Goal: Information Seeking & Learning: Compare options

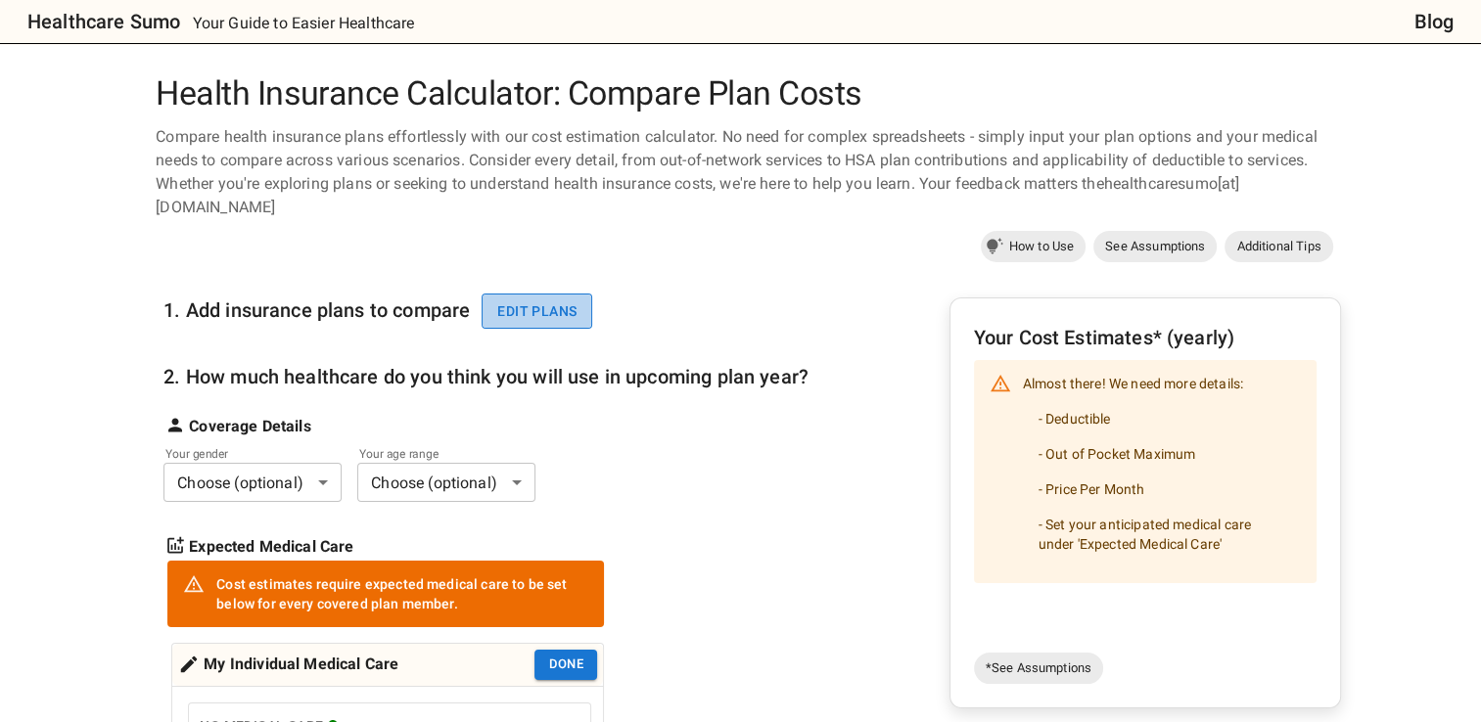
click at [573, 299] on button "Edit plans" at bounding box center [536, 312] width 111 height 36
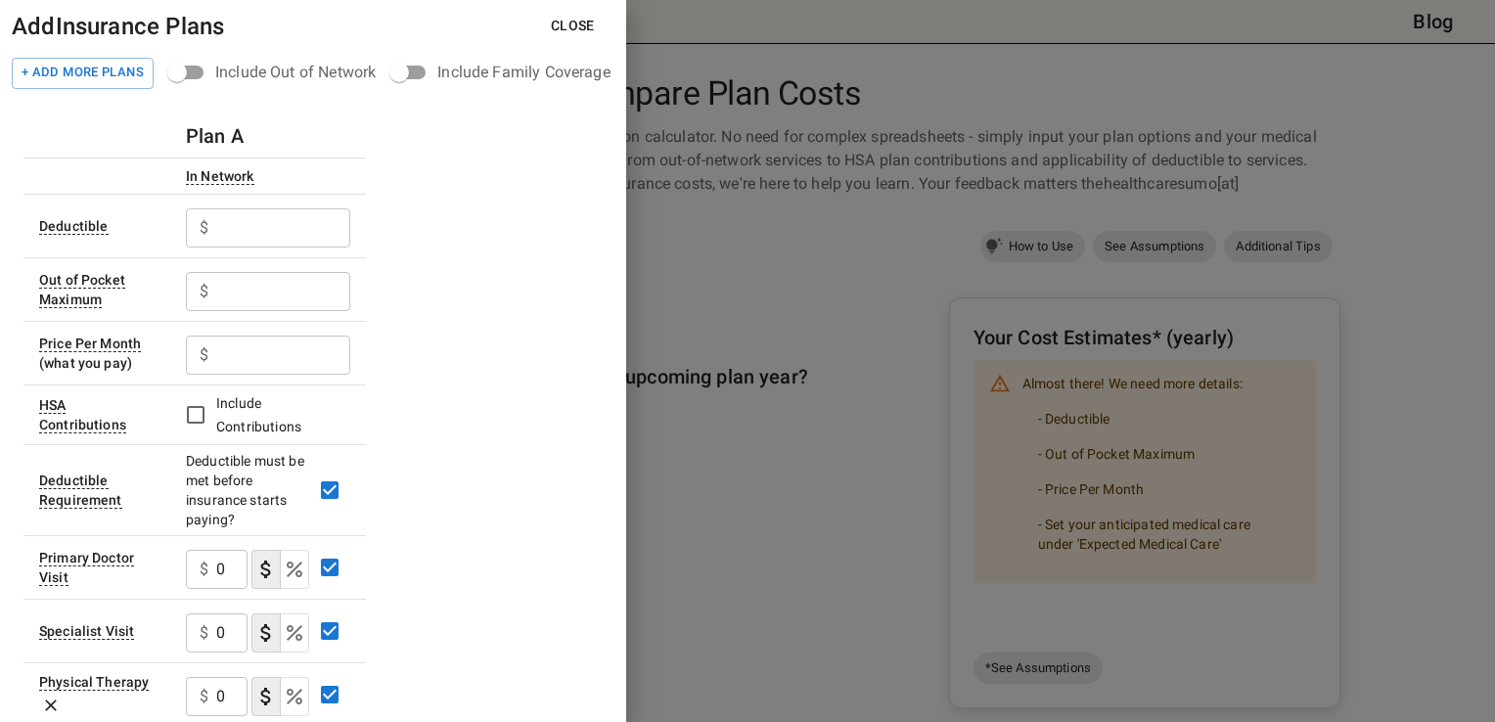
click at [556, 18] on button "Close" at bounding box center [572, 26] width 75 height 36
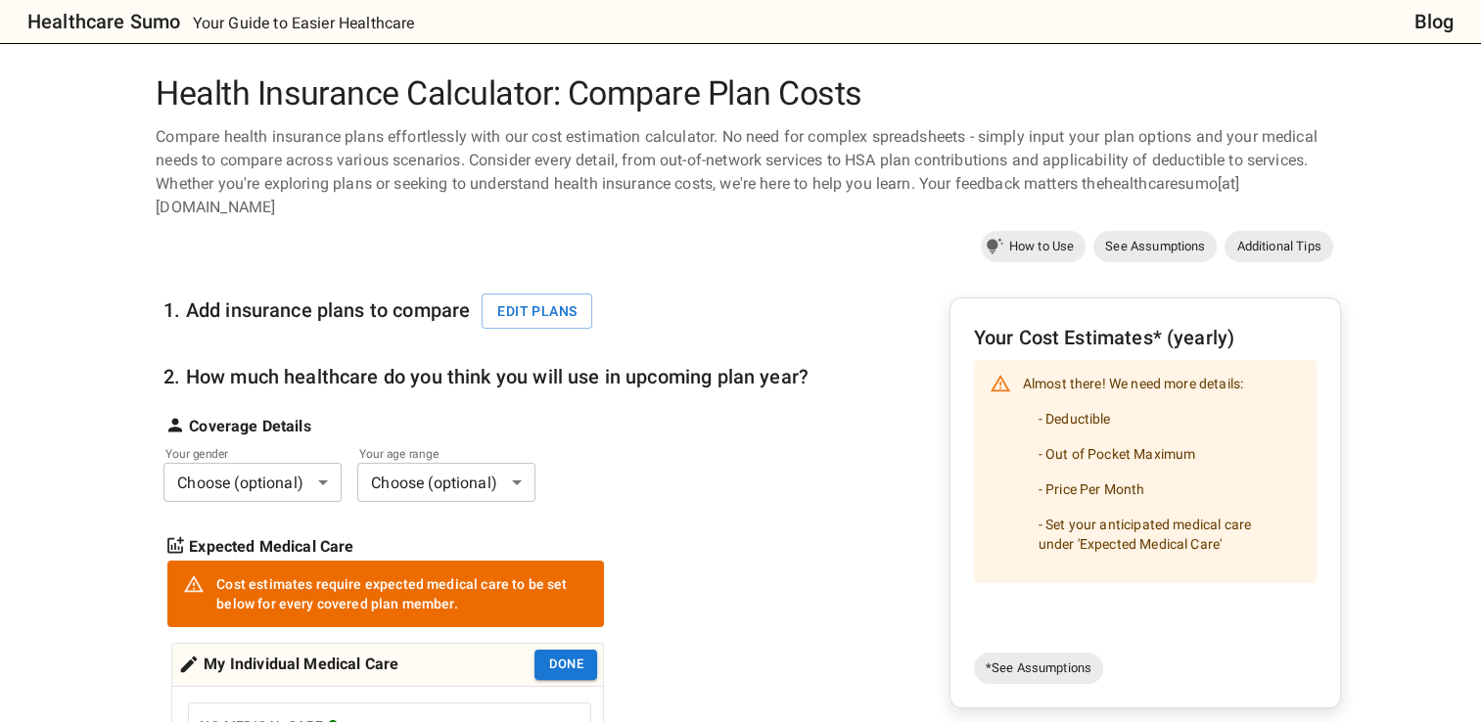
click at [282, 509] on div "1. Add insurance plans to compare Edit plans 2. How much healthcare do you thin…" at bounding box center [485, 663] width 645 height 791
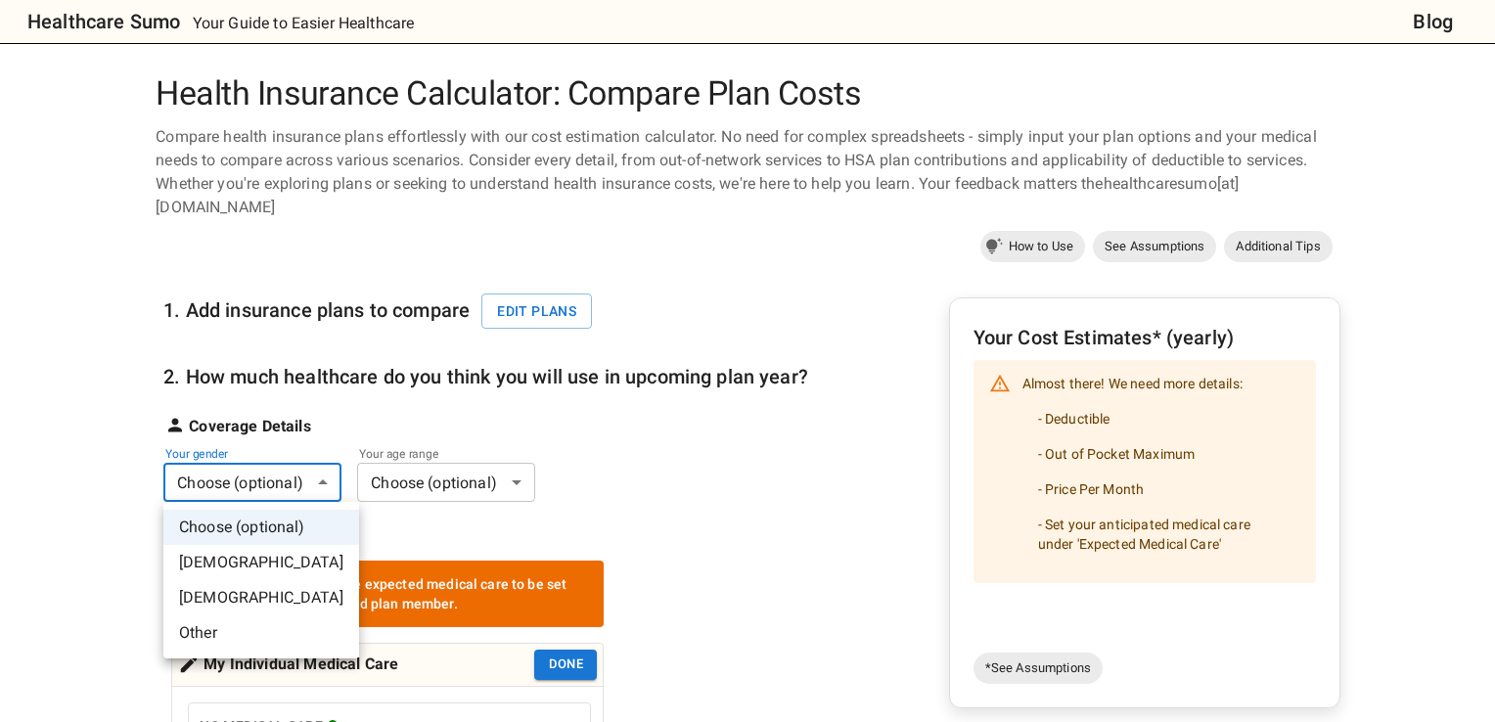
click at [254, 597] on li "[DEMOGRAPHIC_DATA]" at bounding box center [261, 597] width 196 height 35
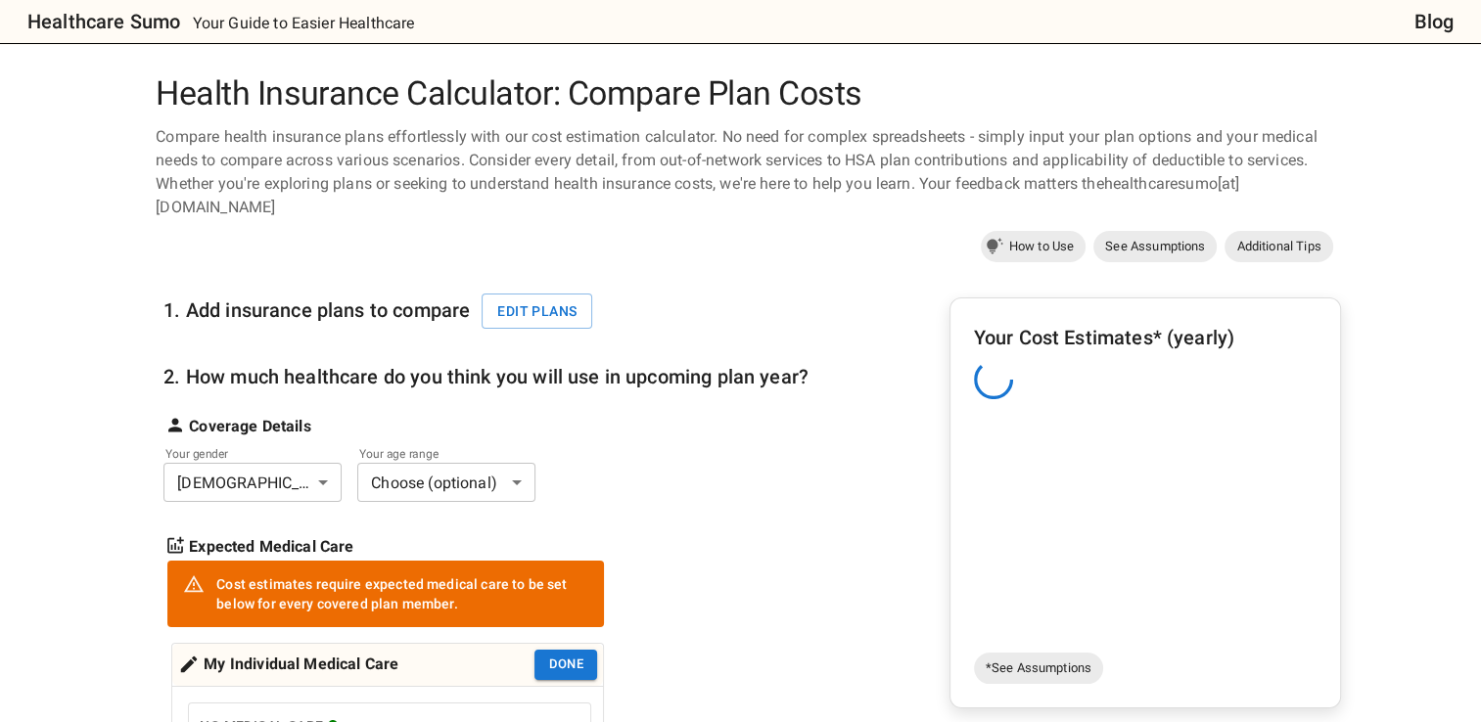
click at [385, 502] on div "1. Add insurance plans to compare Edit plans 2. How much healthcare do you thin…" at bounding box center [485, 663] width 645 height 791
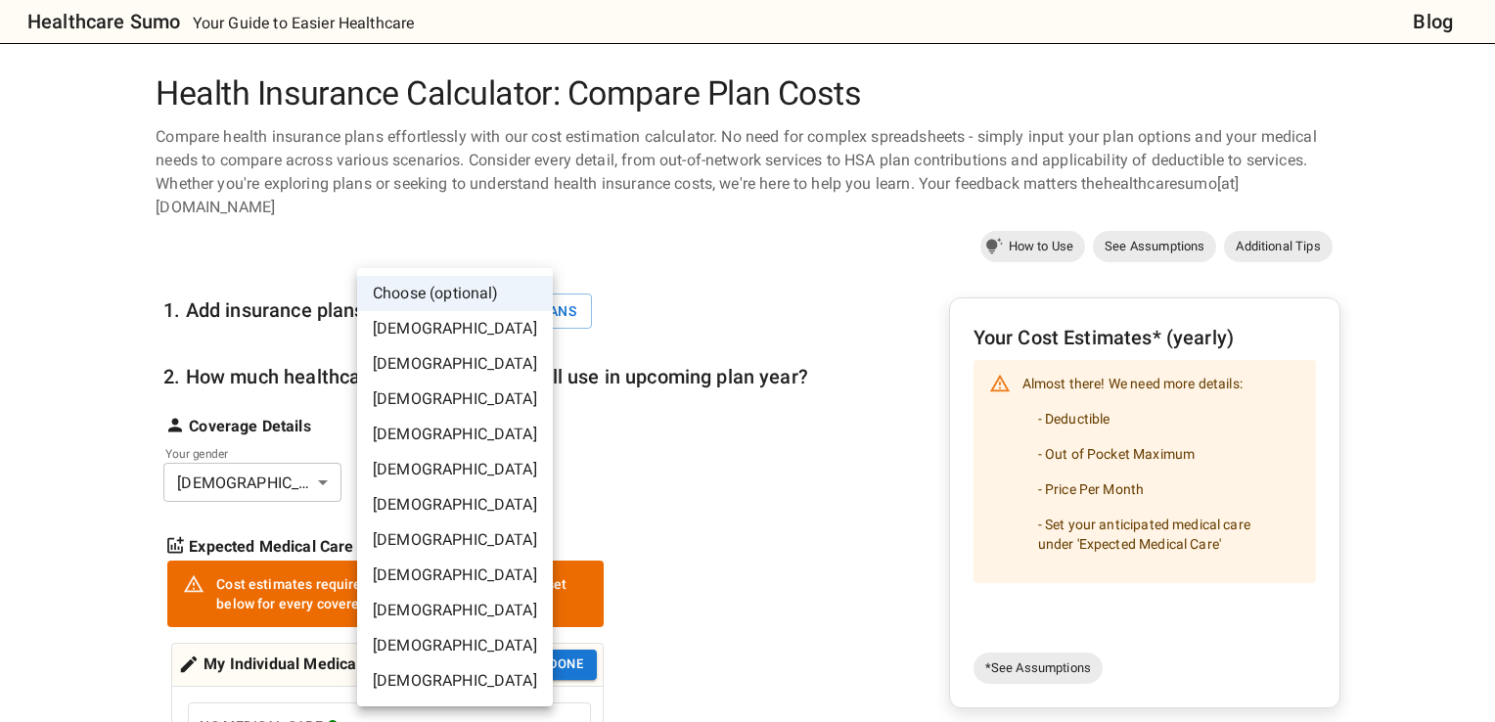
click at [403, 476] on li "[DEMOGRAPHIC_DATA]" at bounding box center [455, 469] width 196 height 35
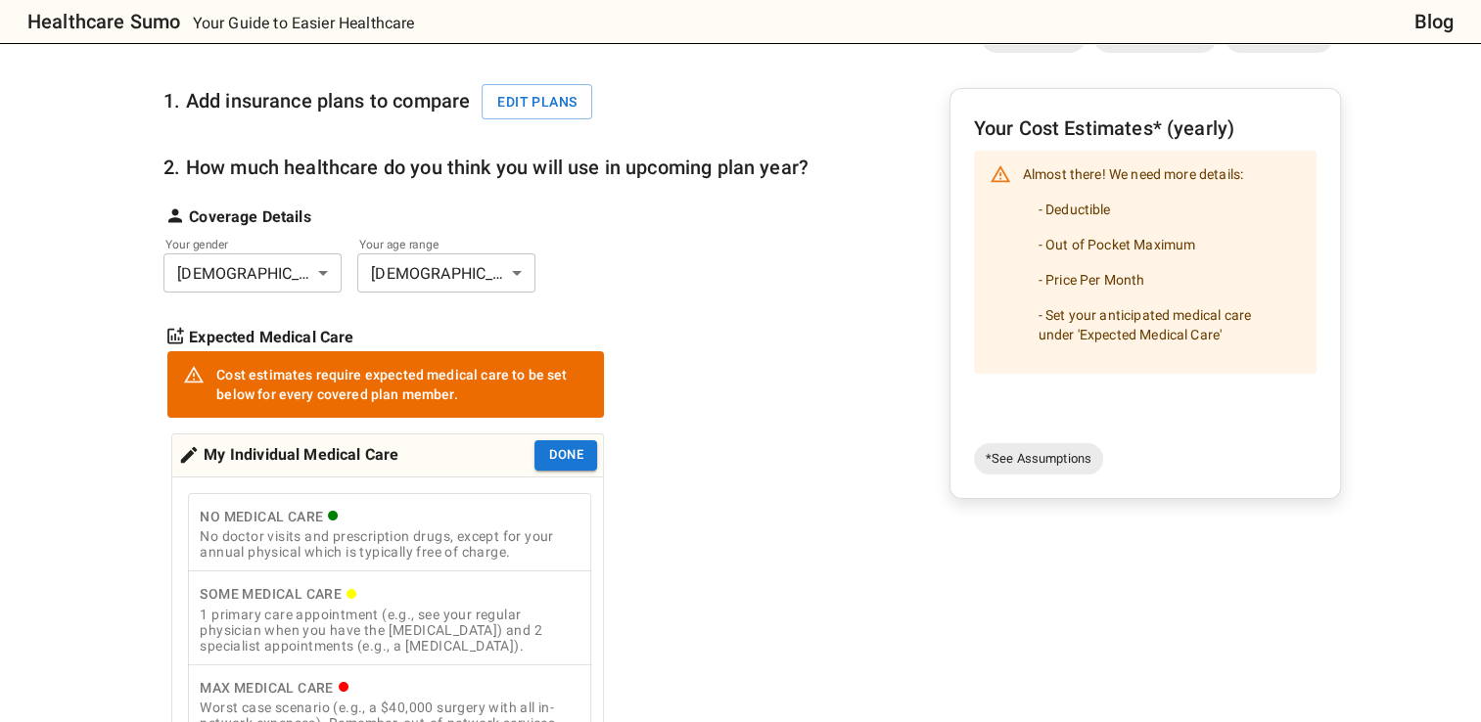
scroll to position [217, 0]
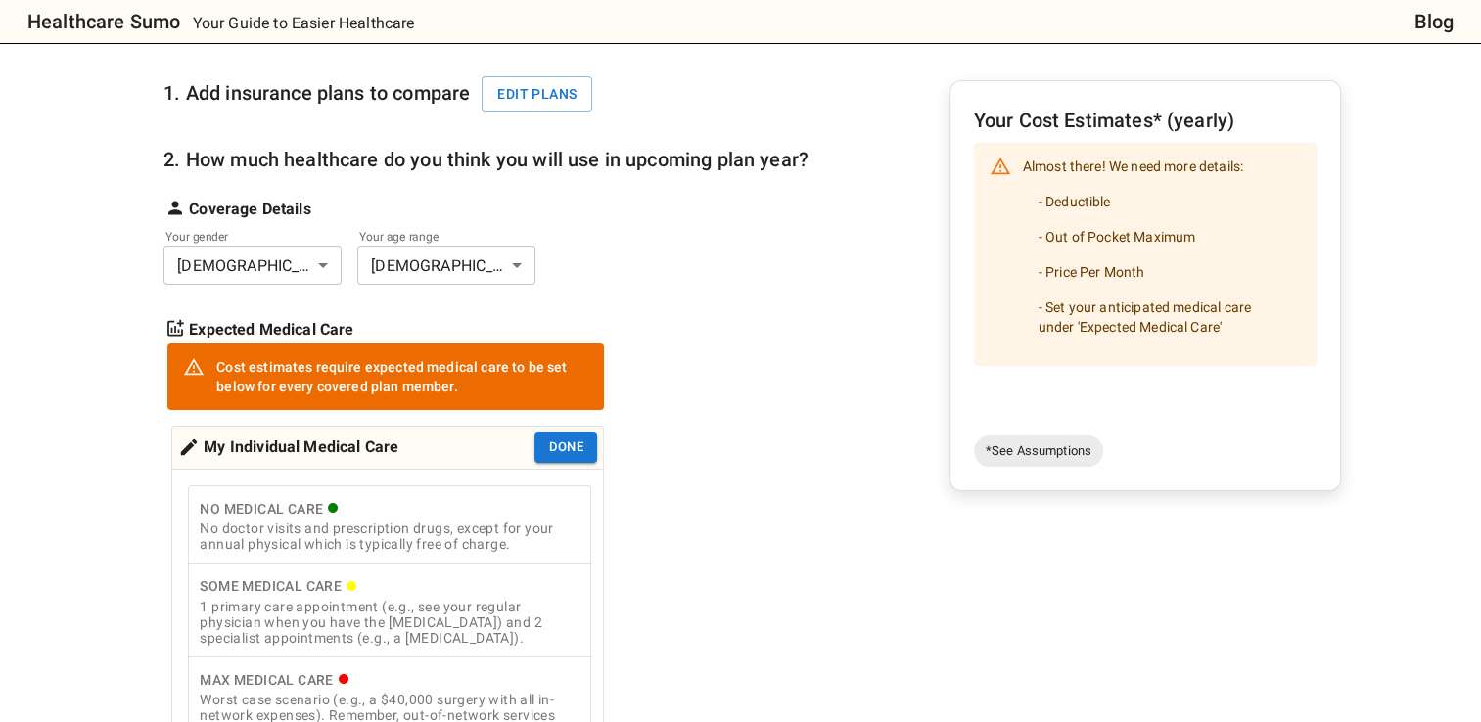
click at [442, 628] on div "1 primary care appointment (e.g., see your regular physician when you have the …" at bounding box center [390, 622] width 380 height 47
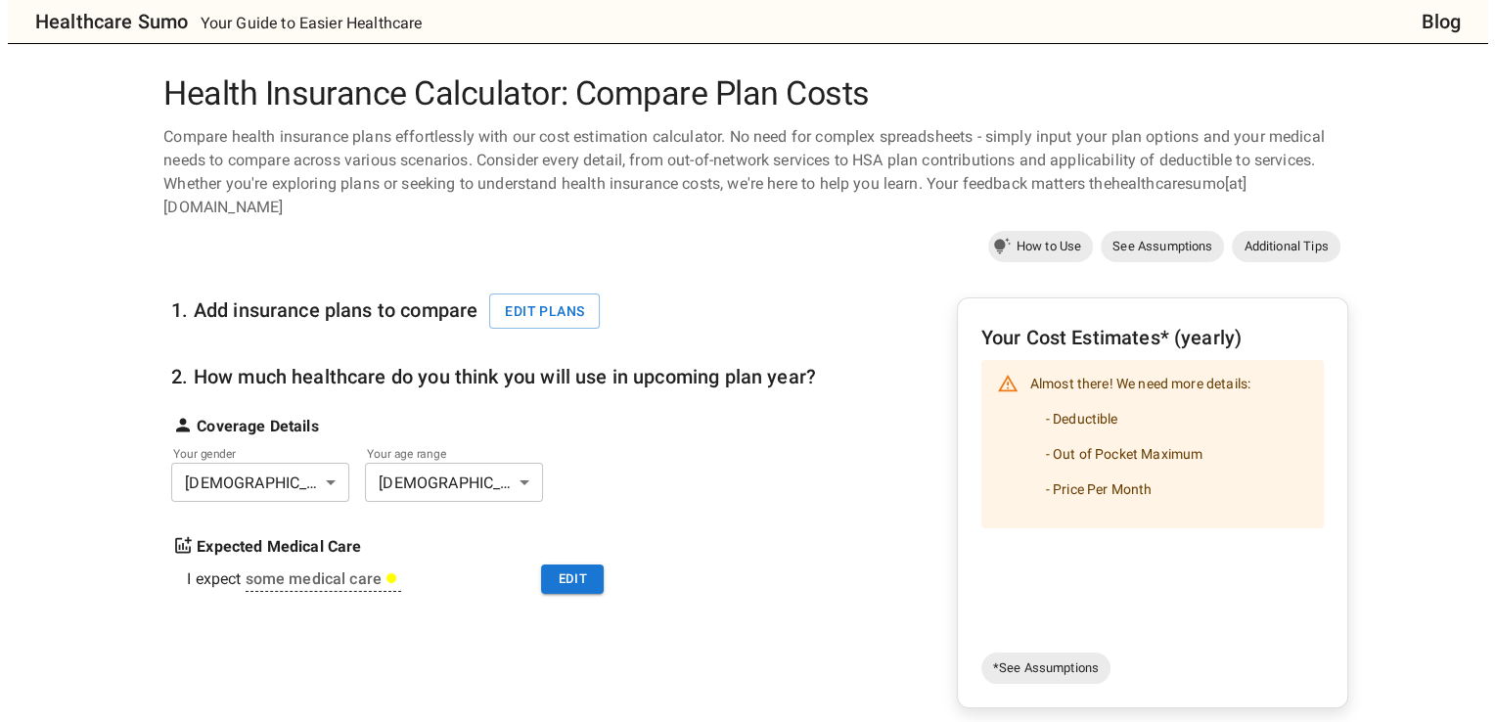
scroll to position [0, 0]
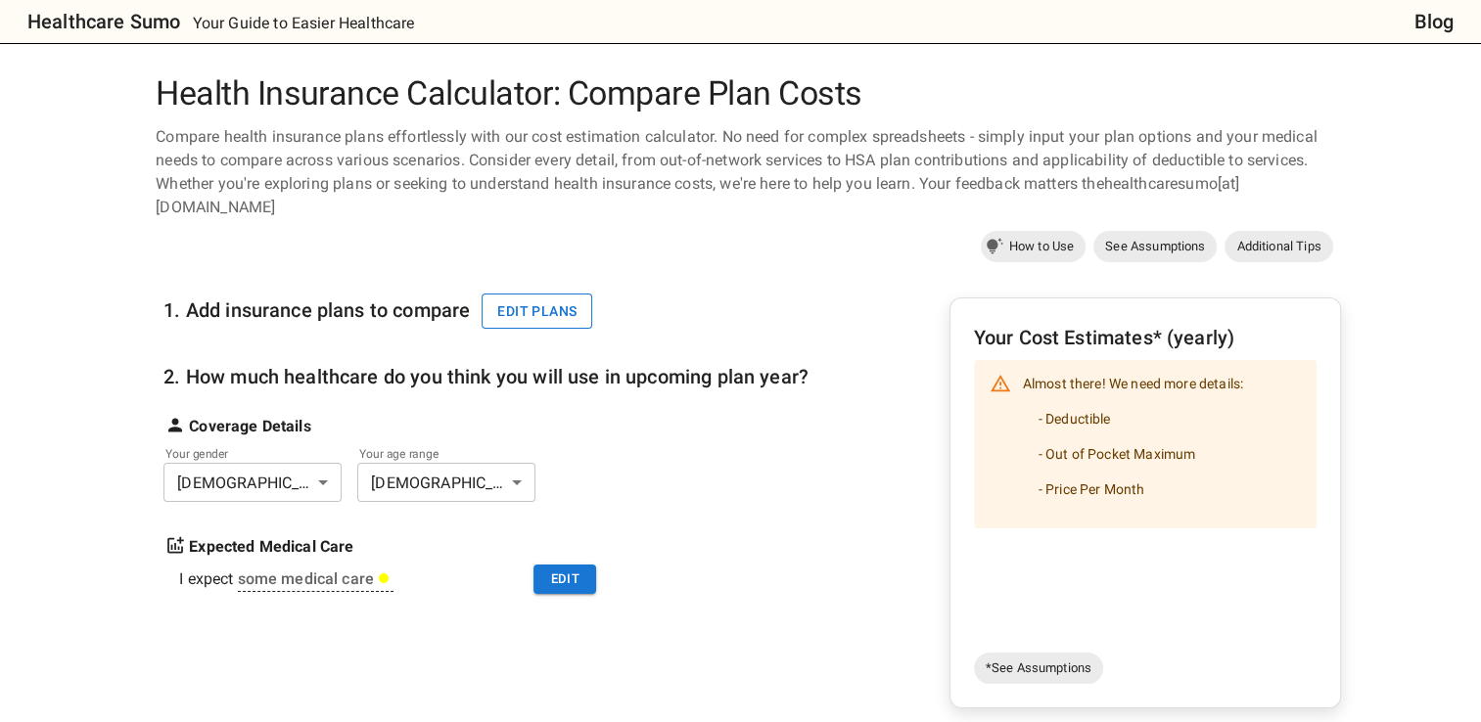
click at [531, 308] on button "Edit plans" at bounding box center [536, 312] width 111 height 36
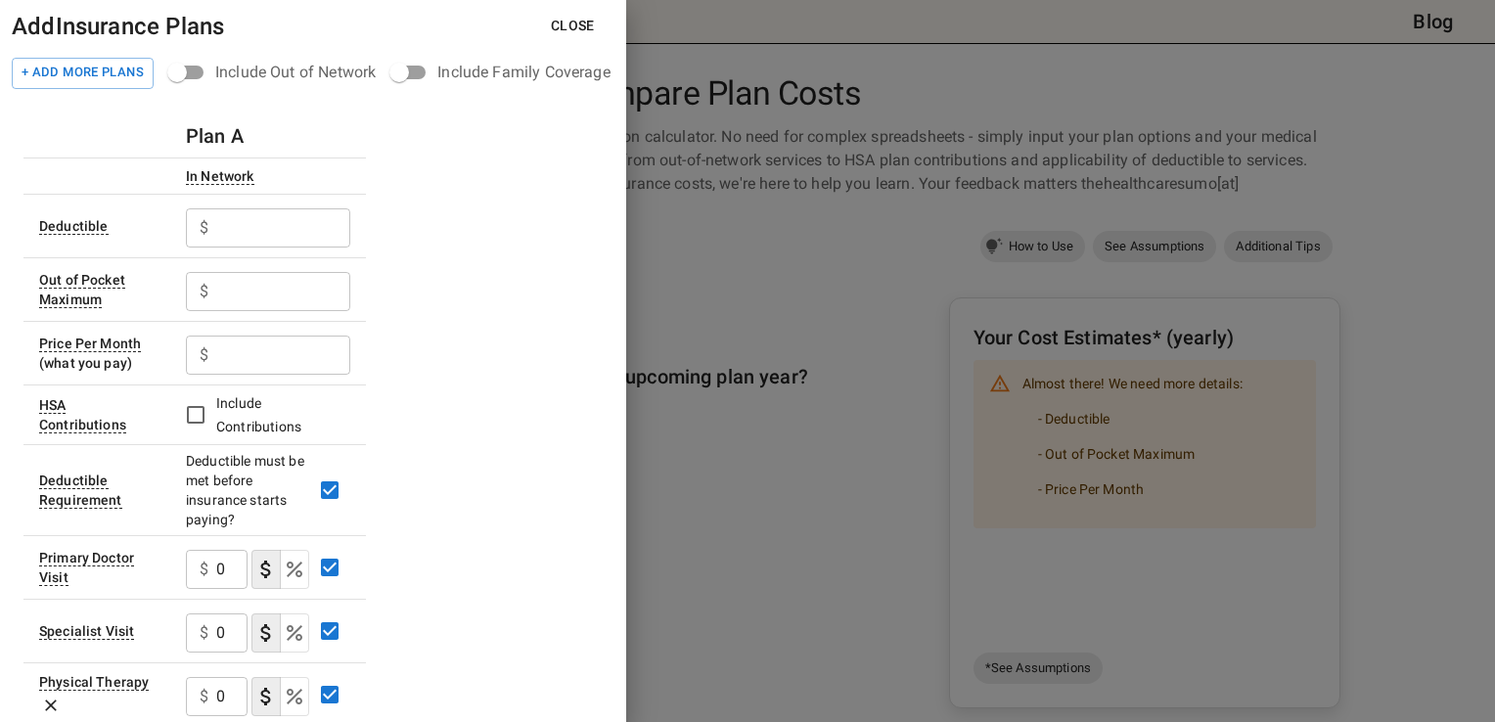
click at [232, 236] on input "text" at bounding box center [283, 227] width 134 height 39
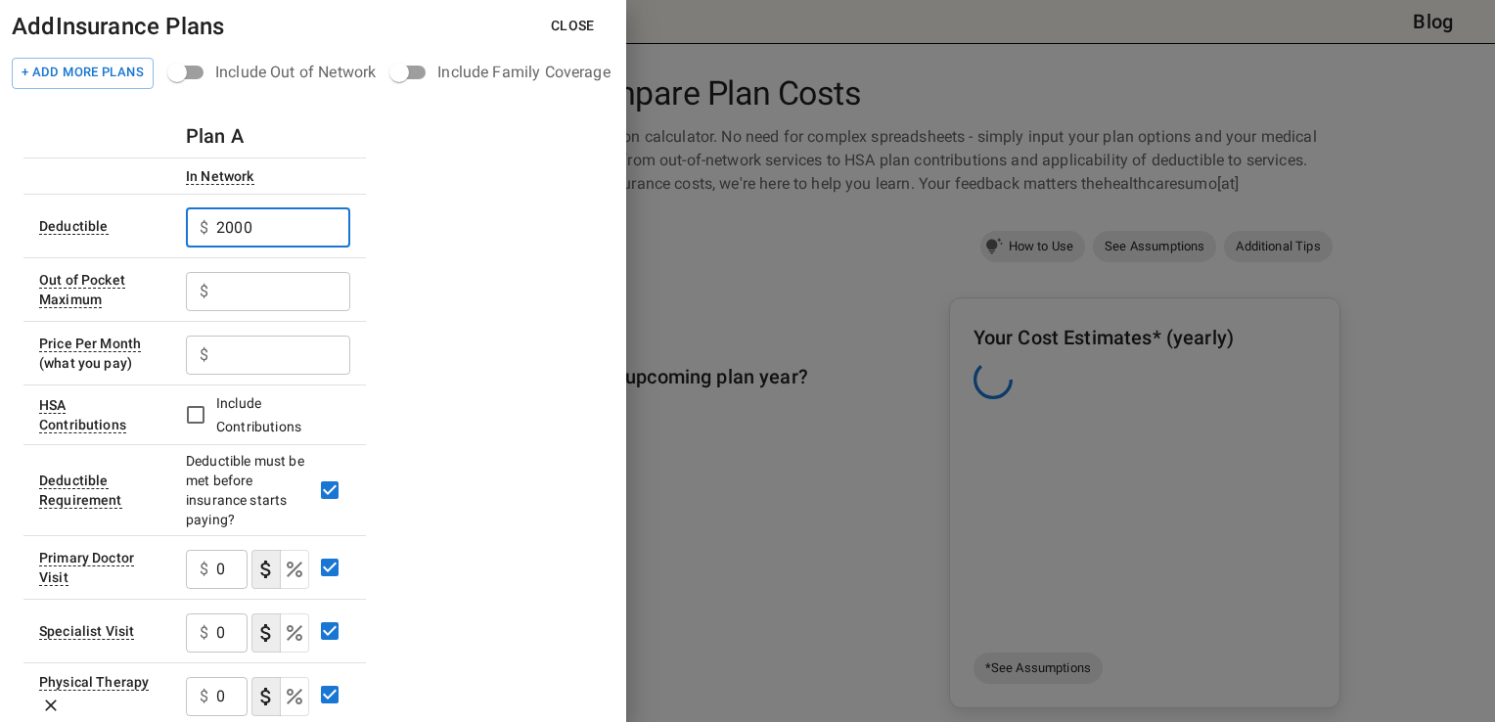
type input "2000"
click at [243, 248] on input "text" at bounding box center [283, 227] width 134 height 39
type input "4000"
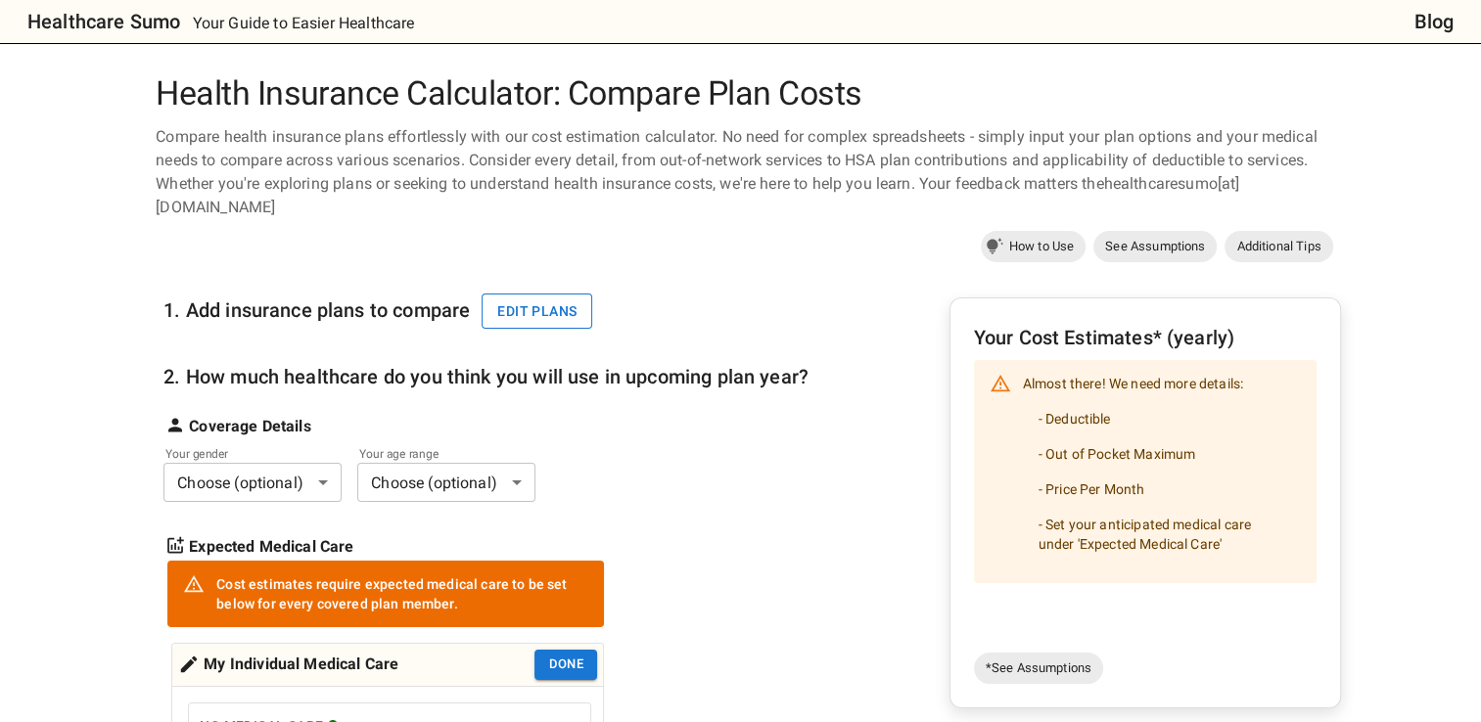
click at [507, 315] on button "Edit plans" at bounding box center [536, 312] width 111 height 36
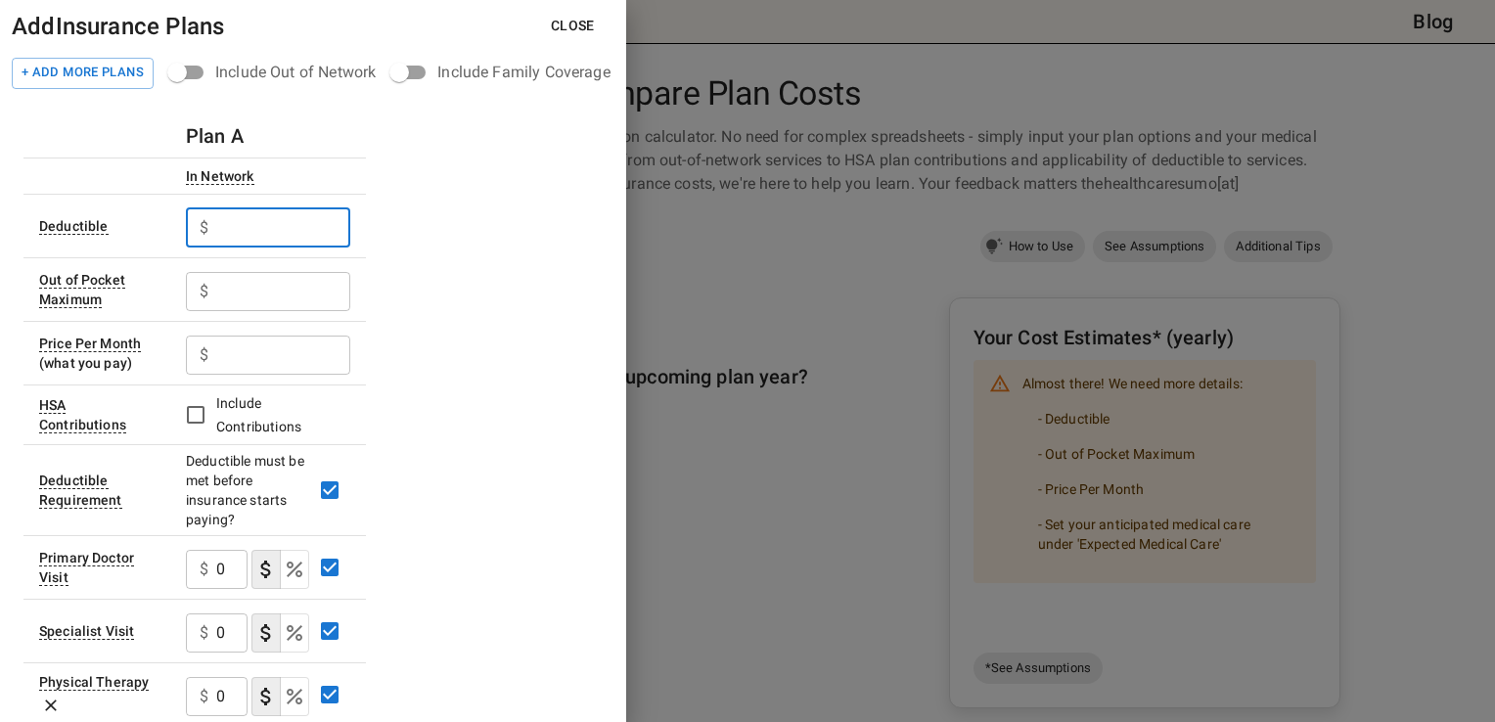
click at [256, 221] on input "text" at bounding box center [283, 227] width 134 height 39
type input "3"
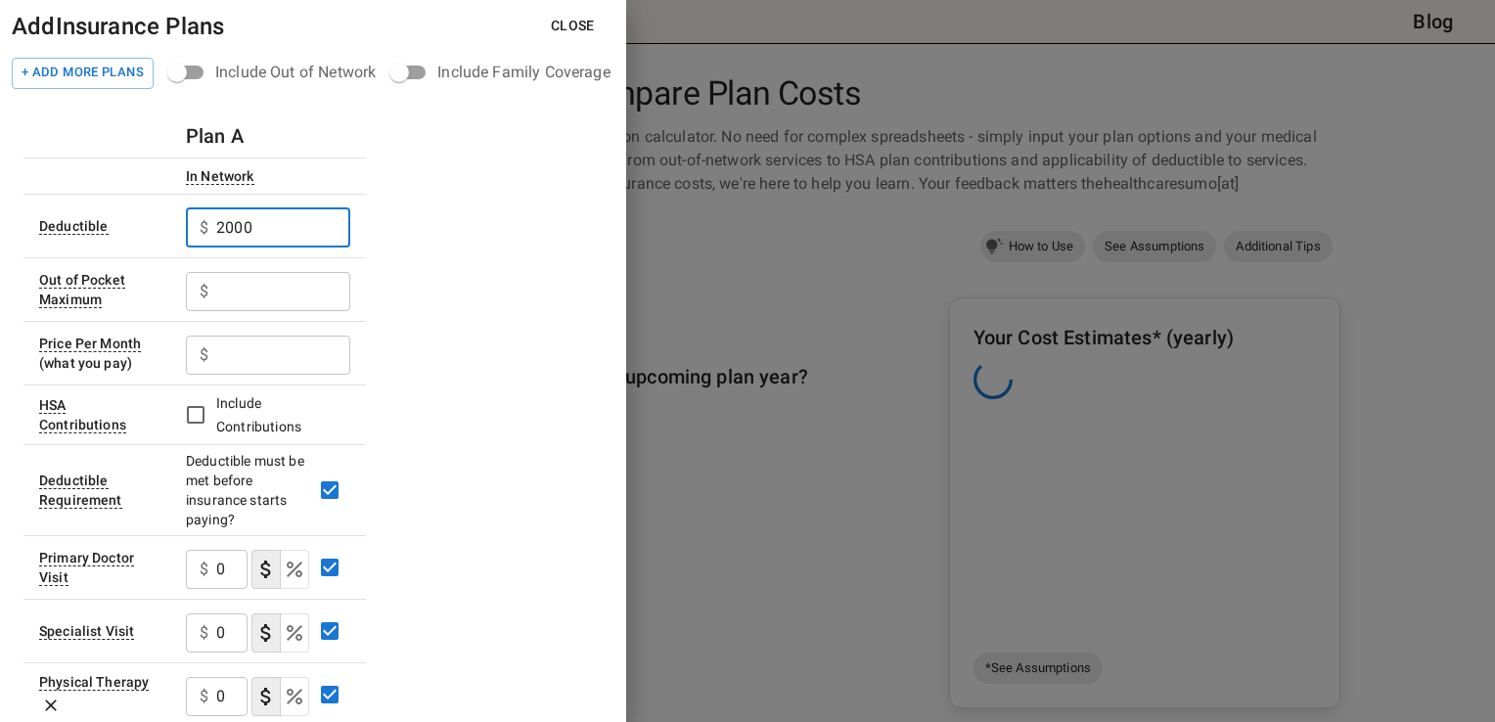
type input "2000"
type input "4000"
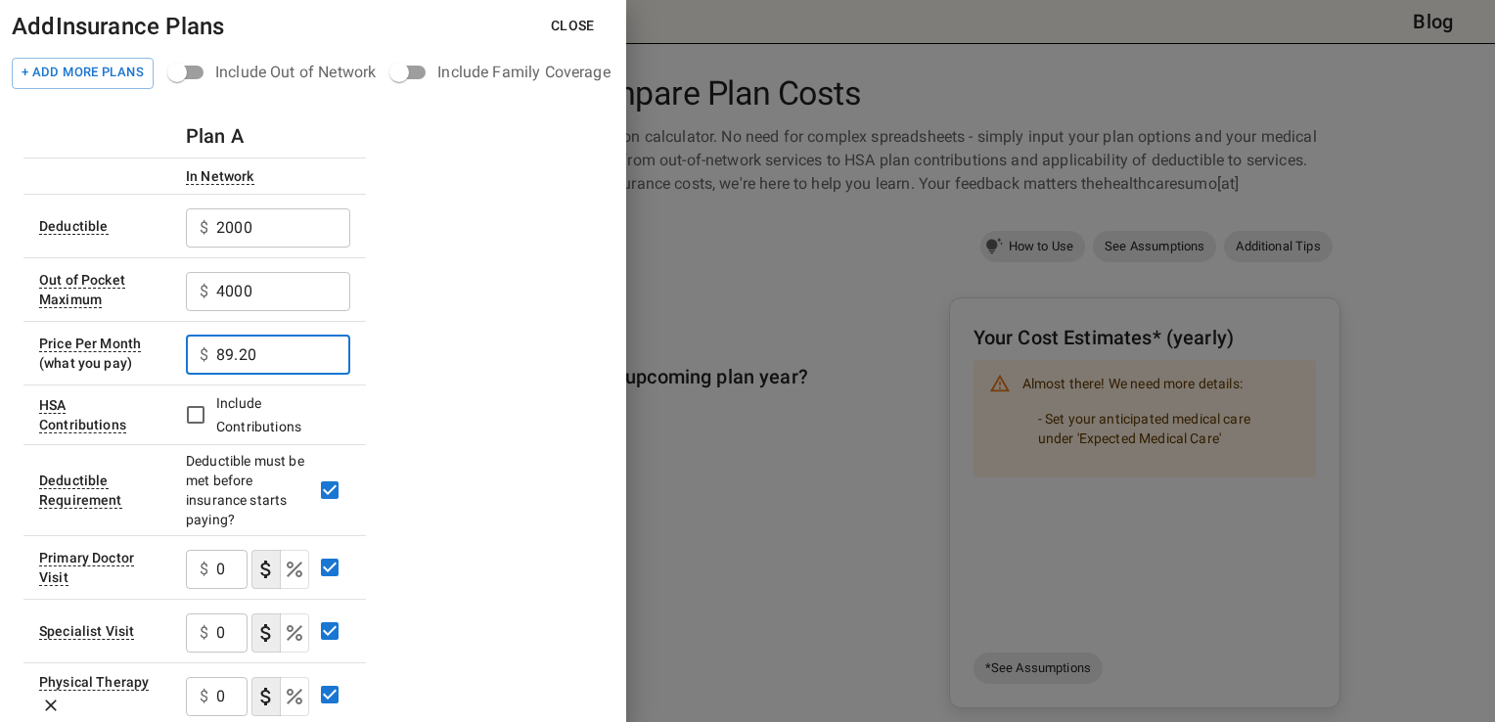
type input "89.20"
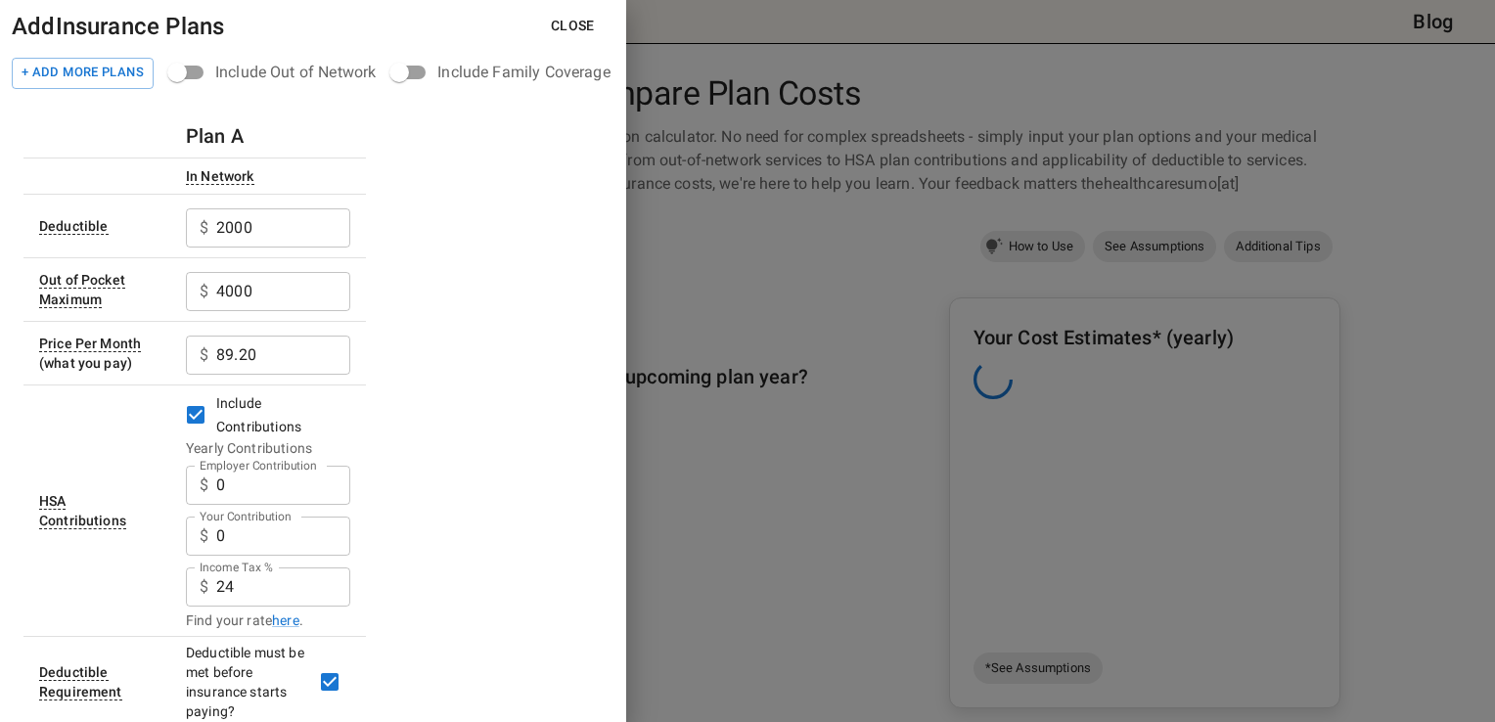
click at [224, 493] on input "0" at bounding box center [283, 485] width 134 height 39
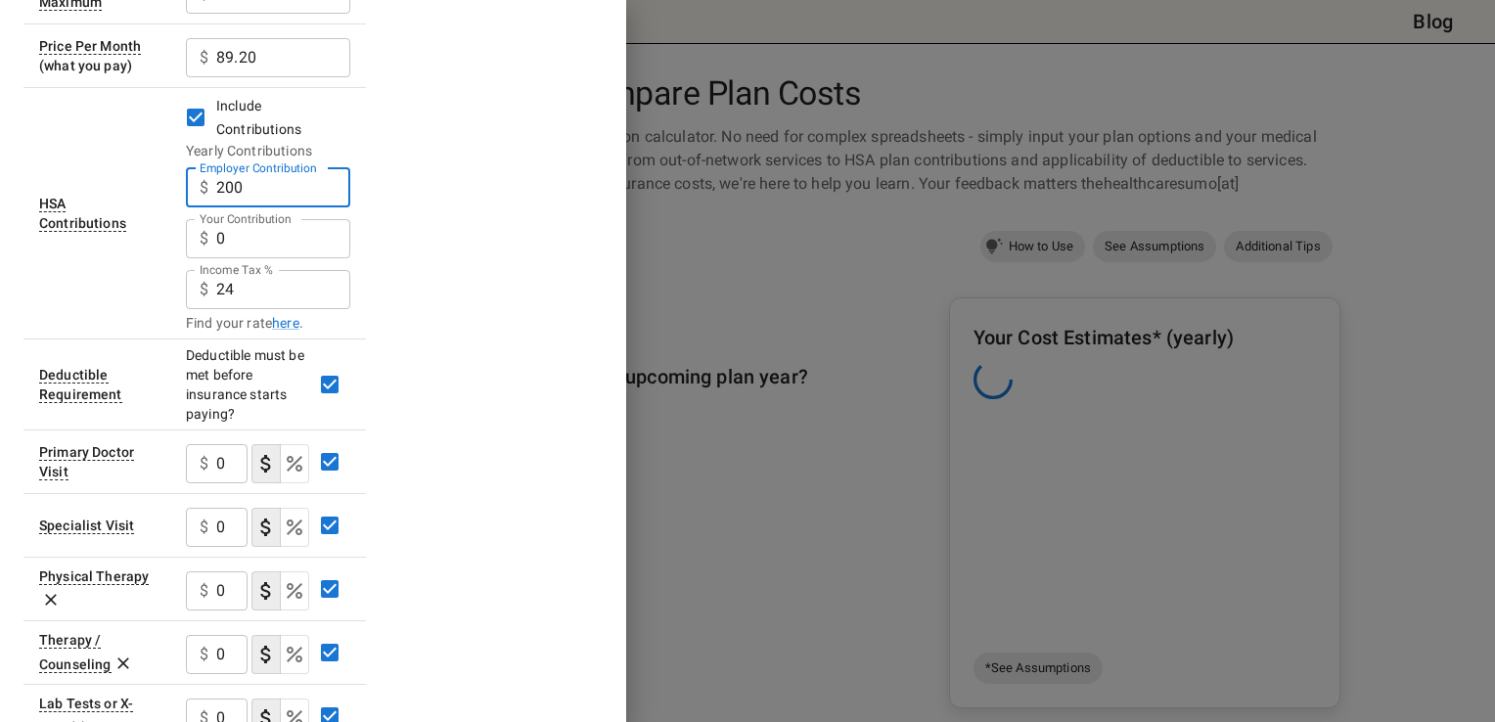
scroll to position [304, 0]
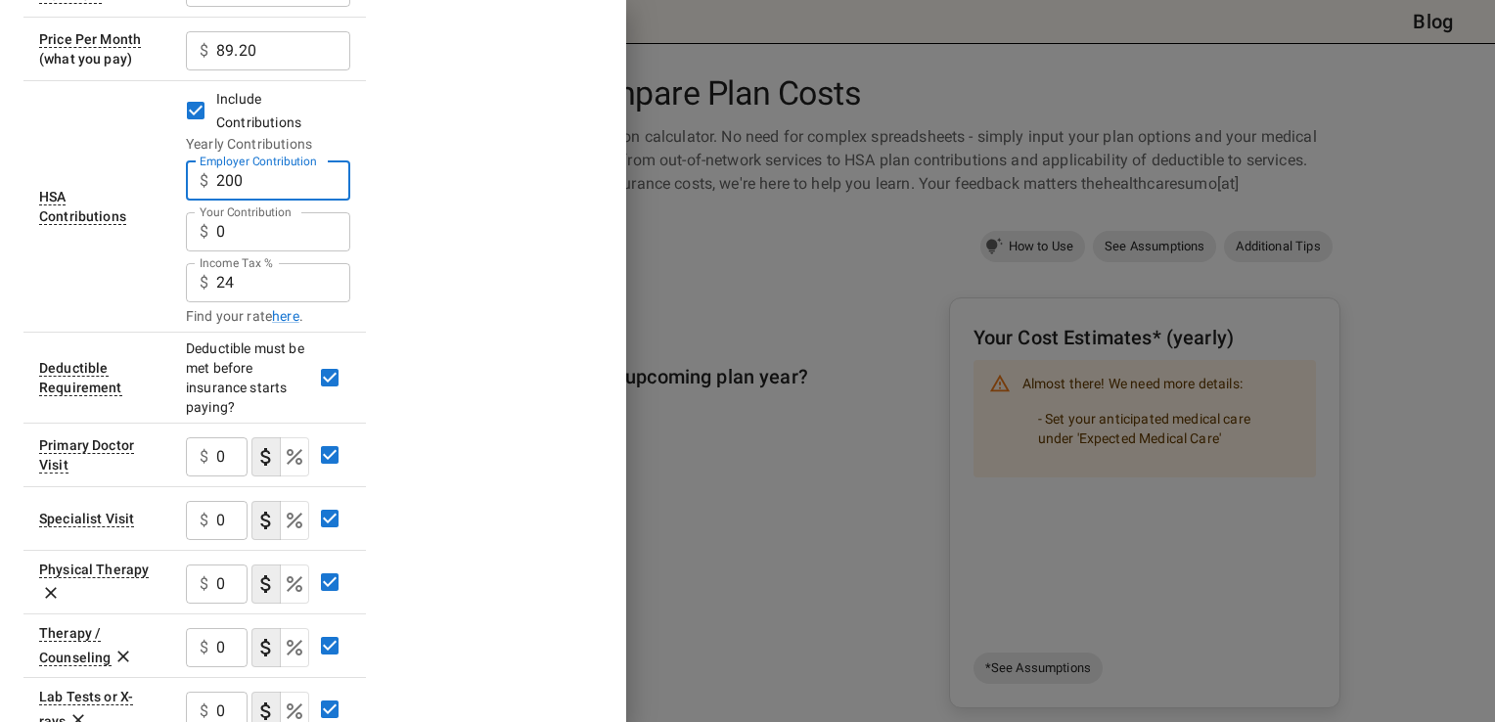
type input "200"
click at [234, 201] on input "24" at bounding box center [283, 180] width 134 height 39
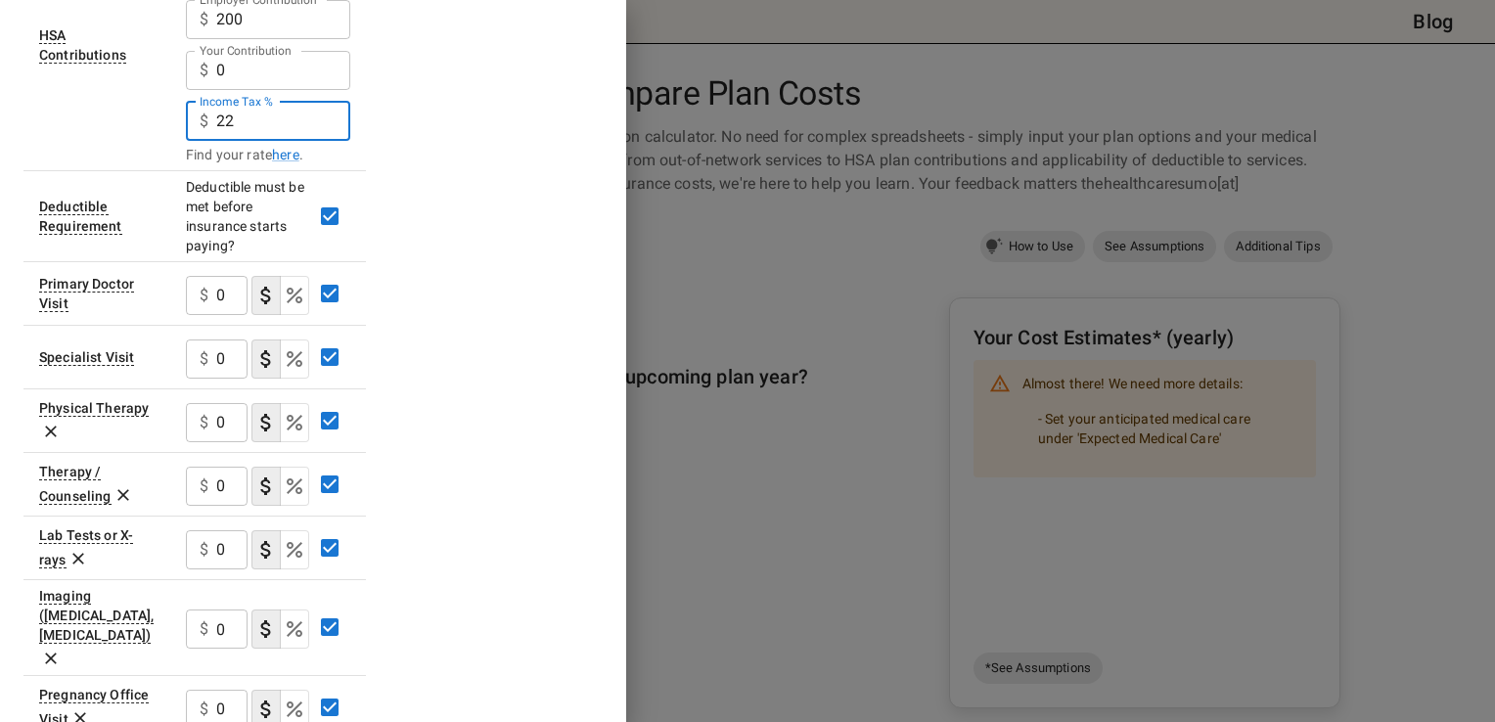
scroll to position [478, 0]
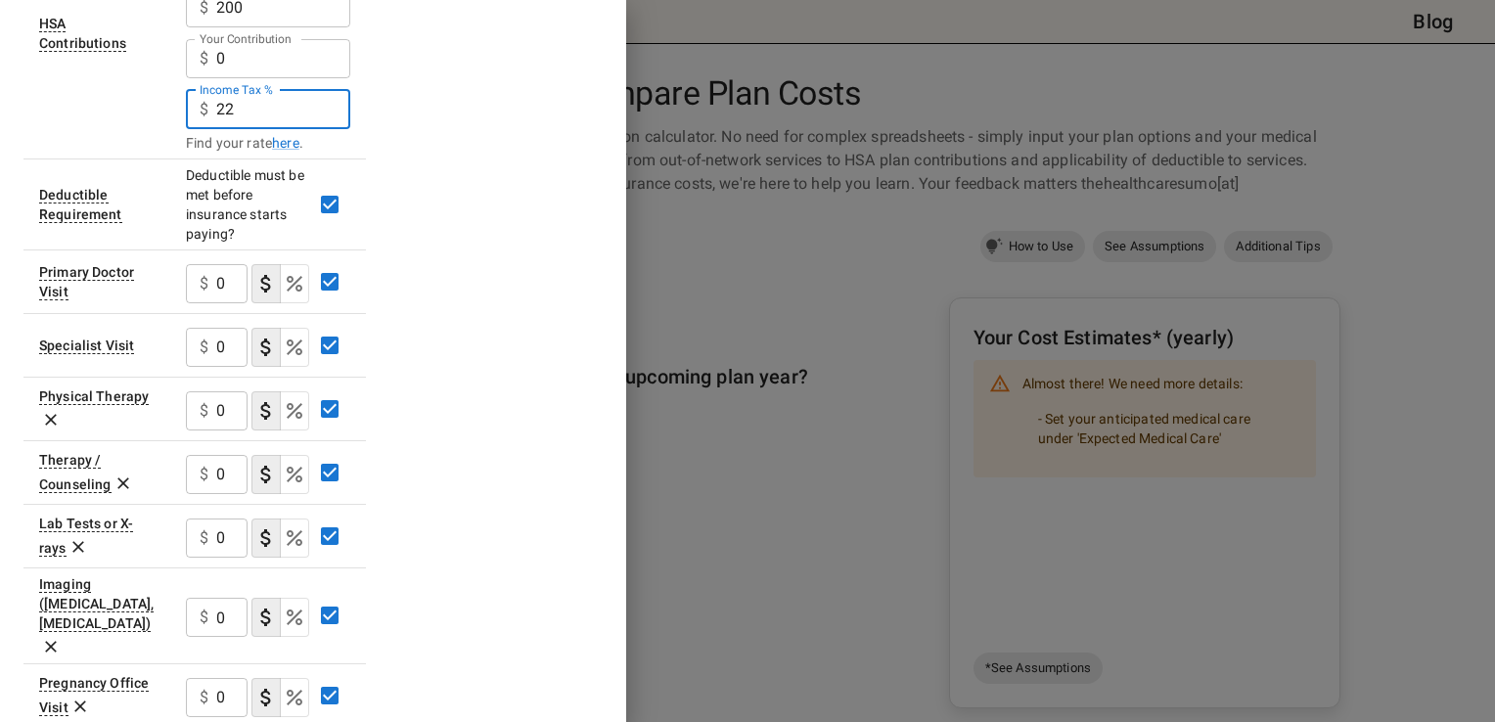
type input "22"
click at [232, 284] on input "0" at bounding box center [231, 283] width 31 height 39
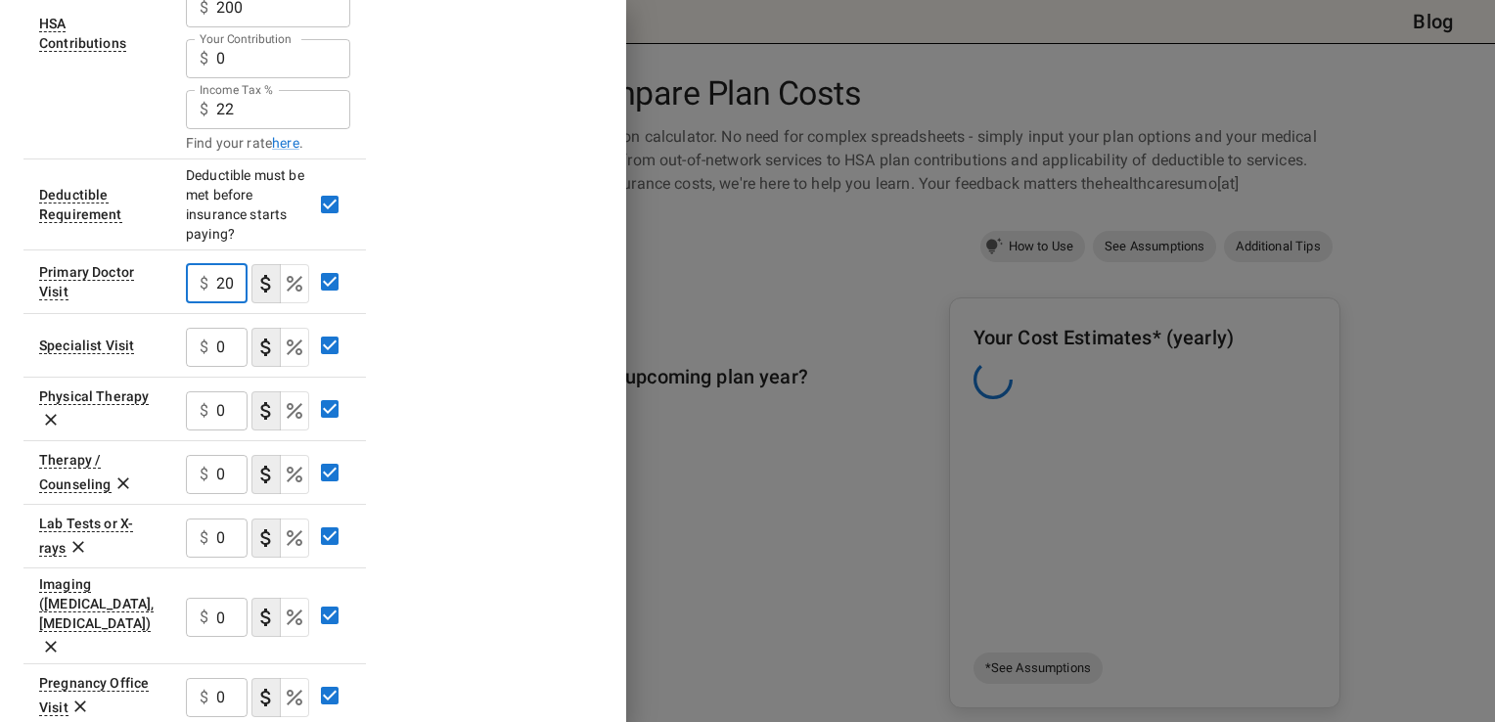
type input "20"
click at [290, 288] on icon "Select if this service charges coinsurance, a percentage of the medical expense…" at bounding box center [295, 284] width 16 height 16
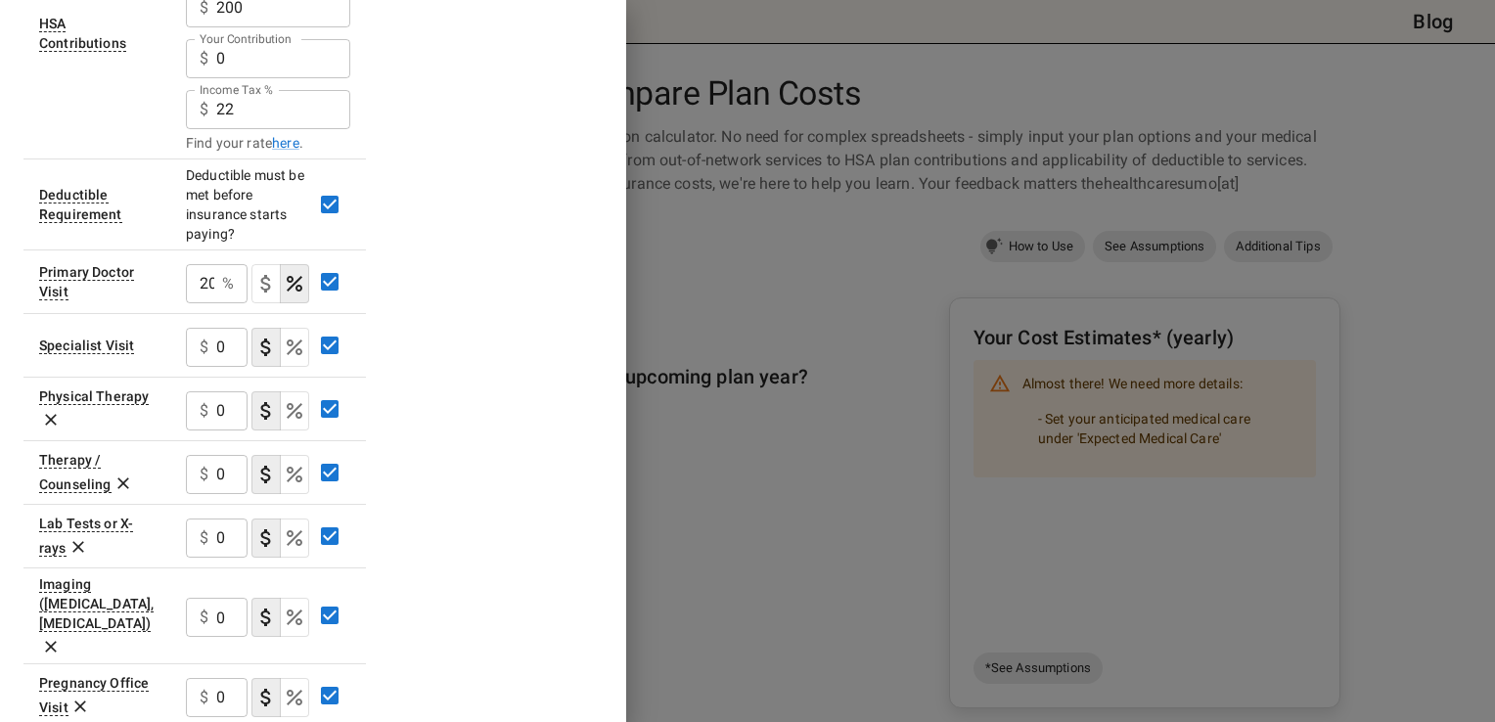
click at [219, 345] on input "0" at bounding box center [231, 347] width 31 height 39
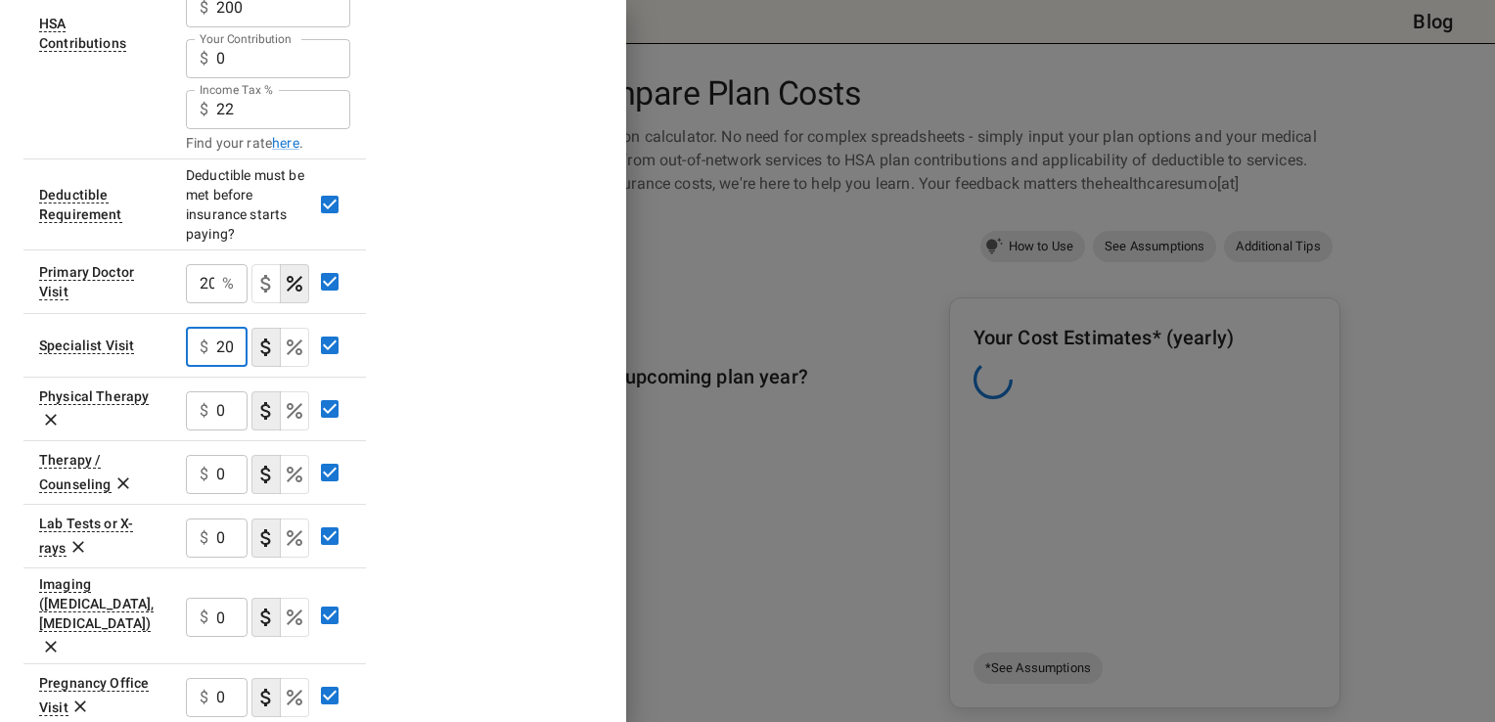
type input "20"
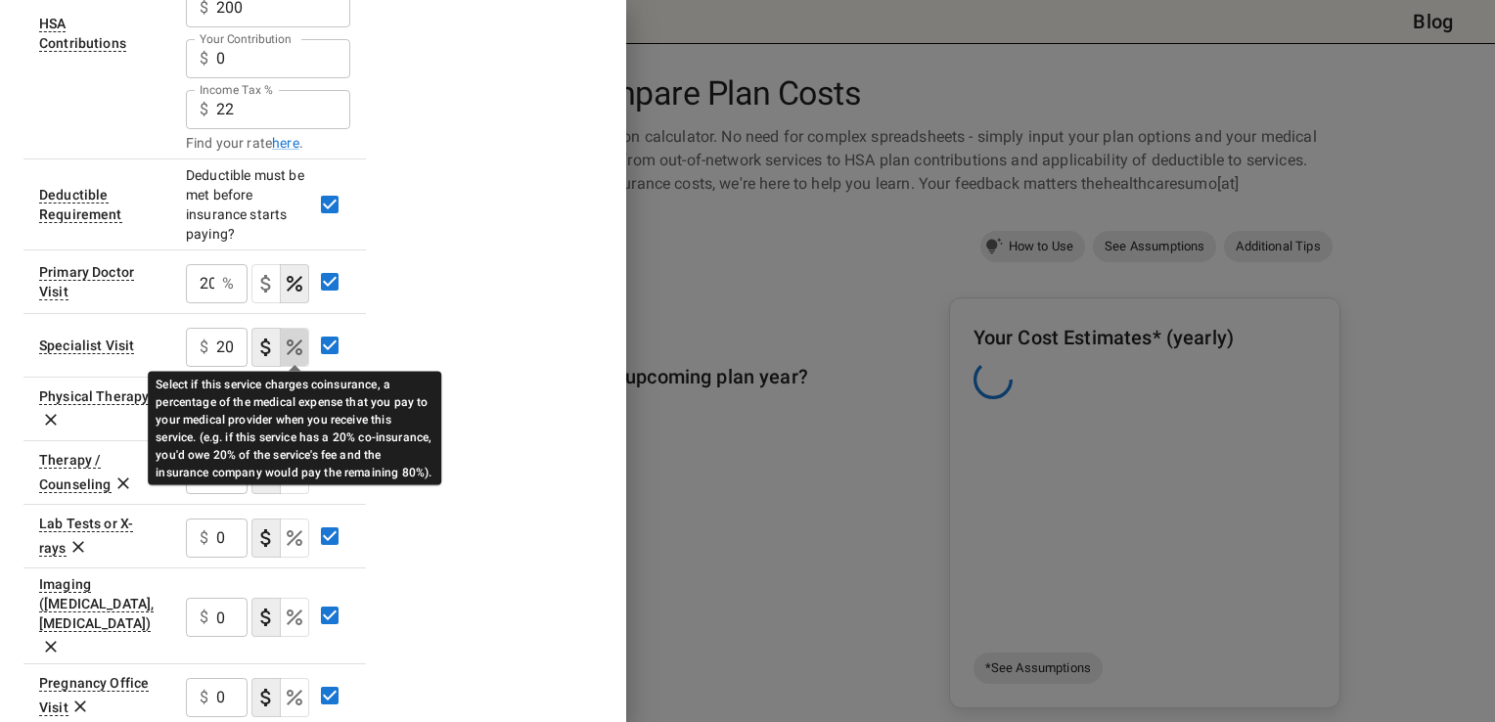
click at [293, 346] on icon "Select if this service charges coinsurance, a percentage of the medical expense…" at bounding box center [295, 348] width 16 height 16
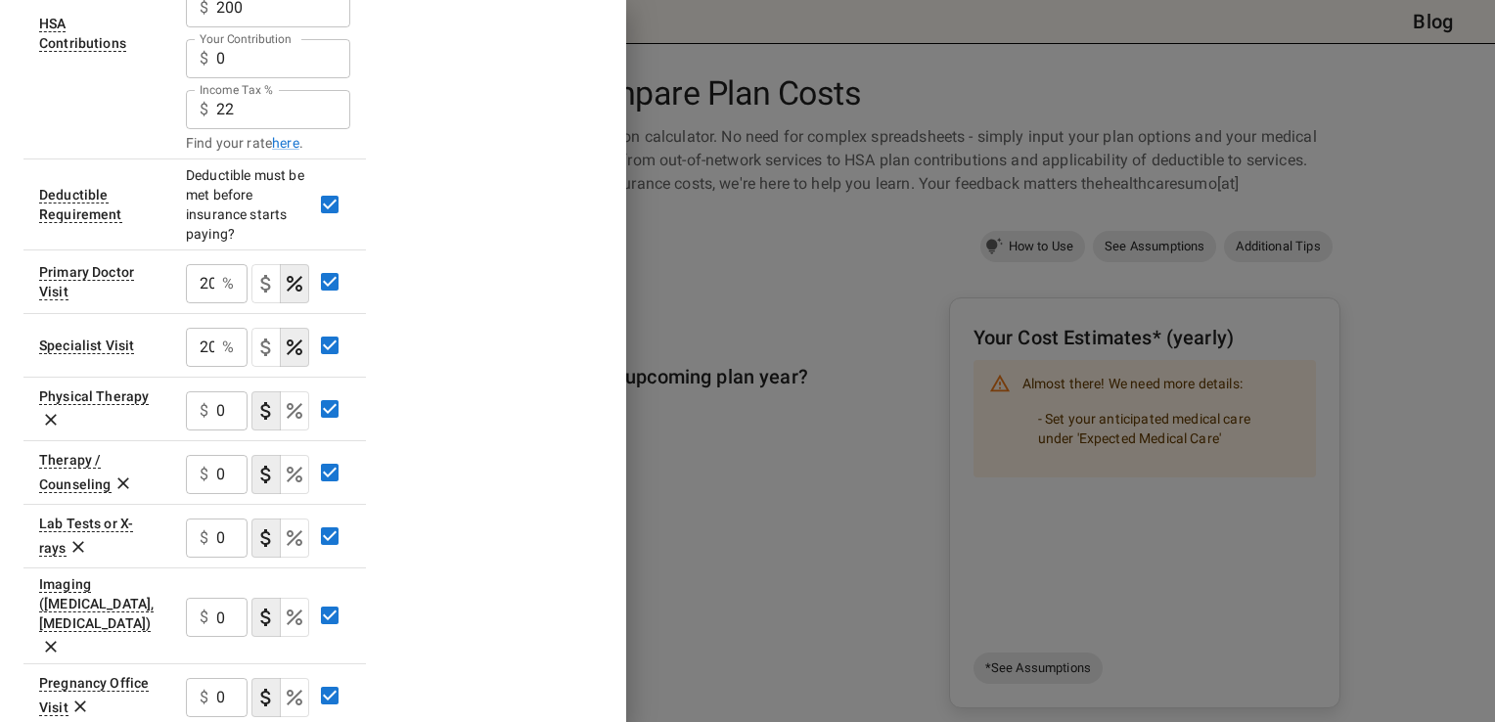
click at [55, 415] on icon at bounding box center [51, 420] width 20 height 20
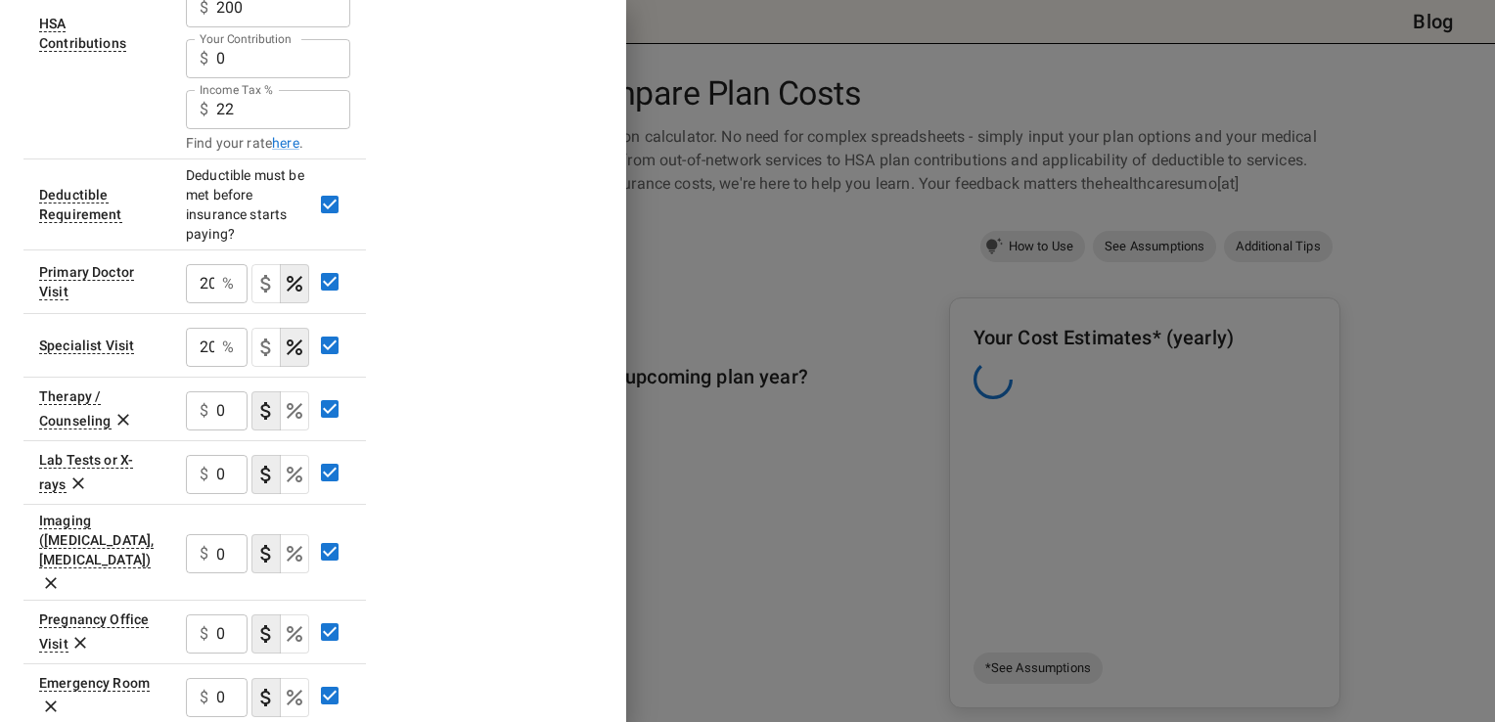
click at [117, 418] on icon at bounding box center [124, 420] width 20 height 20
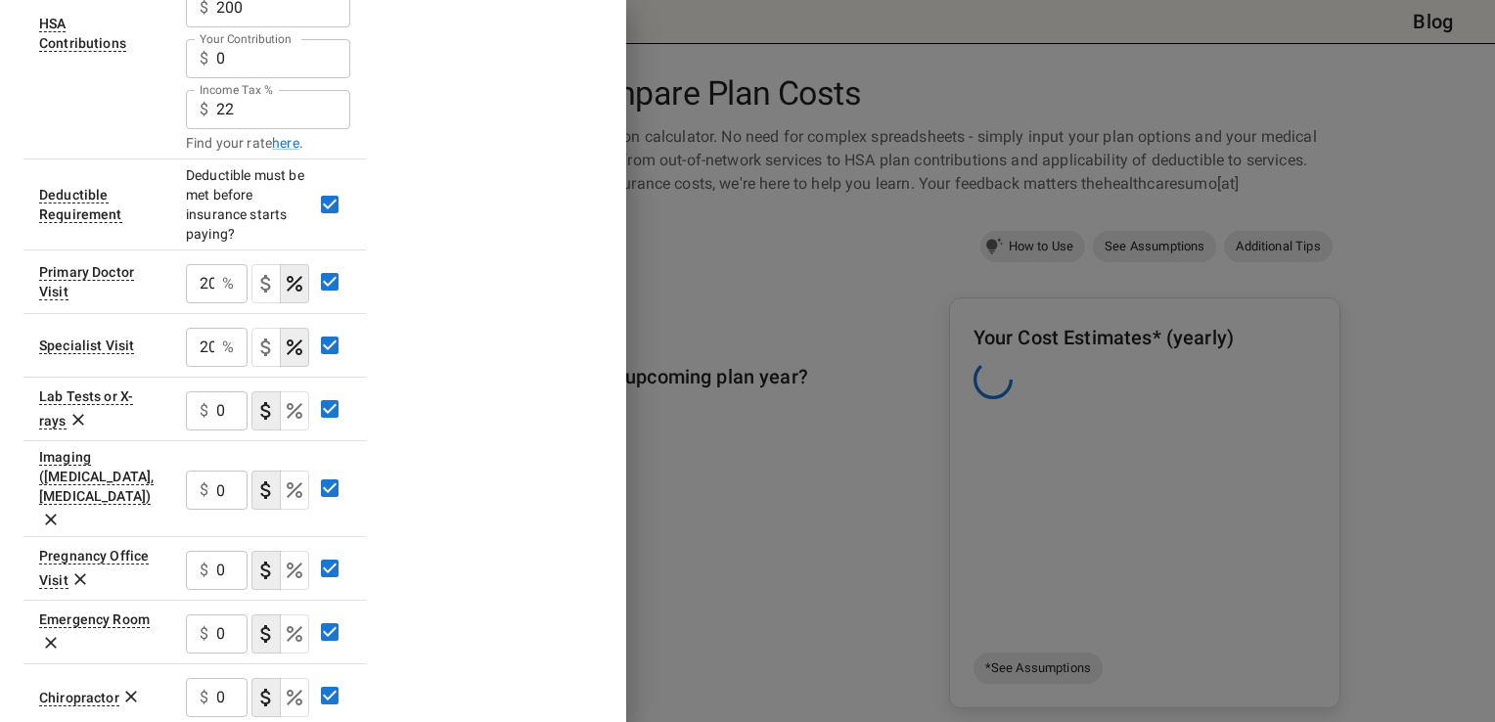
click at [211, 411] on div "$ 0 ​" at bounding box center [217, 410] width 62 height 39
type input "20"
click at [296, 403] on icon "Select if this service charges coinsurance, a percentage of the medical expense…" at bounding box center [294, 410] width 23 height 23
click at [215, 480] on div "$ 0 ​" at bounding box center [217, 490] width 62 height 39
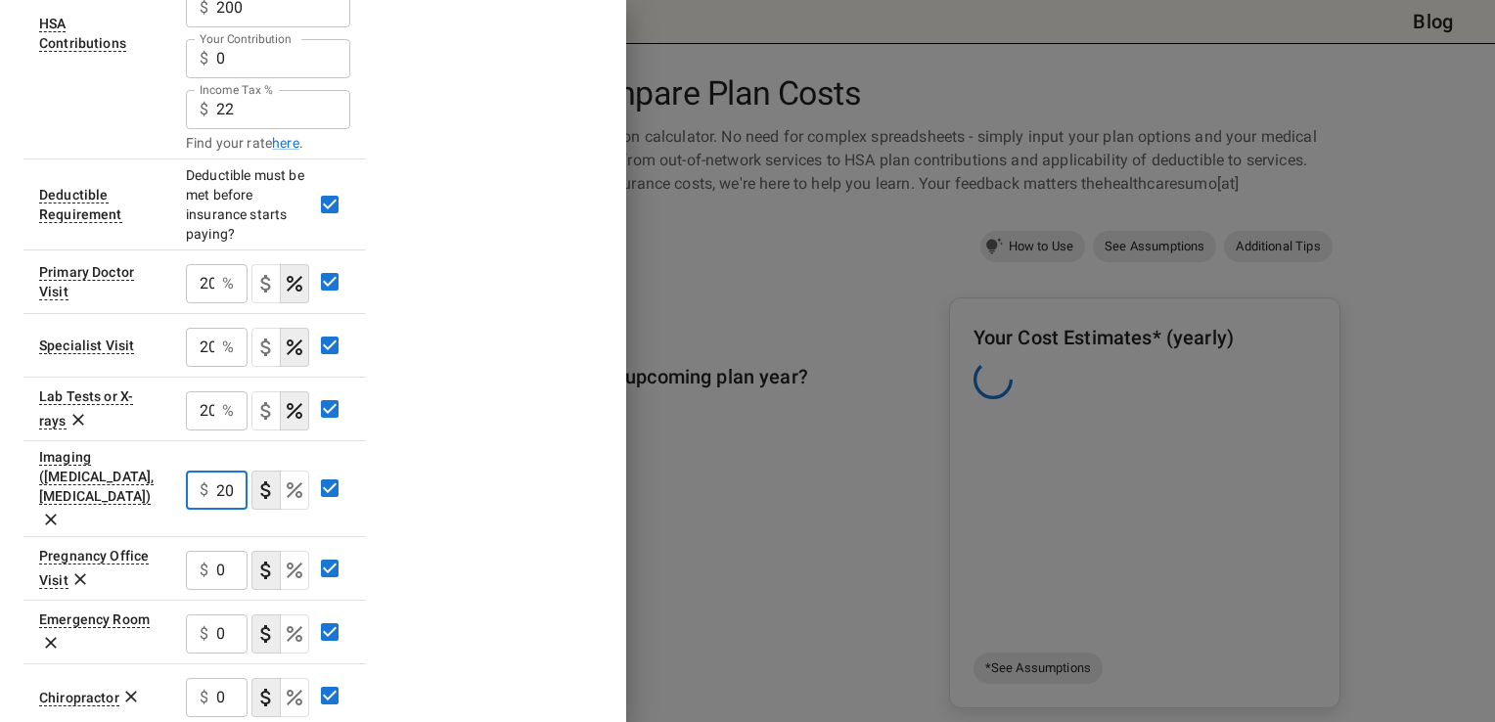
type input "20"
click at [294, 482] on icon "Select if this service charges coinsurance, a percentage of the medical expense…" at bounding box center [295, 490] width 16 height 16
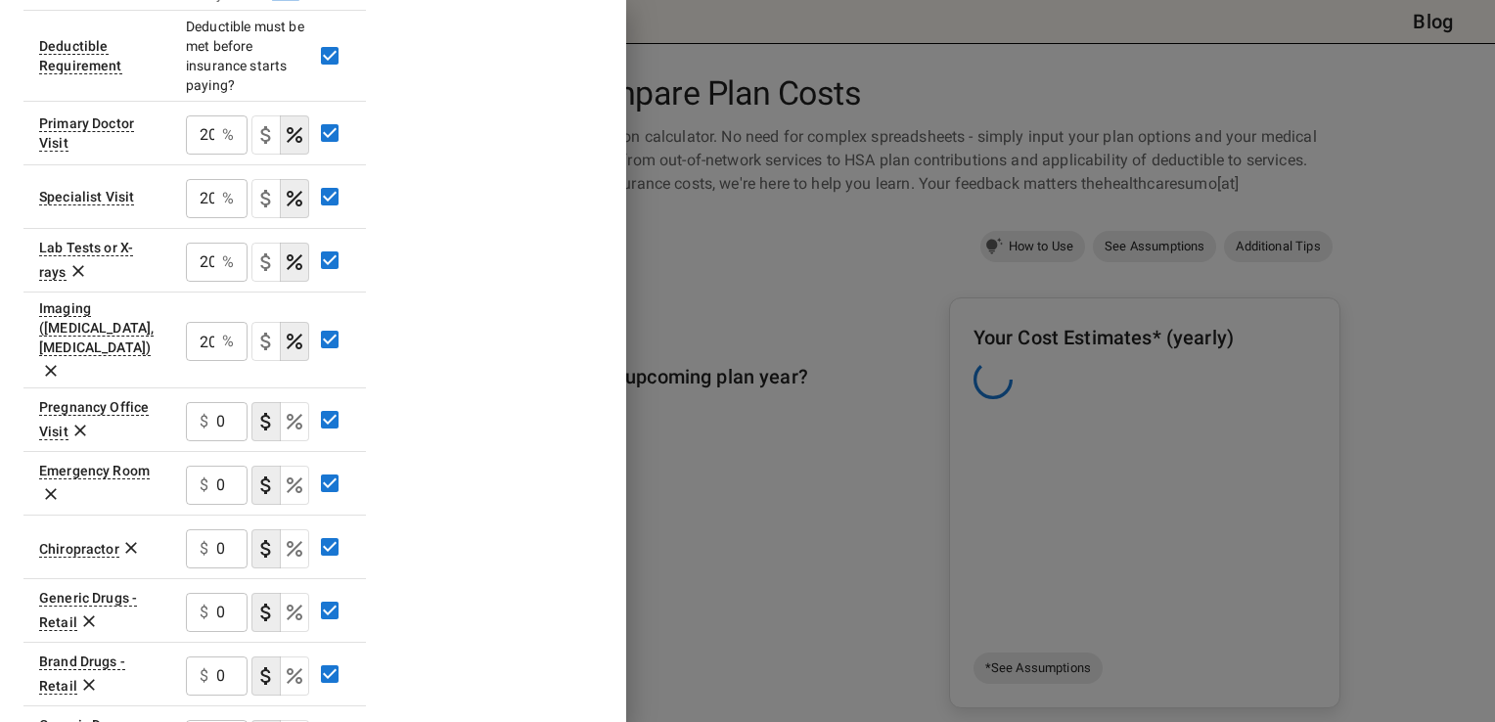
scroll to position [632, 0]
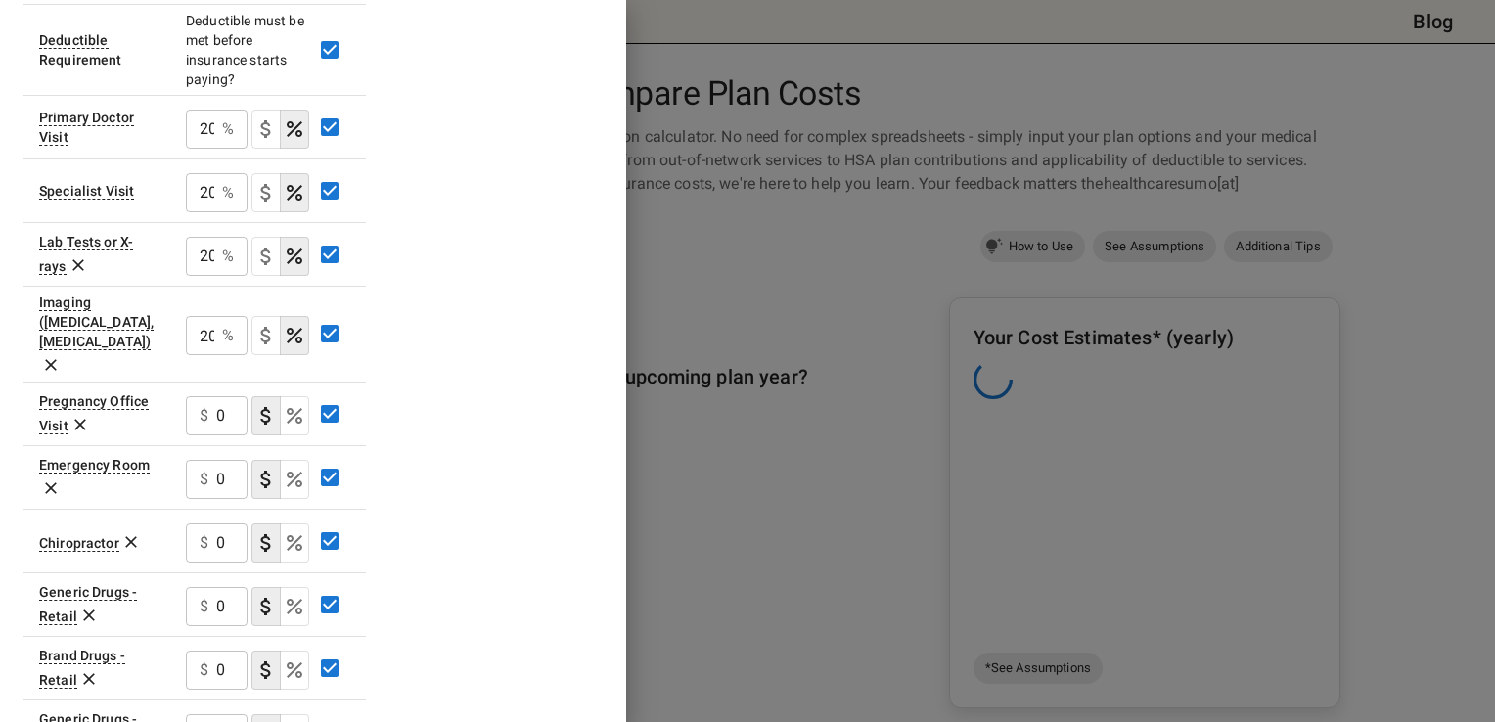
click at [74, 415] on icon at bounding box center [80, 425] width 20 height 20
click at [208, 396] on div "$ 0 ​" at bounding box center [217, 415] width 62 height 39
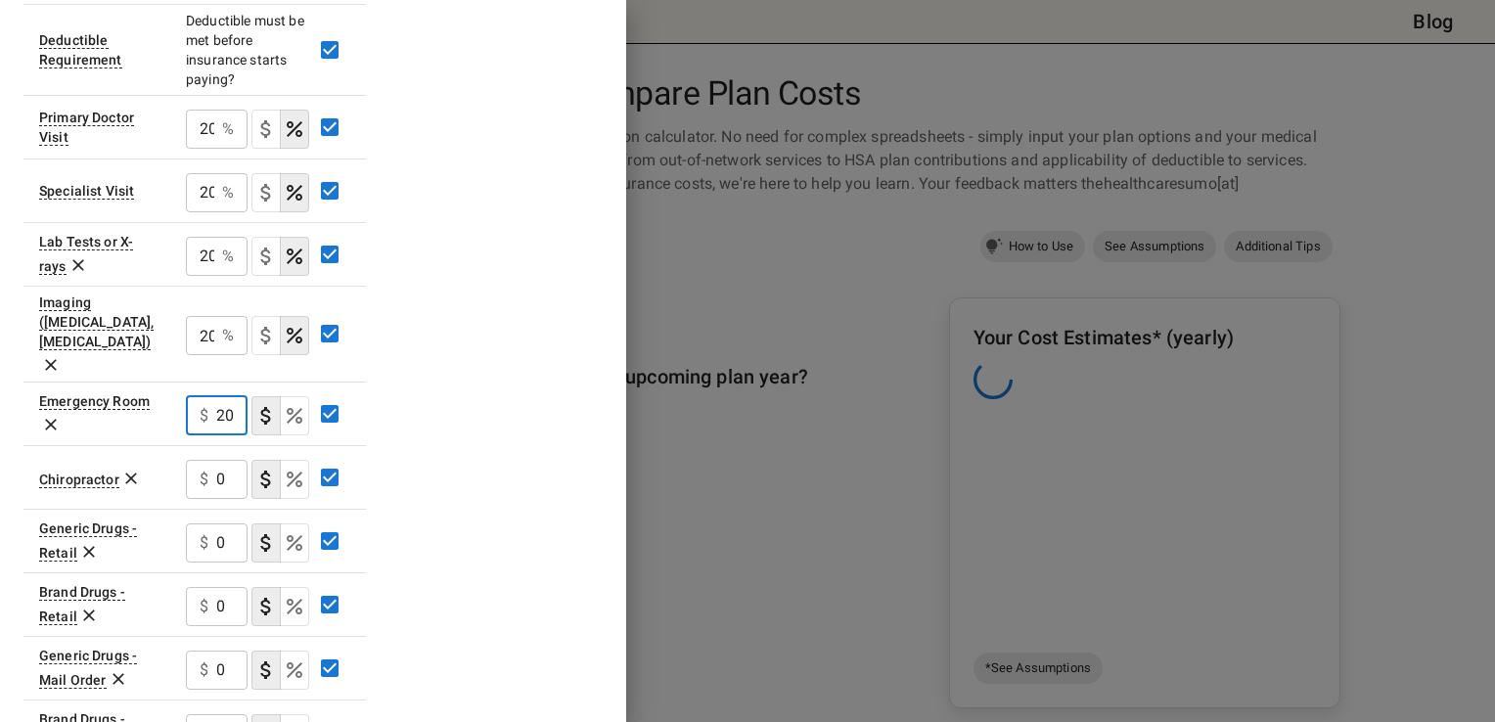
type input "20"
click at [296, 404] on icon "Select if this service charges coinsurance, a percentage of the medical expense…" at bounding box center [294, 415] width 23 height 23
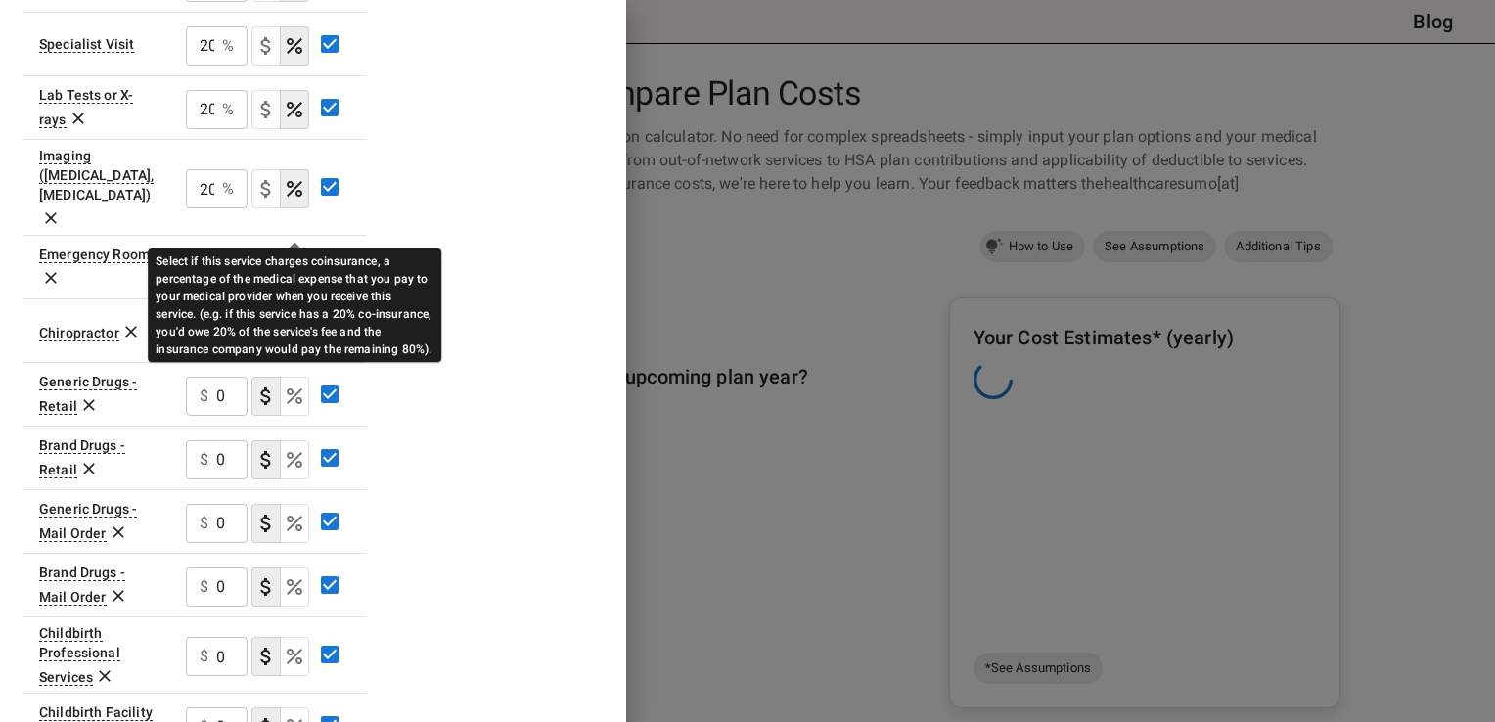
scroll to position [791, 0]
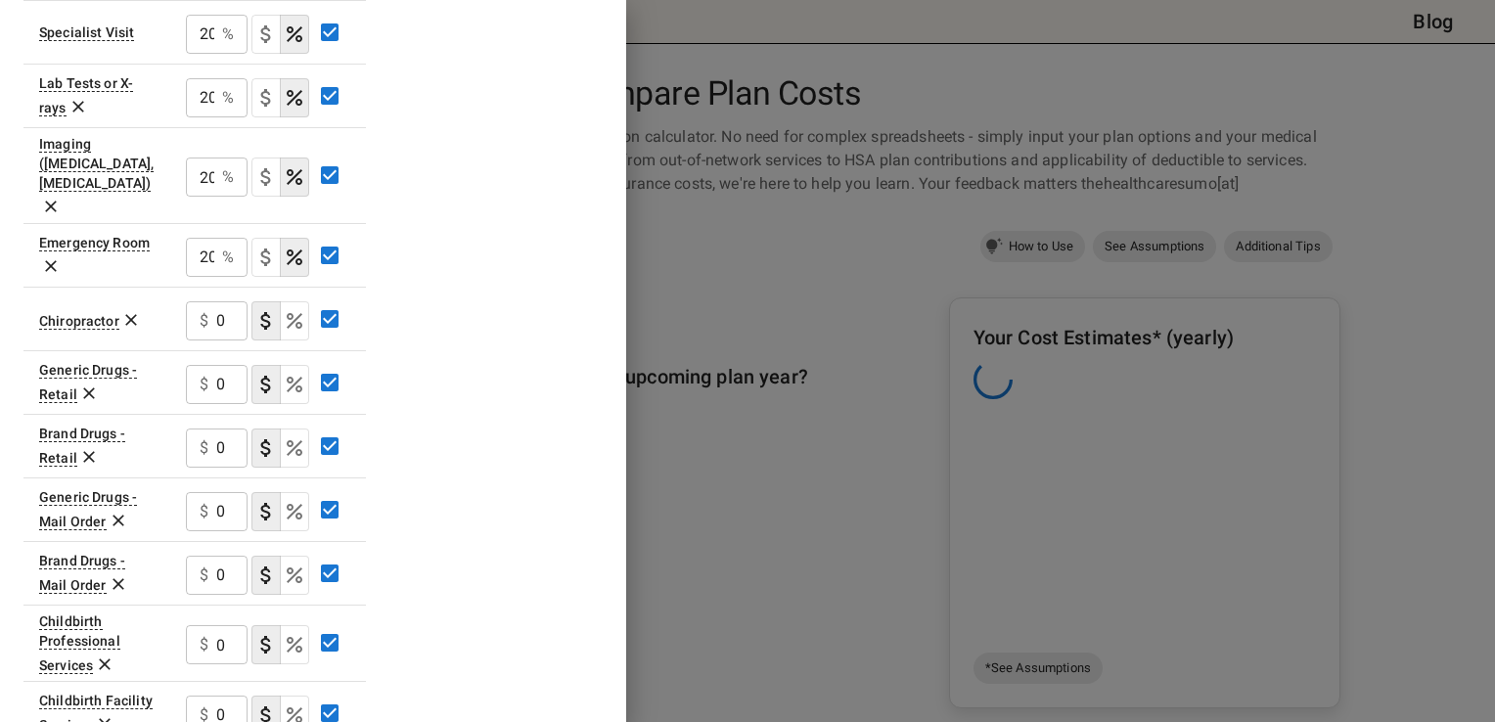
click at [129, 310] on icon at bounding box center [131, 320] width 20 height 20
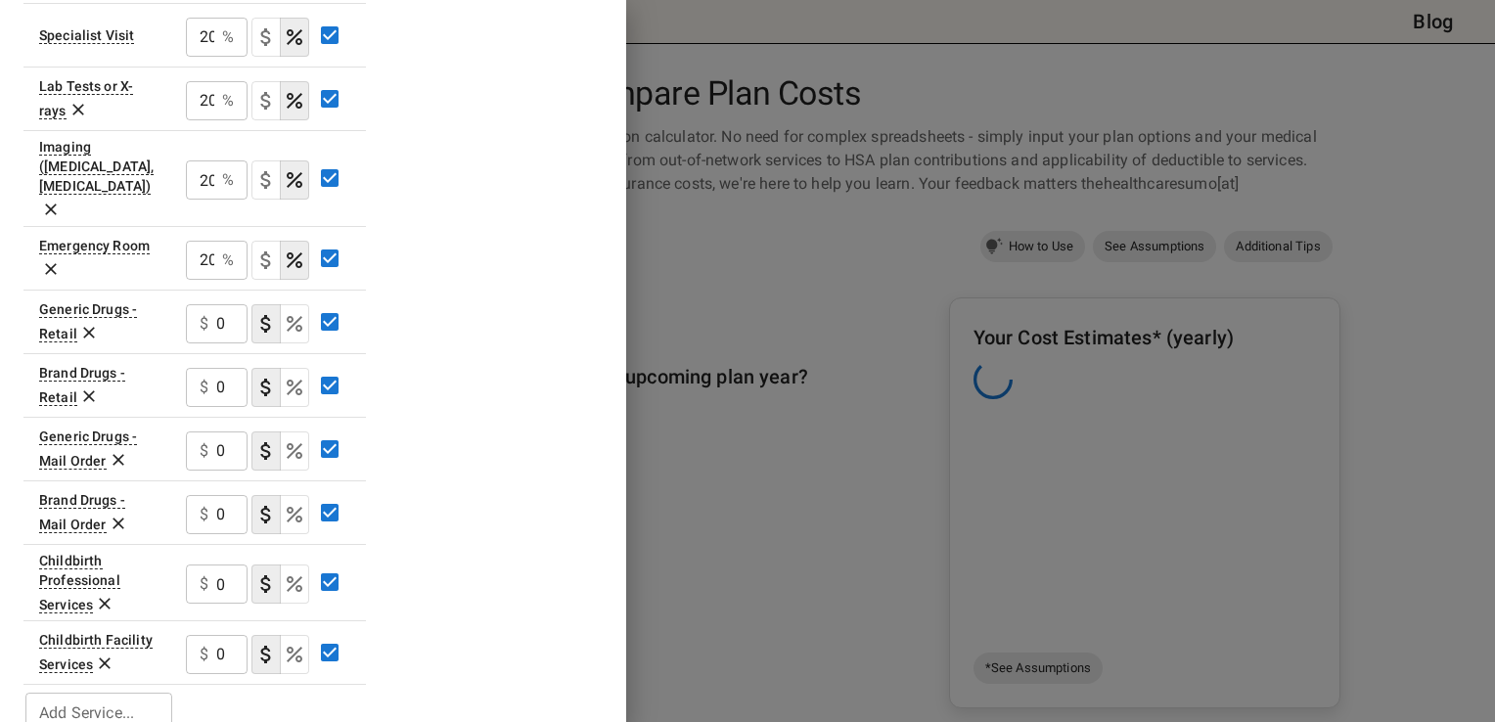
click at [203, 312] on p "$" at bounding box center [204, 323] width 9 height 23
click at [218, 304] on input "0" at bounding box center [231, 323] width 31 height 39
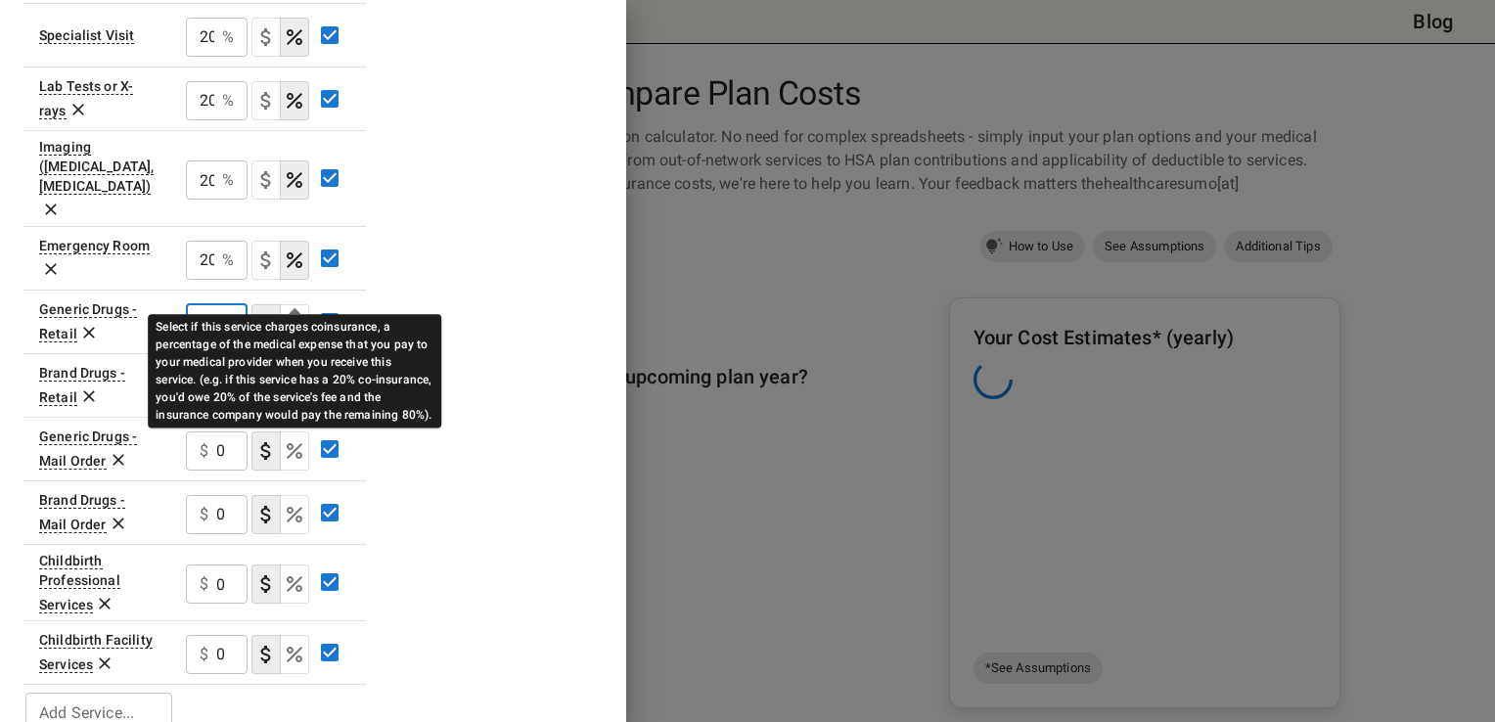
type input "20"
click at [302, 312] on icon "Select if this service charges coinsurance, a percentage of the medical expense…" at bounding box center [294, 323] width 23 height 23
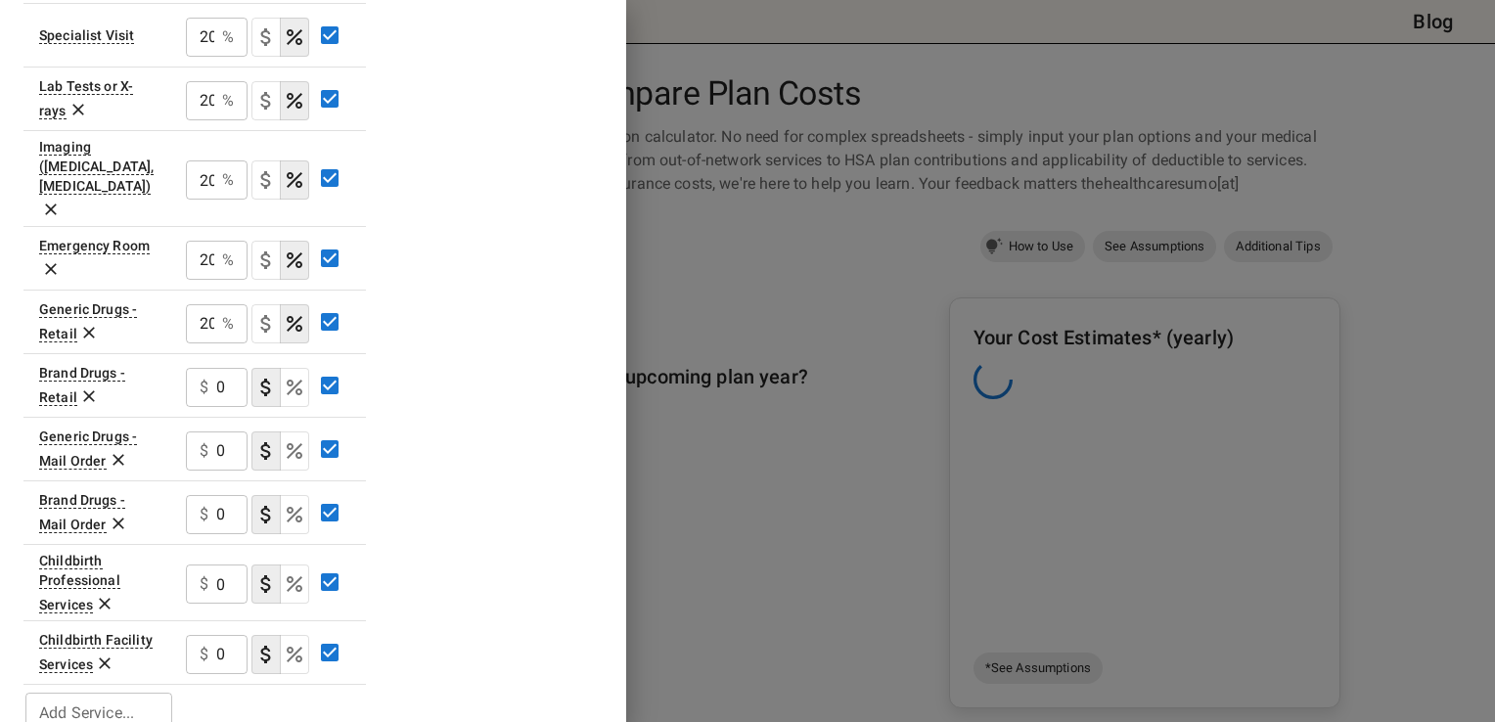
click at [211, 368] on div "$ 0 ​" at bounding box center [217, 387] width 62 height 39
type input "20"
click at [290, 380] on icon "Select if this service charges coinsurance, a percentage of the medical expense…" at bounding box center [295, 388] width 16 height 16
click at [112, 450] on icon at bounding box center [119, 460] width 20 height 20
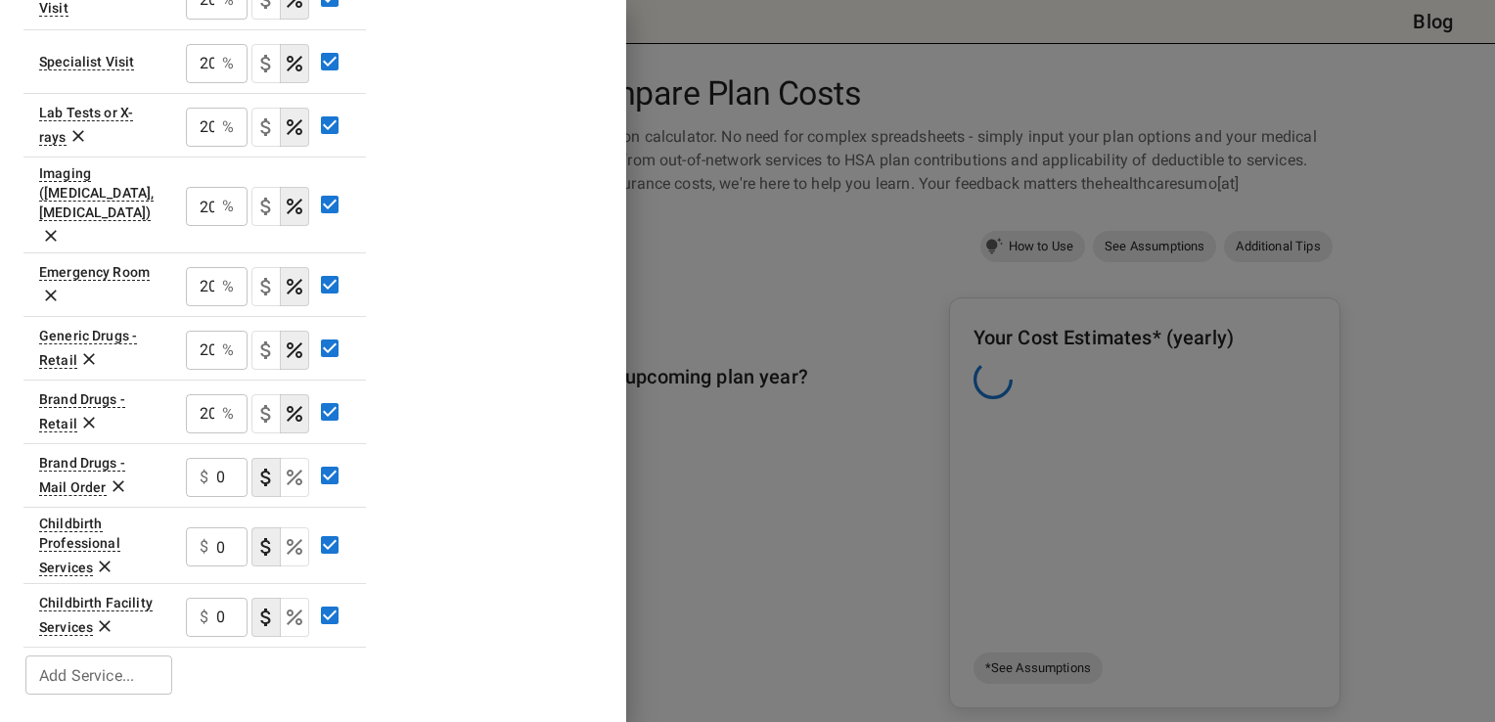
scroll to position [724, 0]
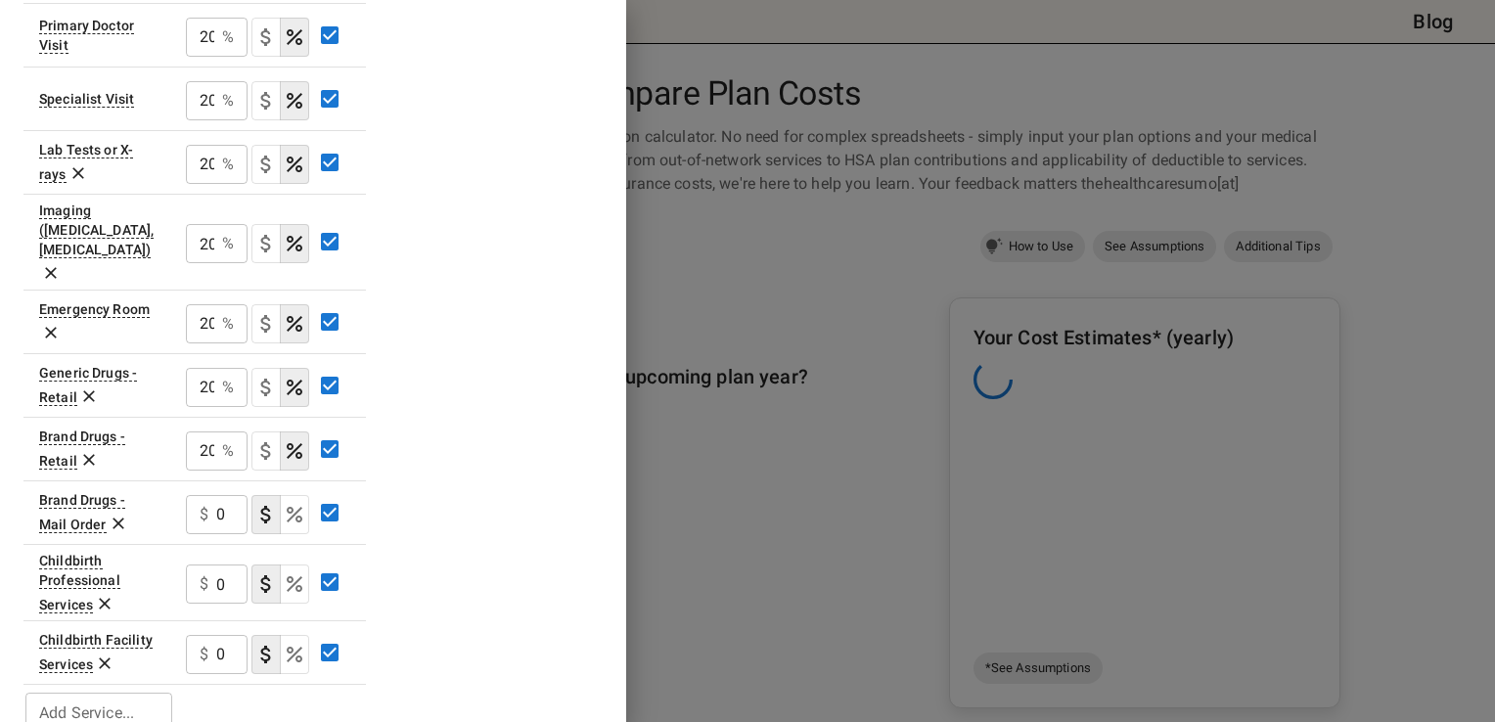
click at [113, 514] on icon at bounding box center [119, 524] width 20 height 20
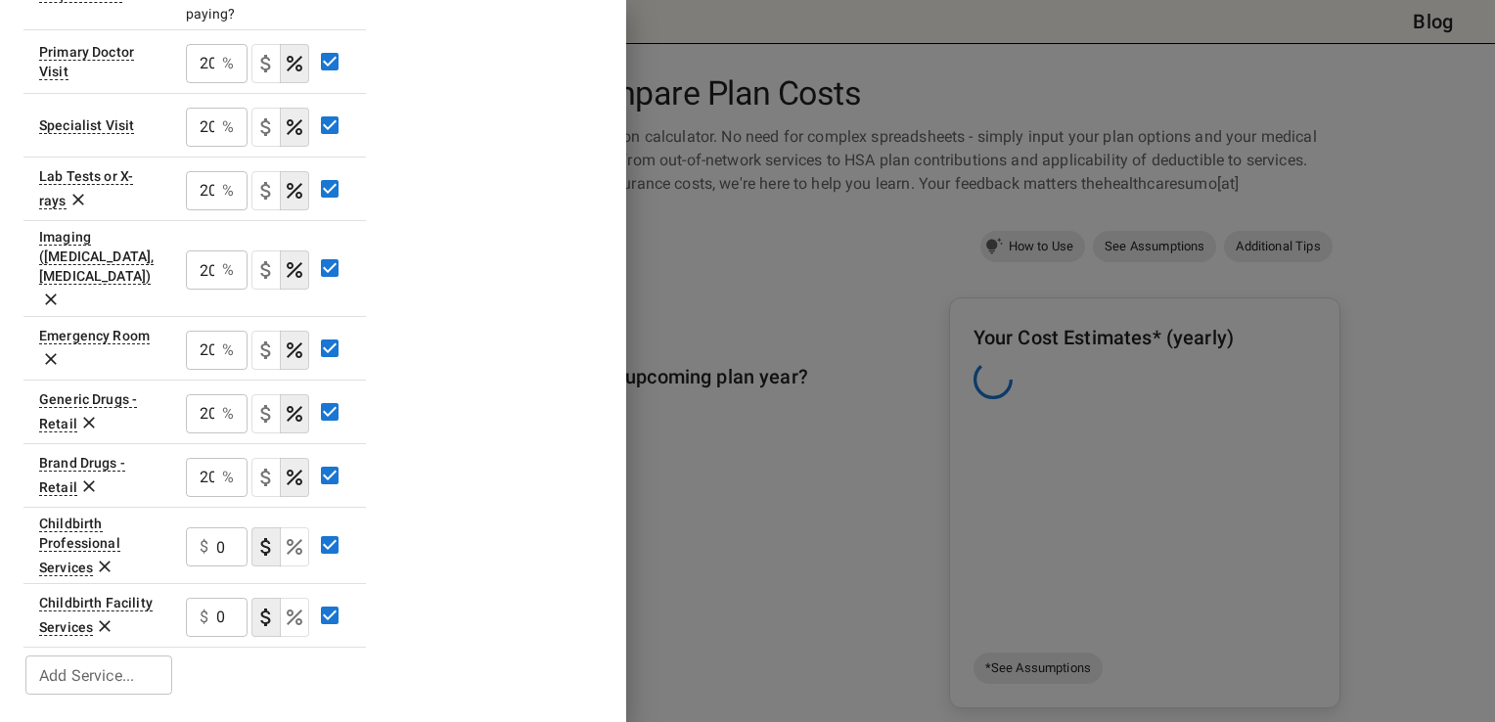
scroll to position [661, 0]
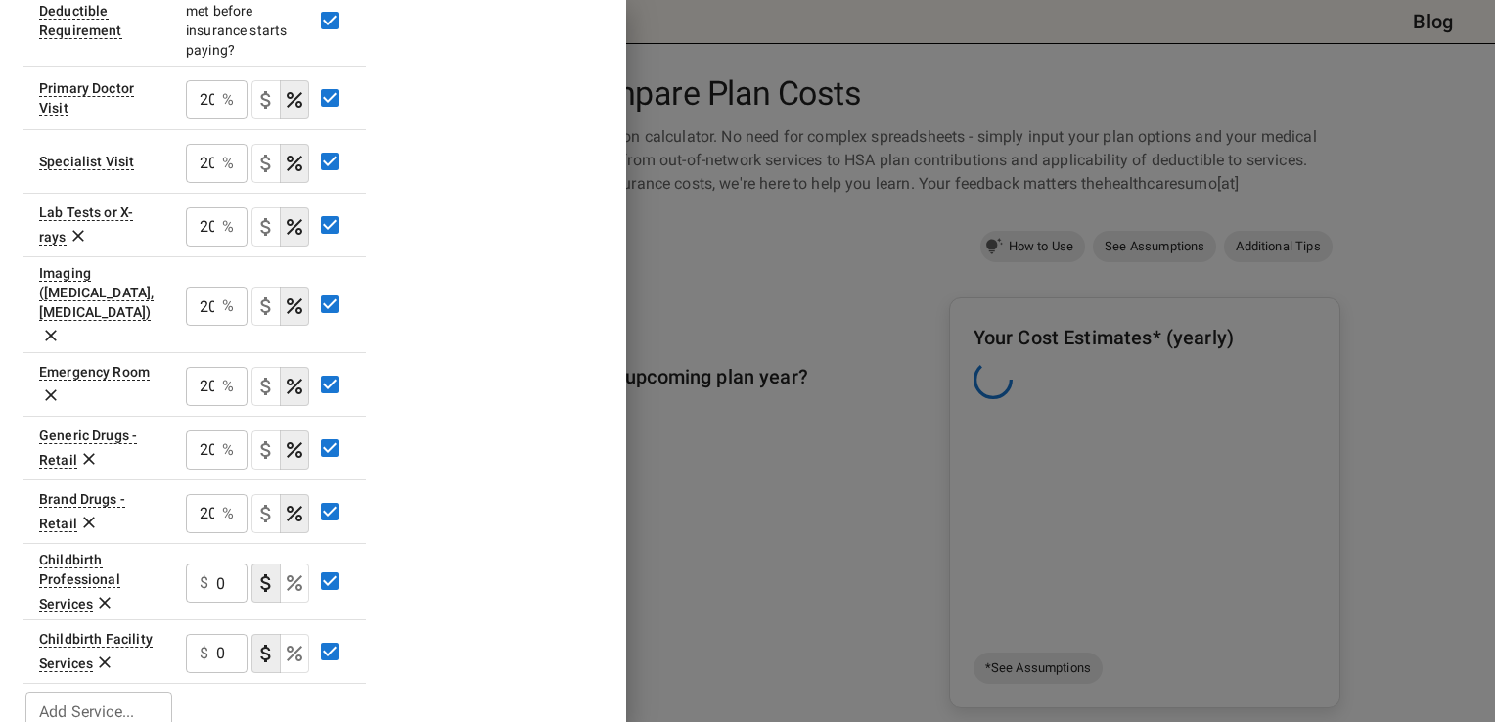
click at [102, 593] on icon at bounding box center [105, 603] width 20 height 20
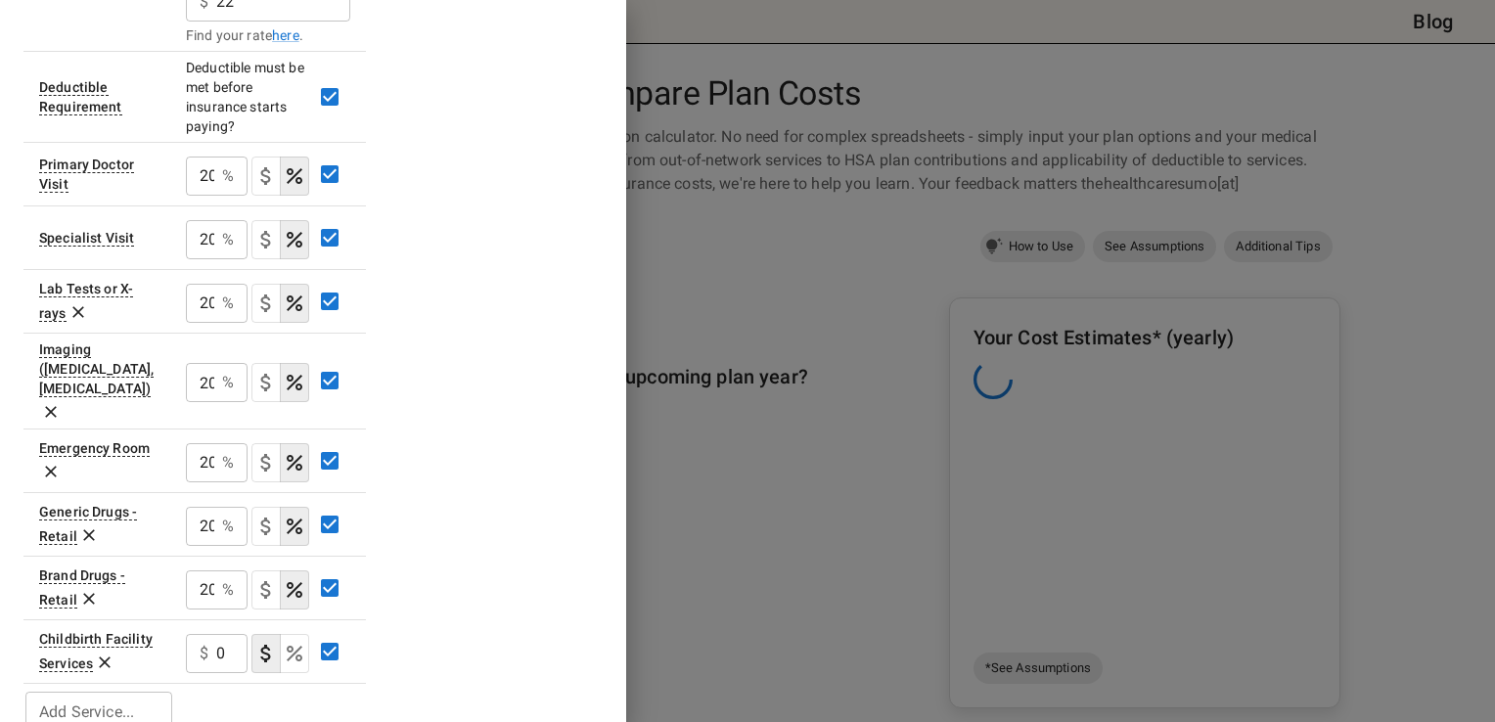
click at [105, 653] on icon at bounding box center [105, 663] width 20 height 20
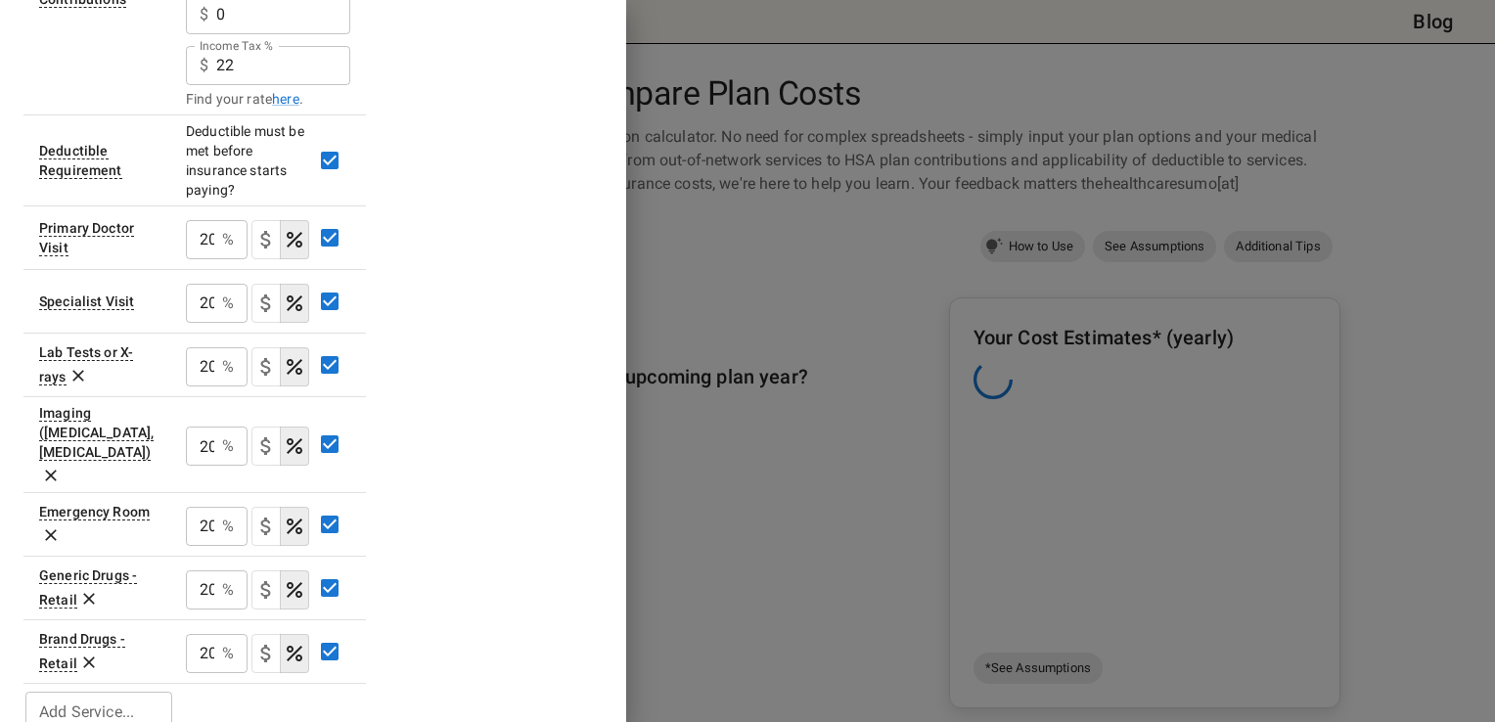
scroll to position [0, 0]
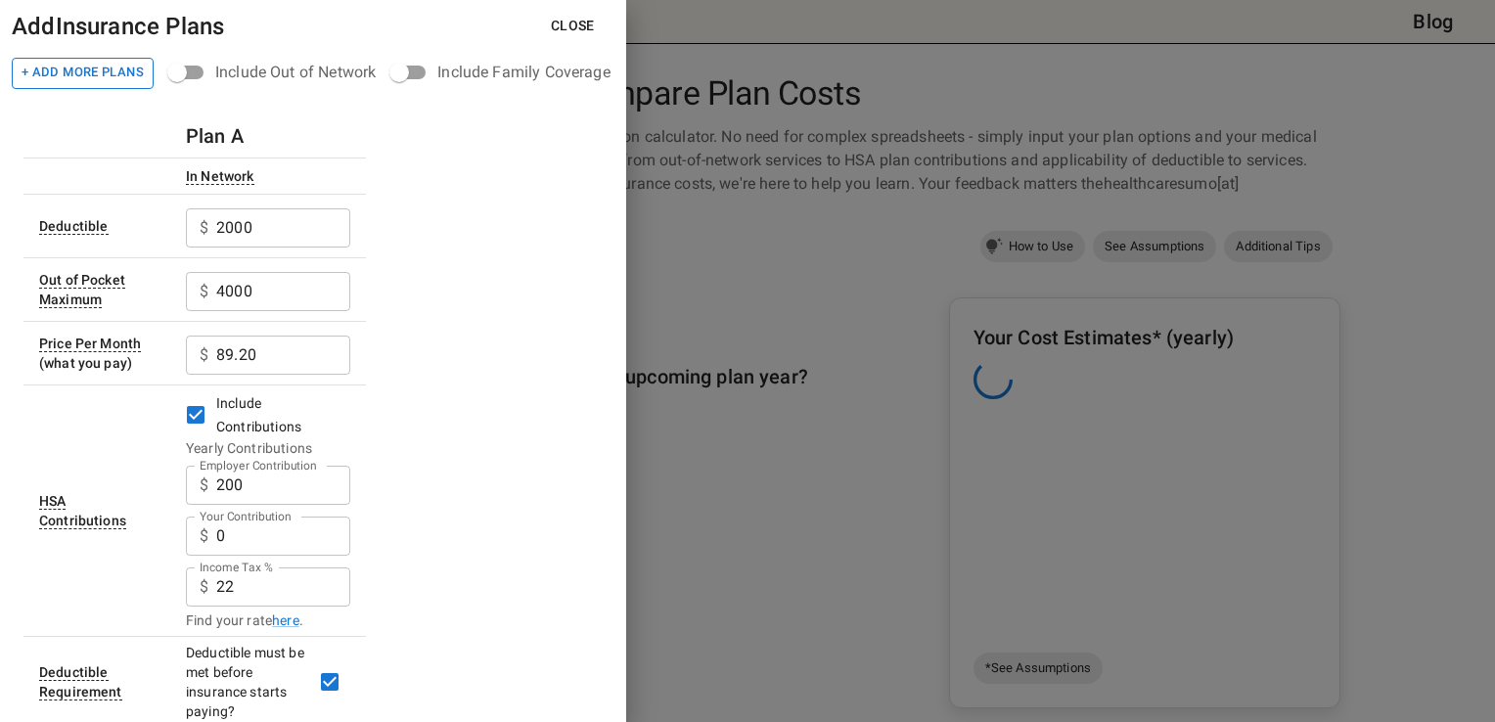
click at [56, 70] on button "+ Add More Plans" at bounding box center [83, 73] width 142 height 31
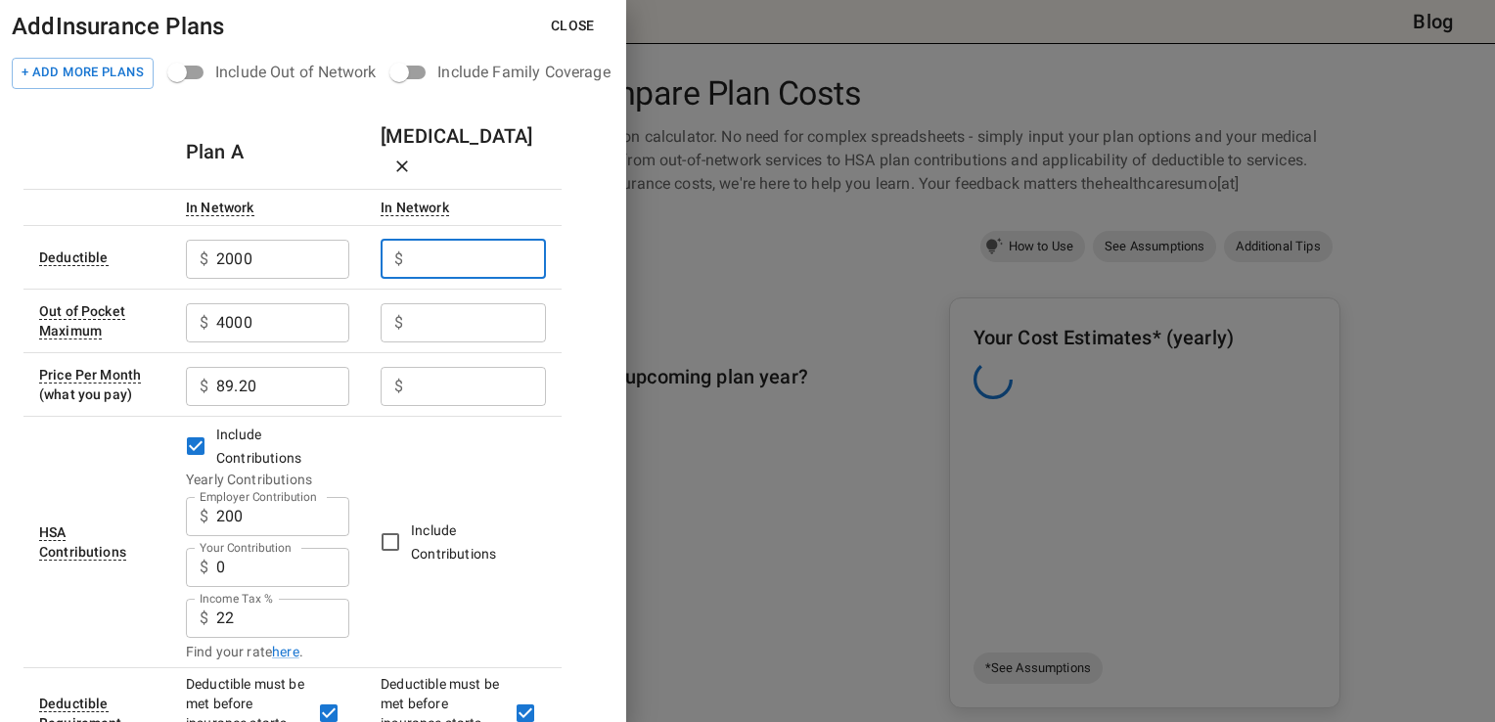
click at [474, 240] on input "Employer Contribution" at bounding box center [478, 259] width 135 height 39
type input "3300"
type input "5500"
type input "5.23"
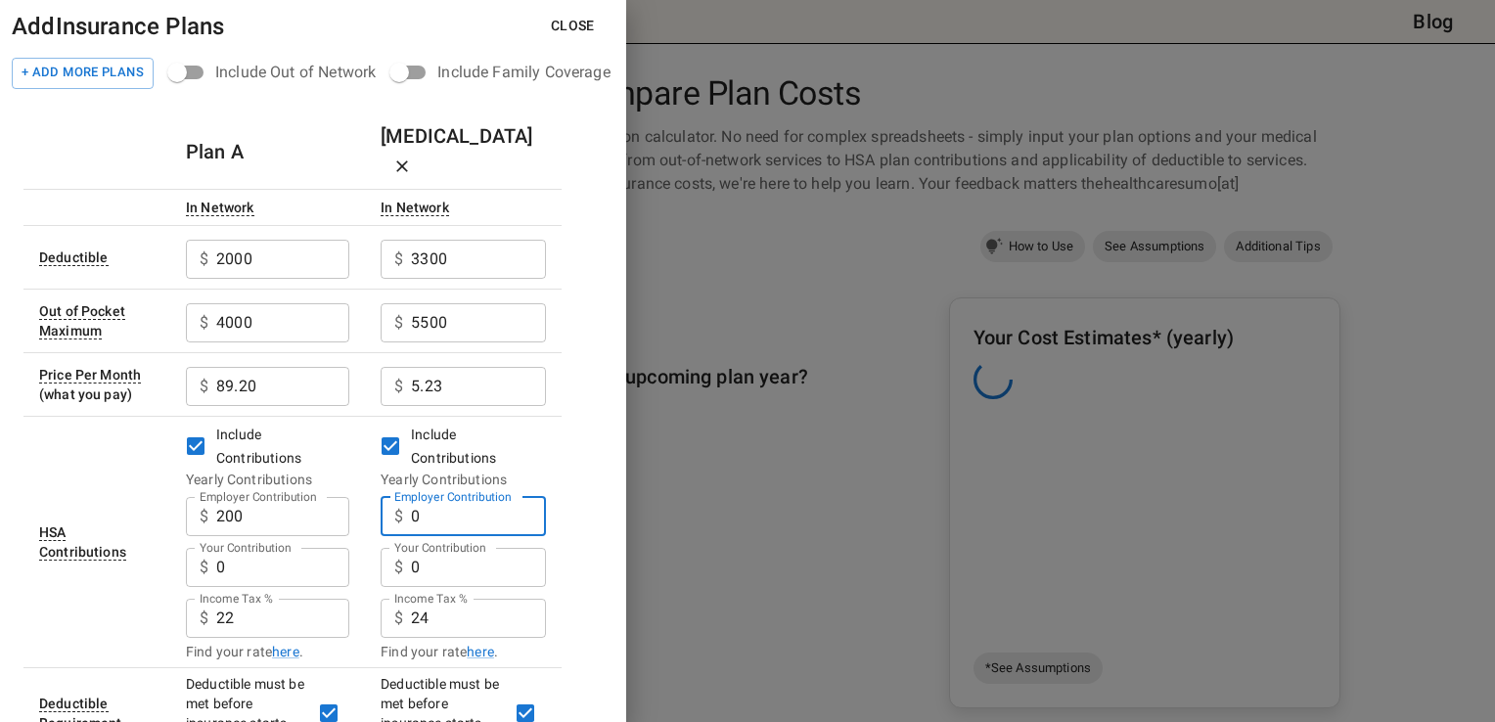
click at [434, 497] on input "0" at bounding box center [478, 516] width 135 height 39
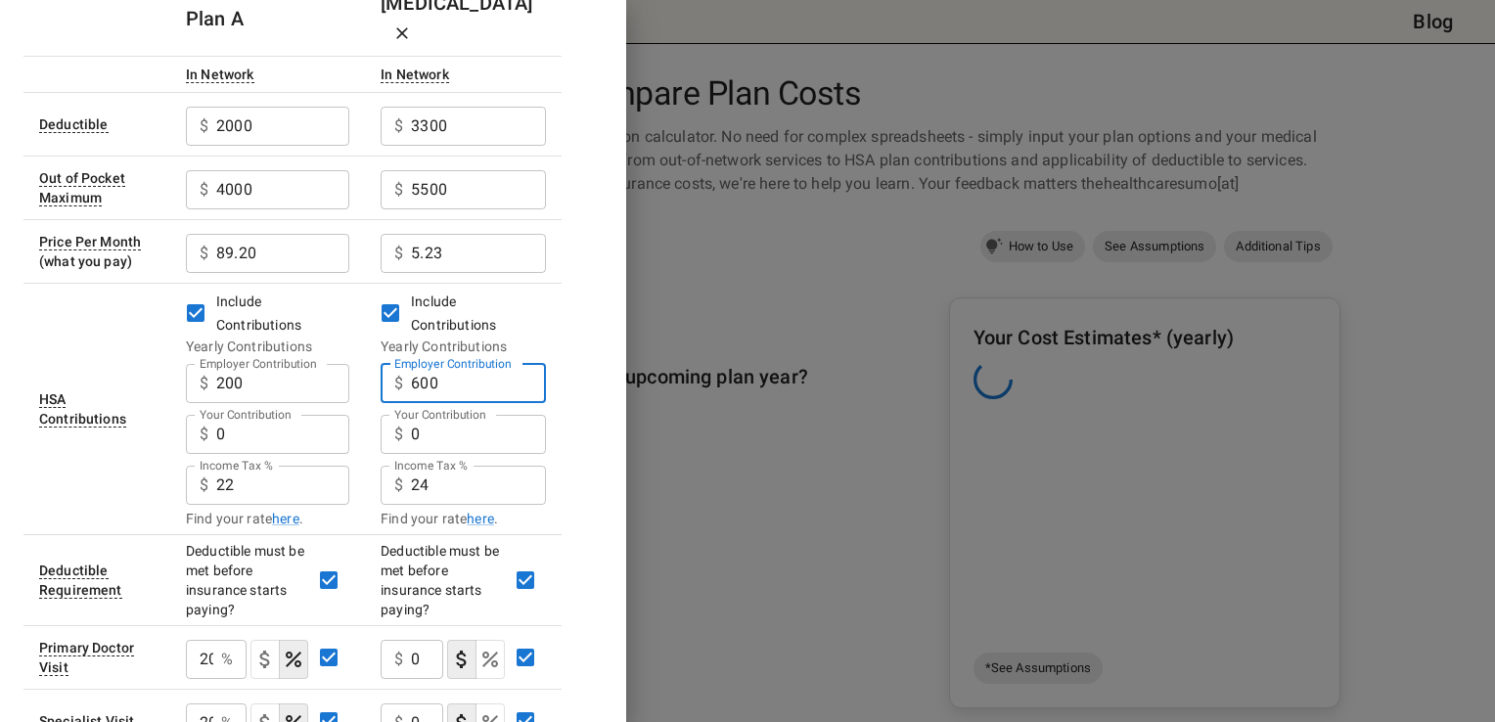
scroll to position [133, 0]
type input "600"
click at [446, 473] on div "Income Tax % $ 24 Income Tax %" at bounding box center [463, 483] width 165 height 51
click at [349, 403] on input "24" at bounding box center [282, 383] width 133 height 39
click at [438, 466] on input "24" at bounding box center [478, 485] width 135 height 39
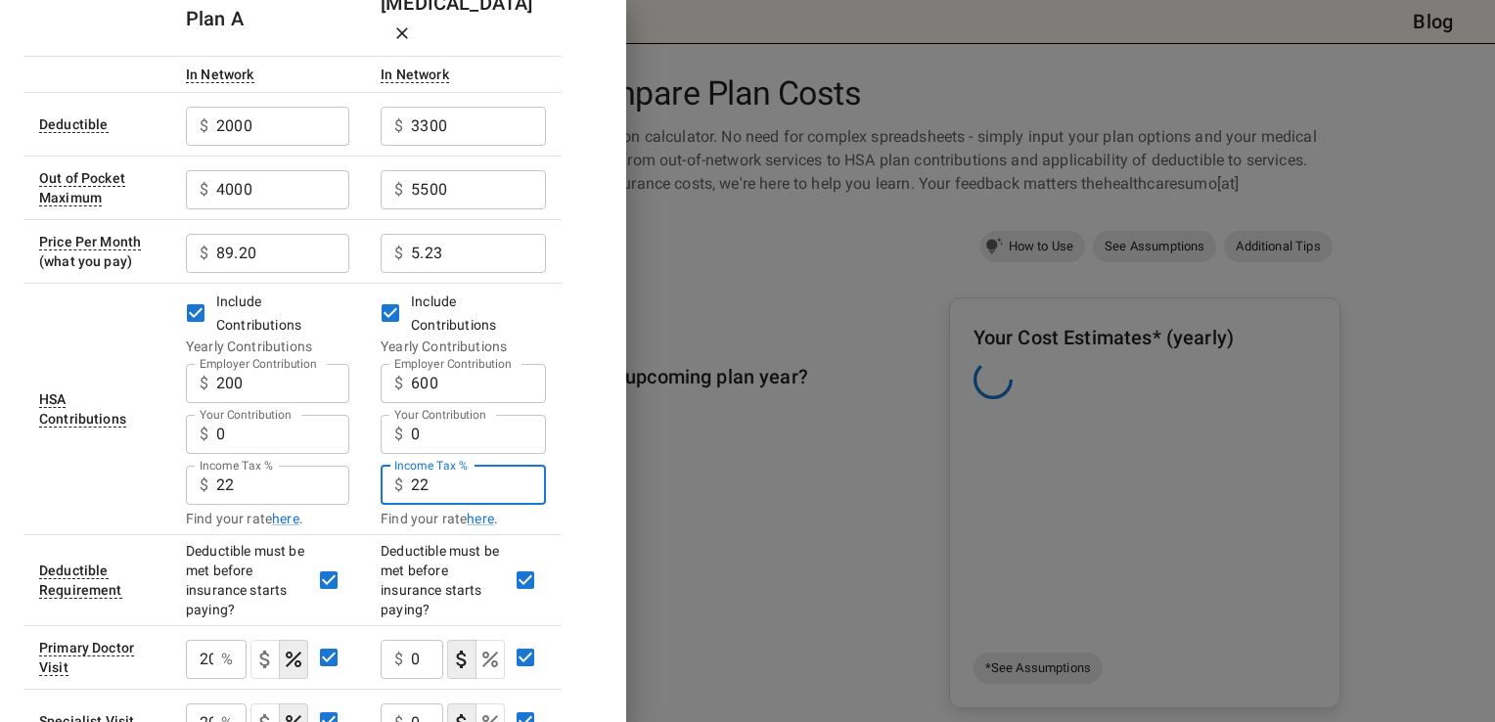
scroll to position [215, 0]
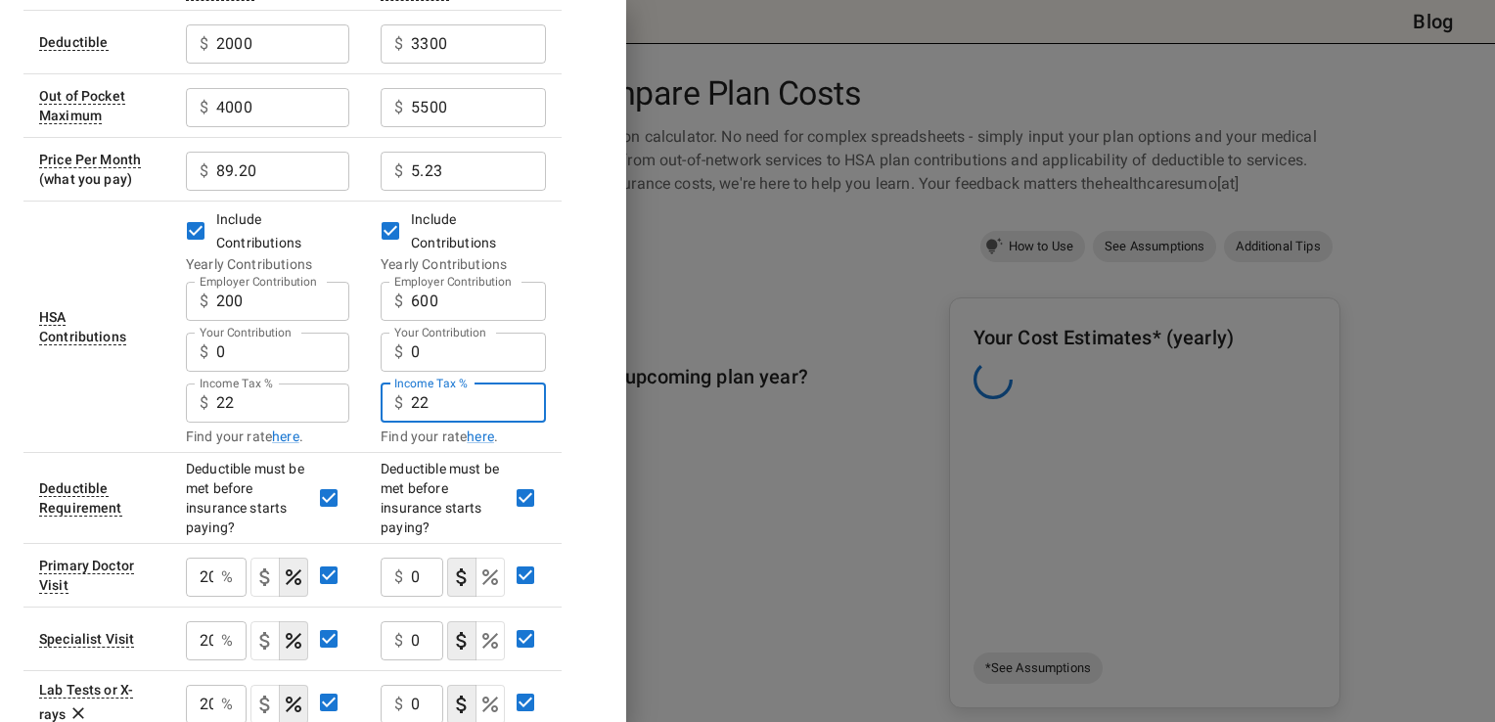
type input "22"
click at [413, 558] on input "0" at bounding box center [427, 577] width 32 height 39
type input "20"
click at [493, 566] on icon "Select if this service charges coinsurance, a percentage of the medical expense…" at bounding box center [490, 577] width 23 height 23
click at [407, 621] on div "$ 0 ​" at bounding box center [412, 640] width 63 height 39
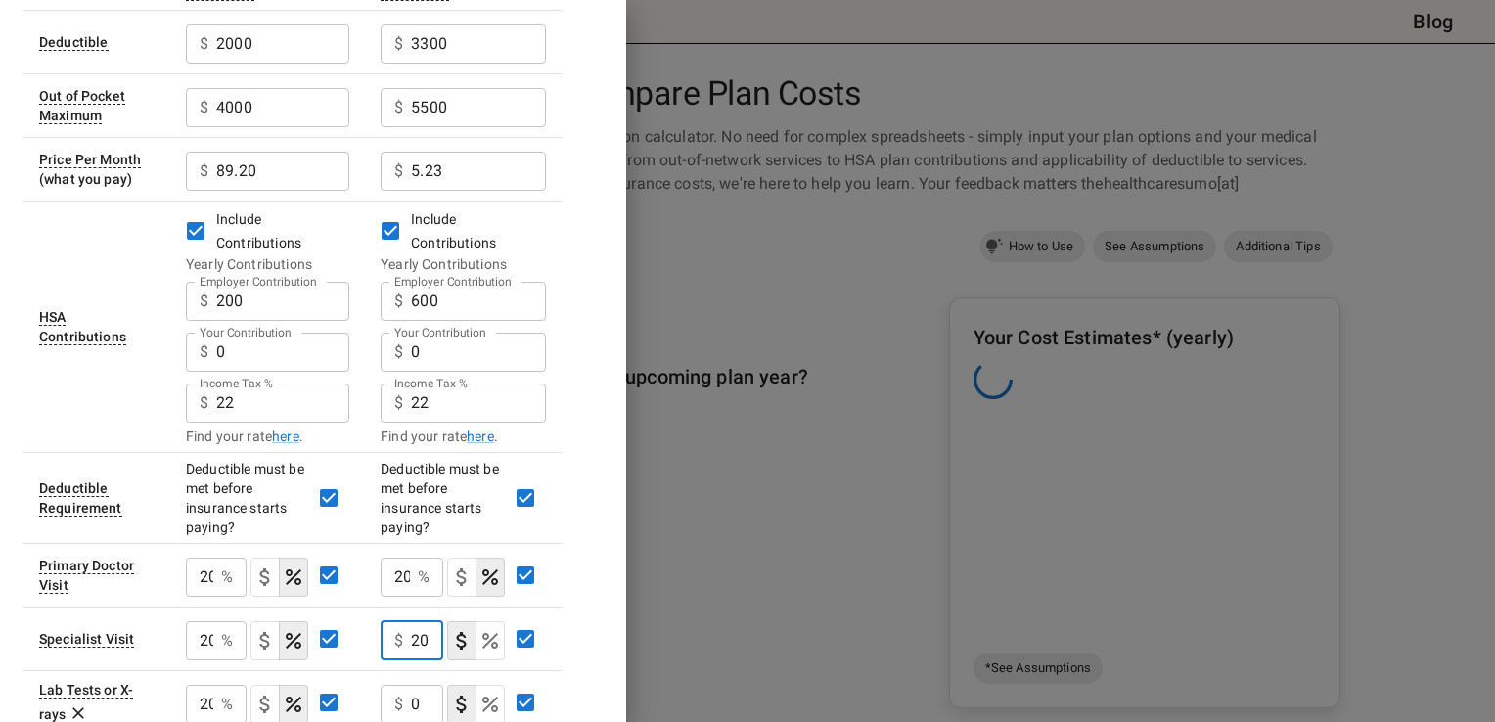
type input "20"
click at [489, 629] on icon "Select if this service charges coinsurance, a percentage of the medical expense…" at bounding box center [490, 640] width 23 height 23
click at [411, 685] on div "$ 0 ​" at bounding box center [412, 704] width 63 height 39
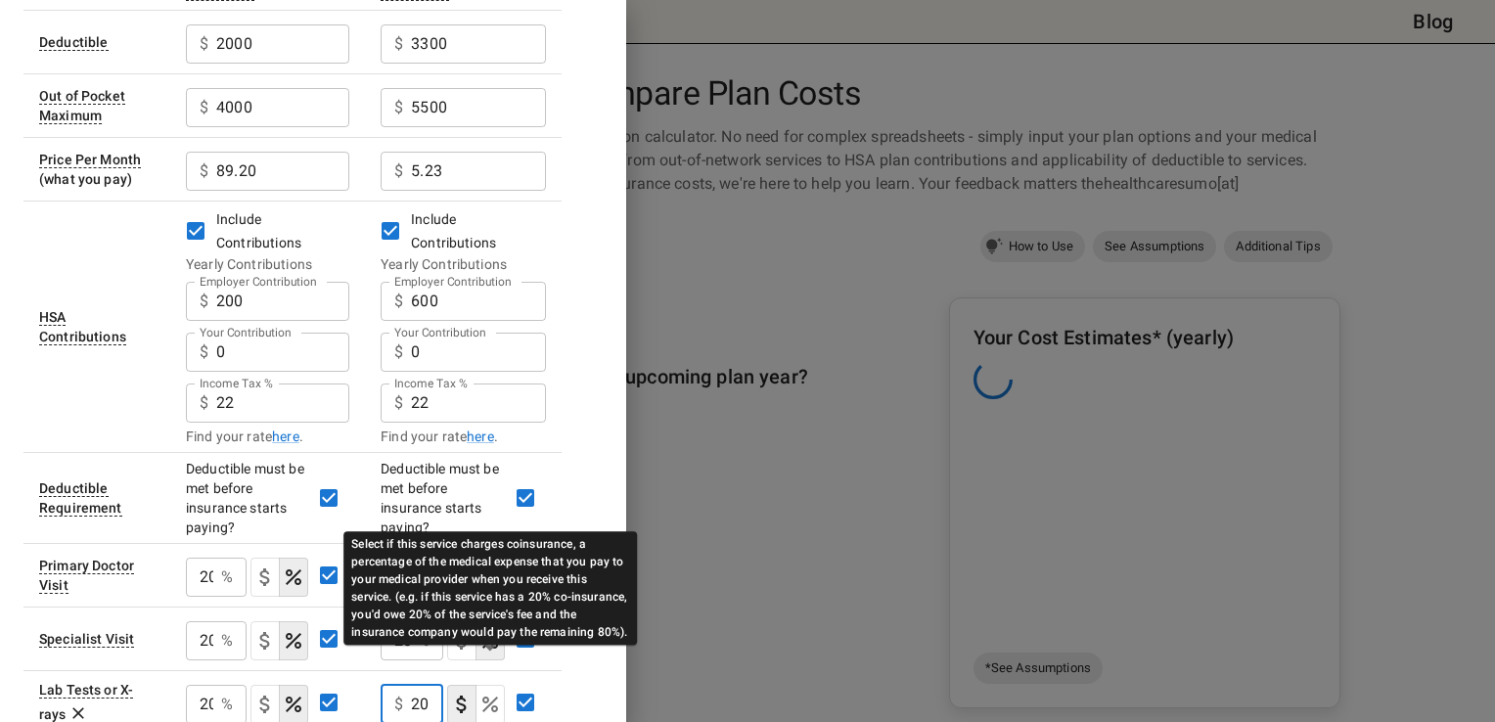
type input "20"
click at [484, 693] on icon "Select if this service charges coinsurance, a percentage of the medical expense…" at bounding box center [490, 704] width 23 height 23
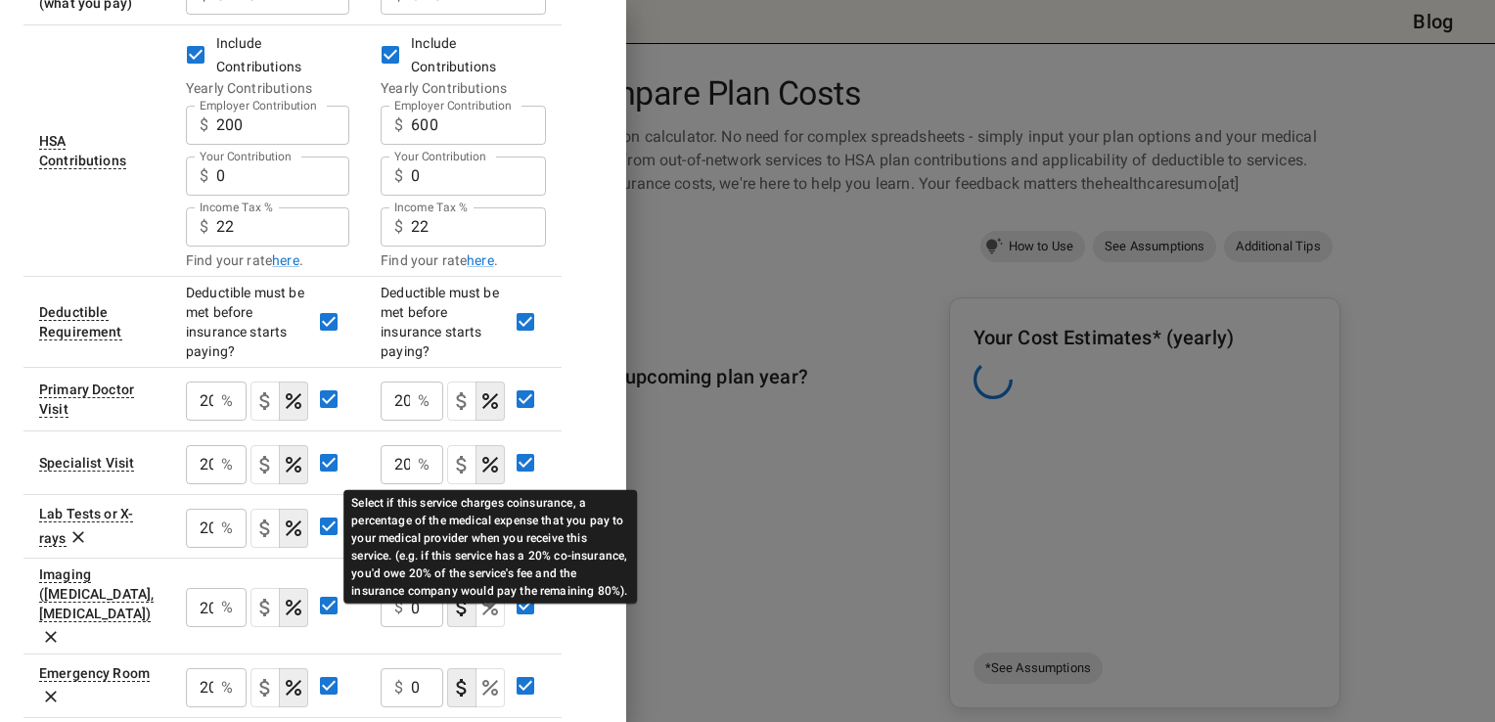
scroll to position [415, 0]
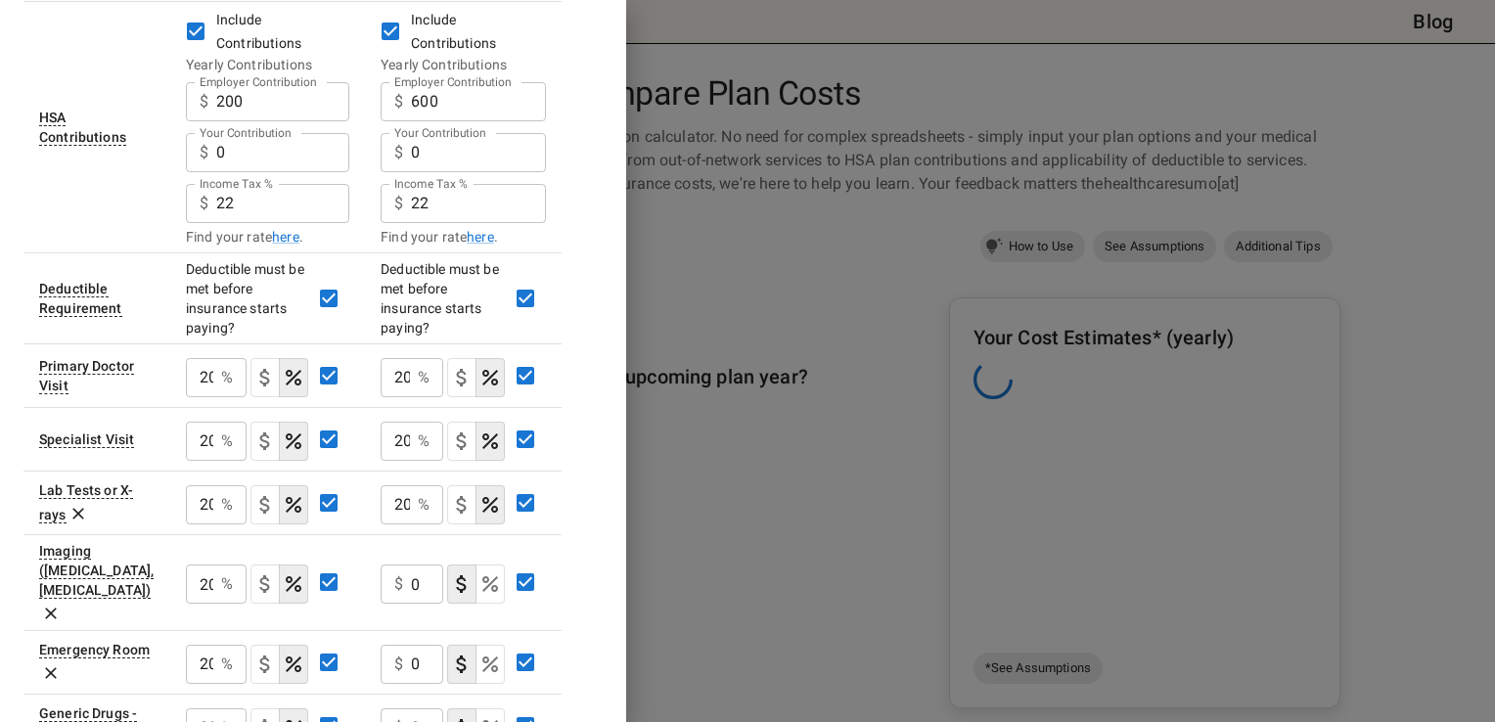
click at [409, 565] on div "$ 0 ​" at bounding box center [412, 584] width 63 height 39
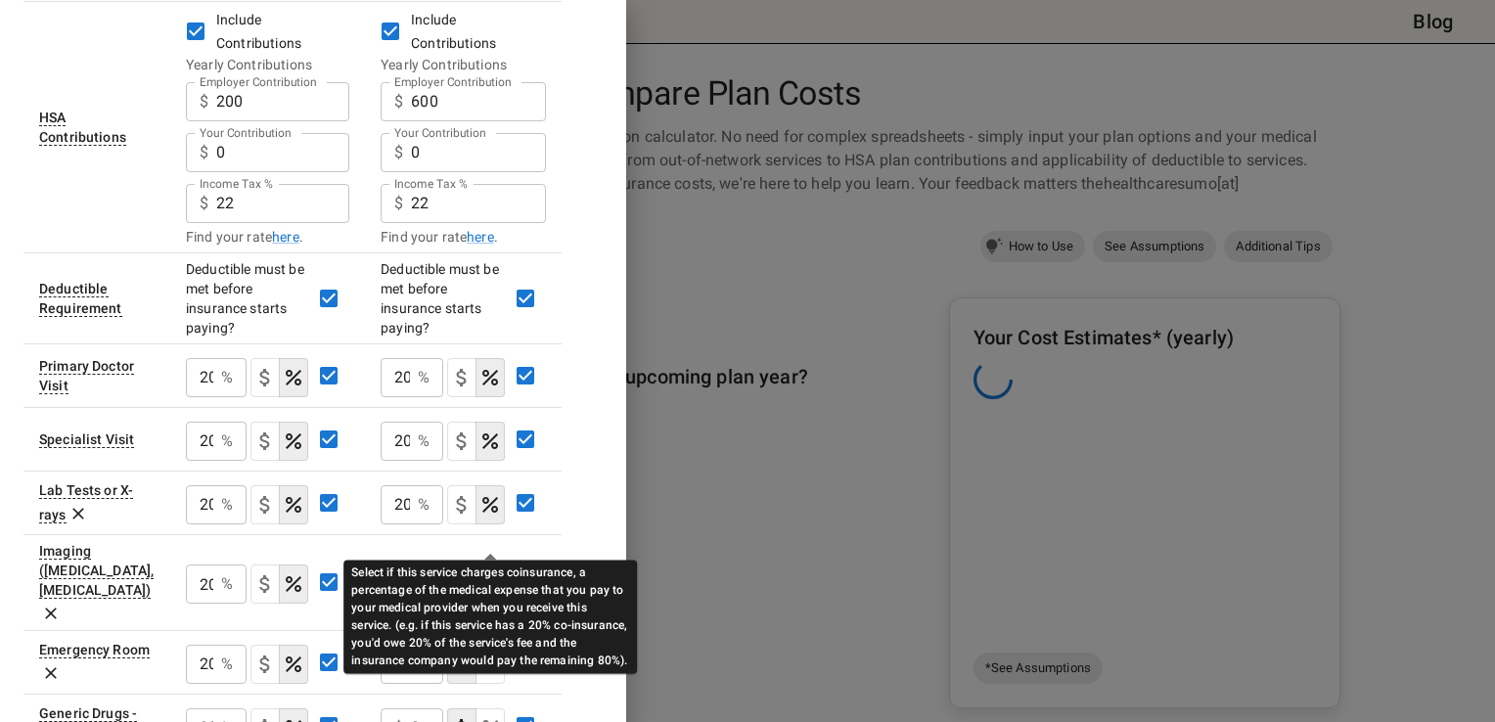
type input "20"
click at [491, 576] on icon "Select if this service charges coinsurance, a percentage of the medical expense…" at bounding box center [490, 584] width 16 height 16
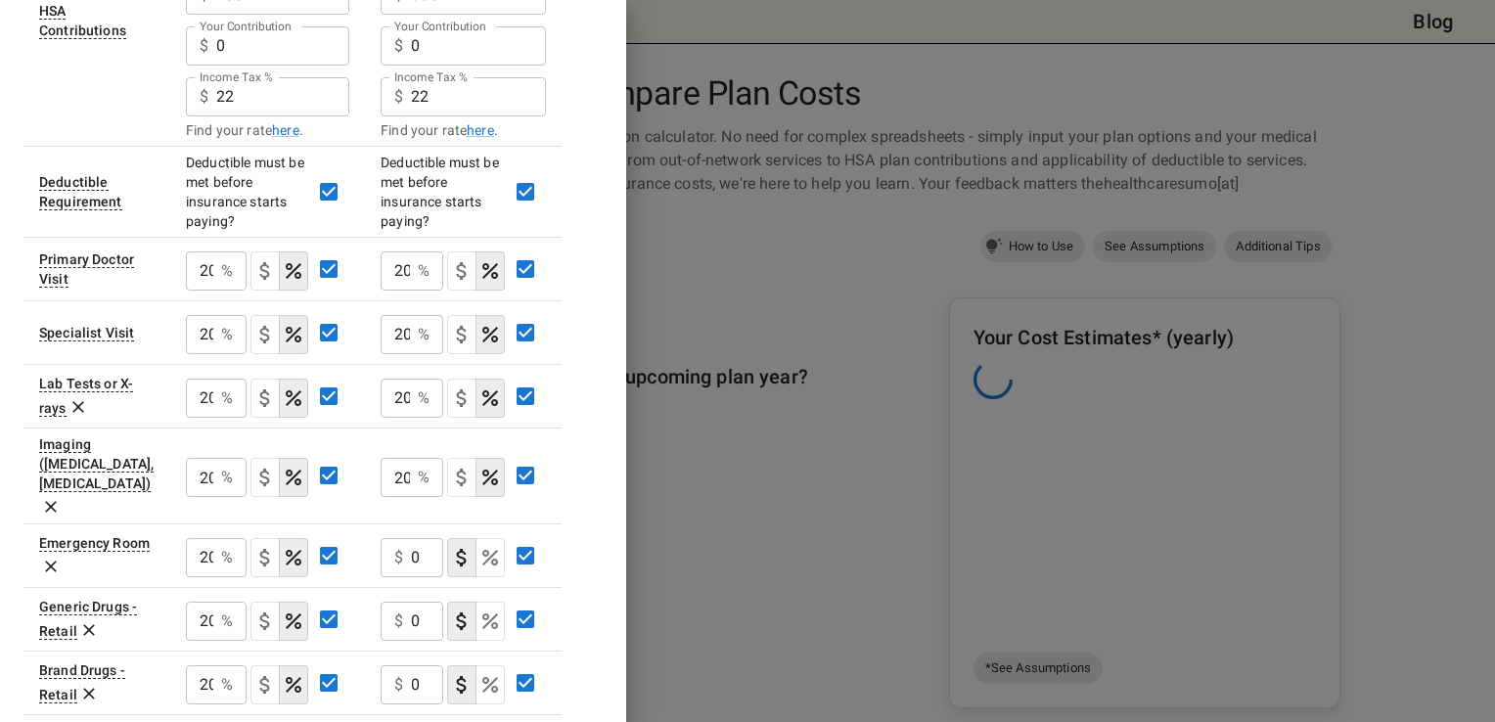
click at [408, 538] on div "$ 0 ​" at bounding box center [412, 557] width 63 height 39
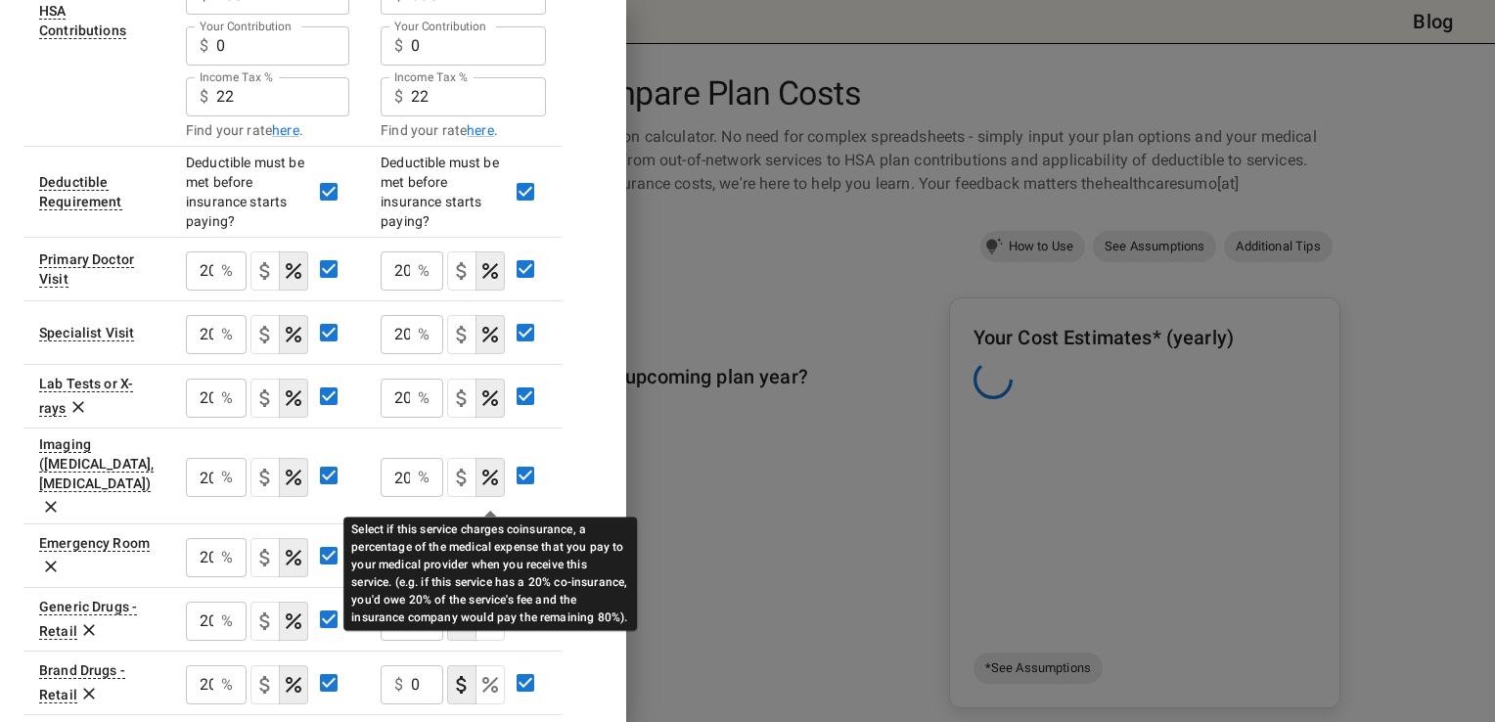
type input "20"
click at [494, 550] on icon "Select if this service charges coinsurance, a percentage of the medical expense…" at bounding box center [490, 558] width 16 height 16
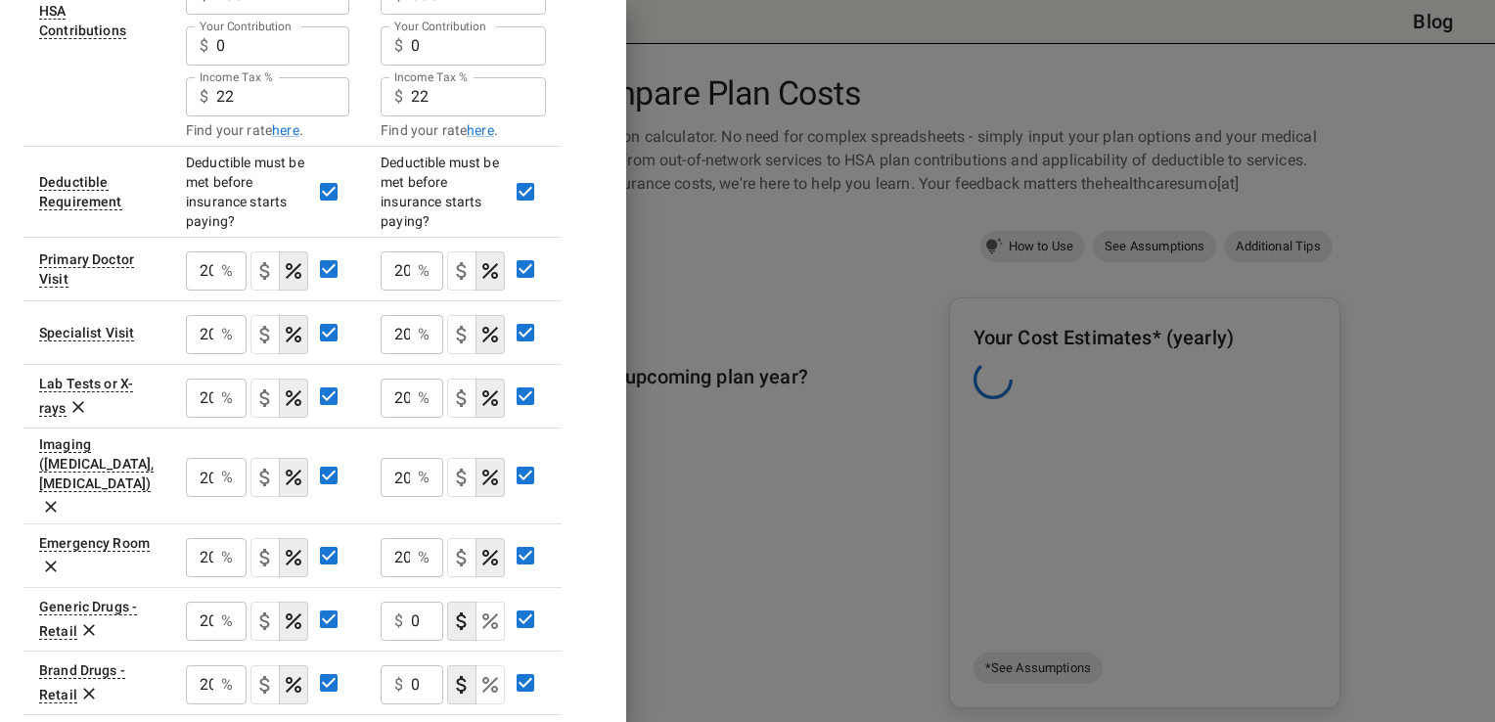
click at [415, 602] on input "0" at bounding box center [427, 621] width 32 height 39
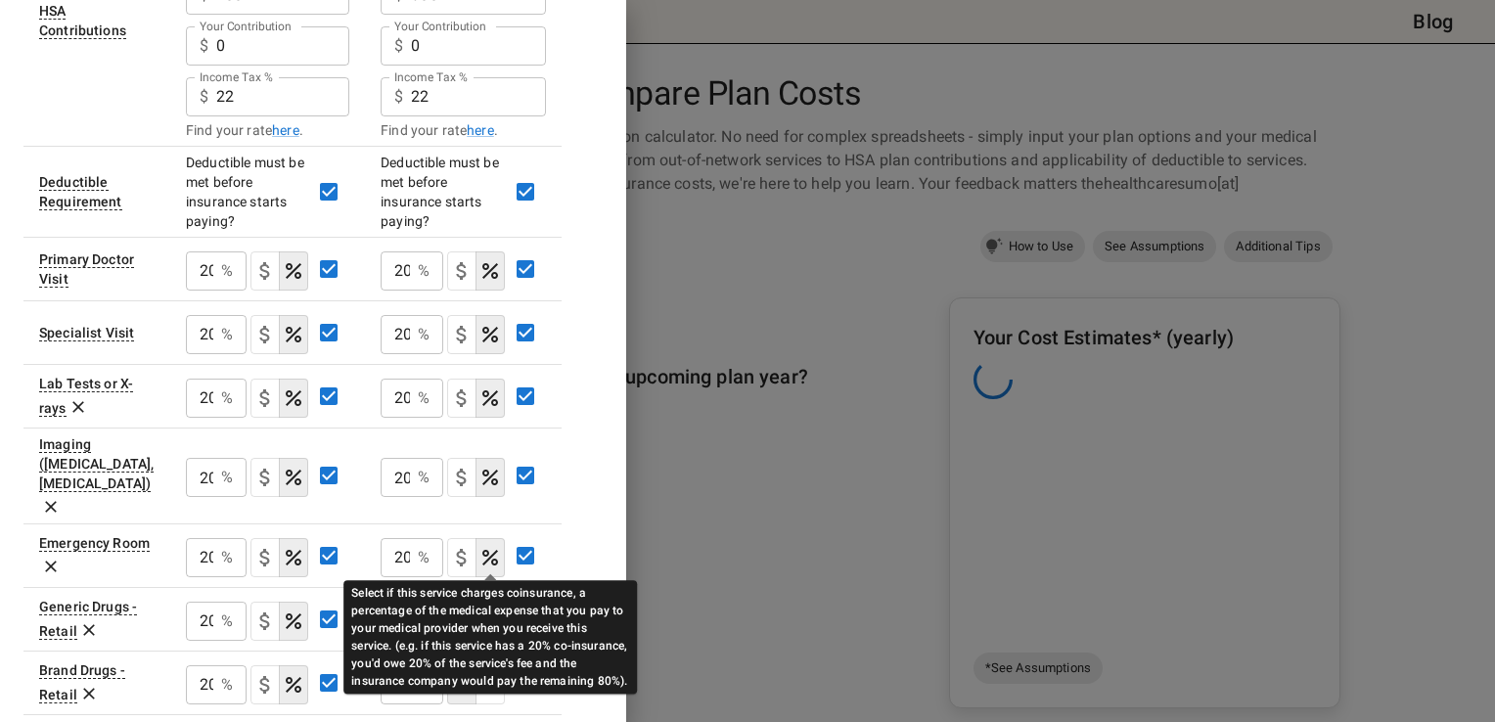
click at [494, 614] on icon "Select if this service charges coinsurance, a percentage of the medical expense…" at bounding box center [490, 622] width 16 height 16
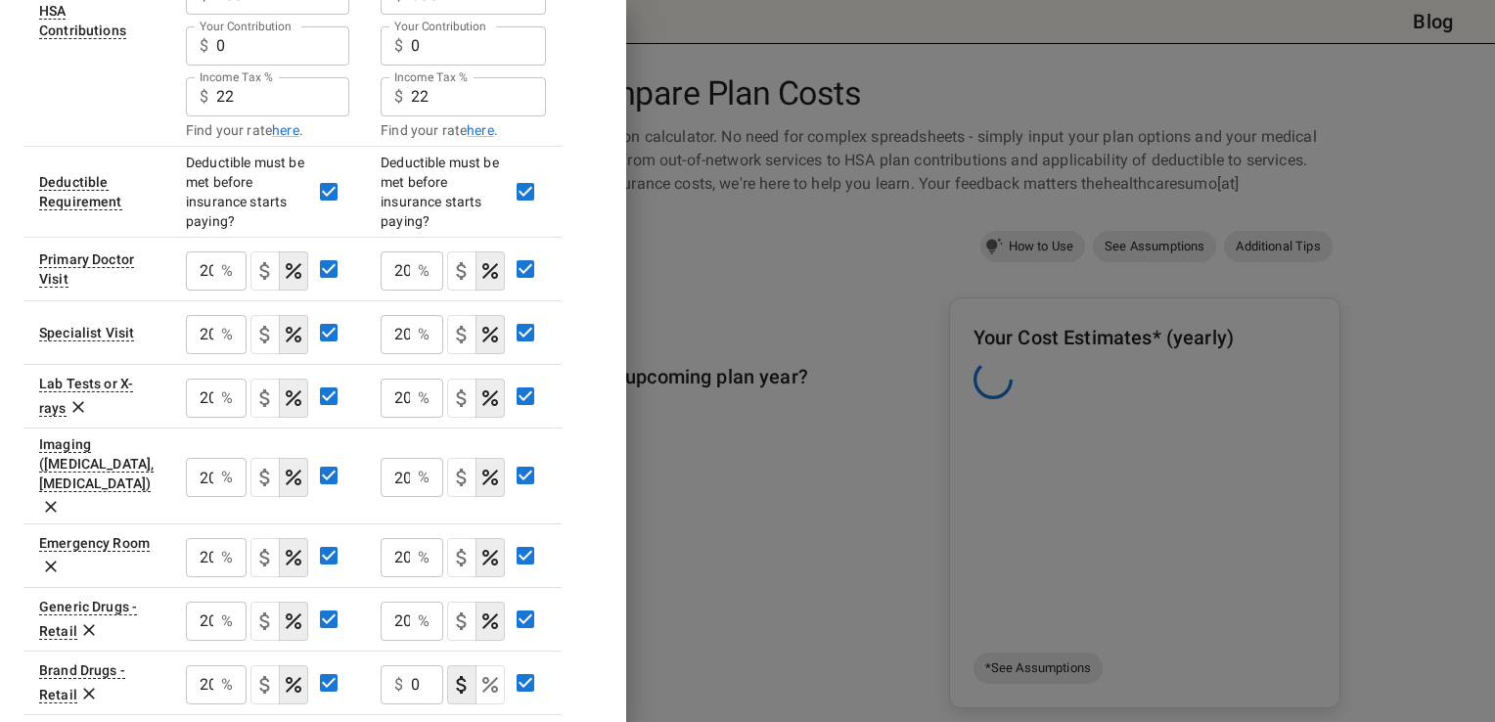
click at [415, 602] on div "20 % ​" at bounding box center [412, 621] width 63 height 39
type input "2"
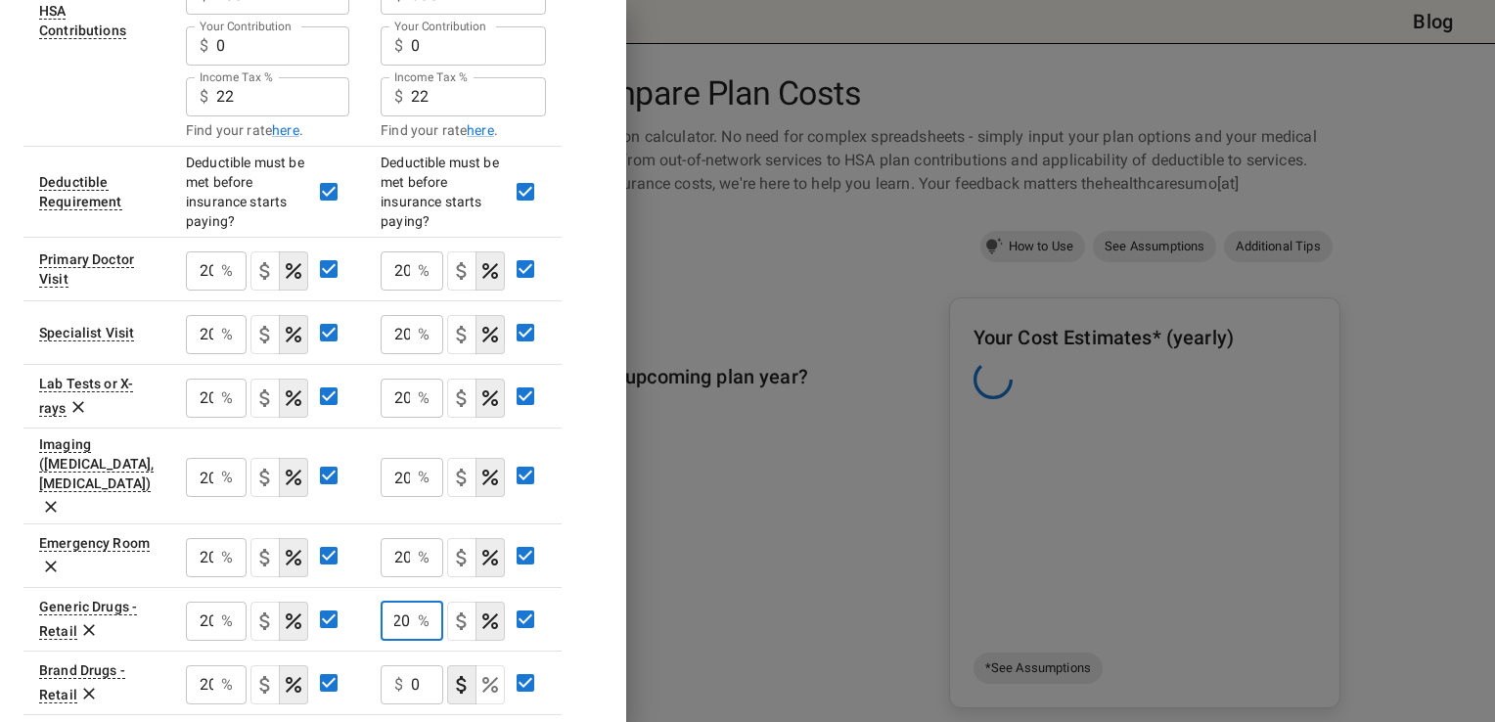
type input "2"
type input "10"
click at [467, 610] on icon "Select if this service charges a copay (or copayment), a set dollar amount (e.g…" at bounding box center [461, 621] width 23 height 23
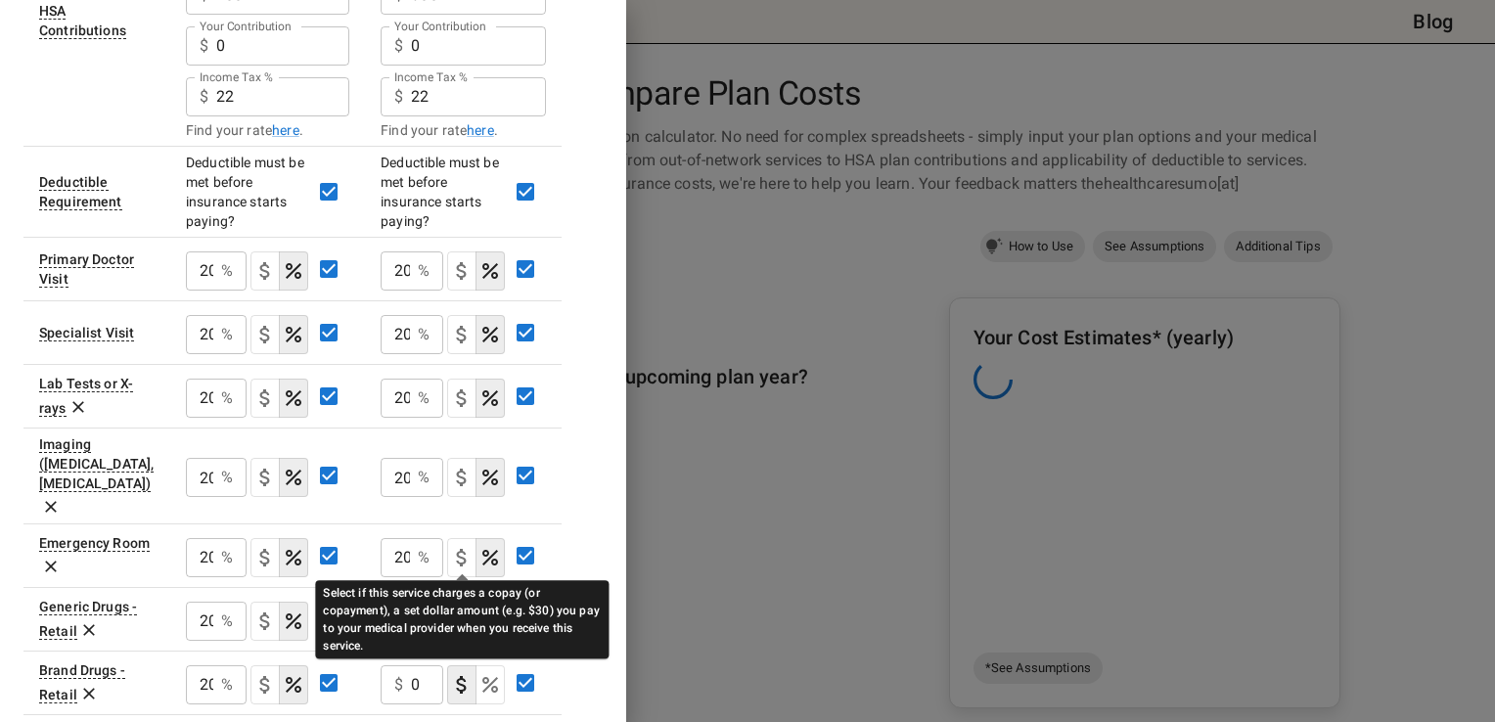
scroll to position [0, 0]
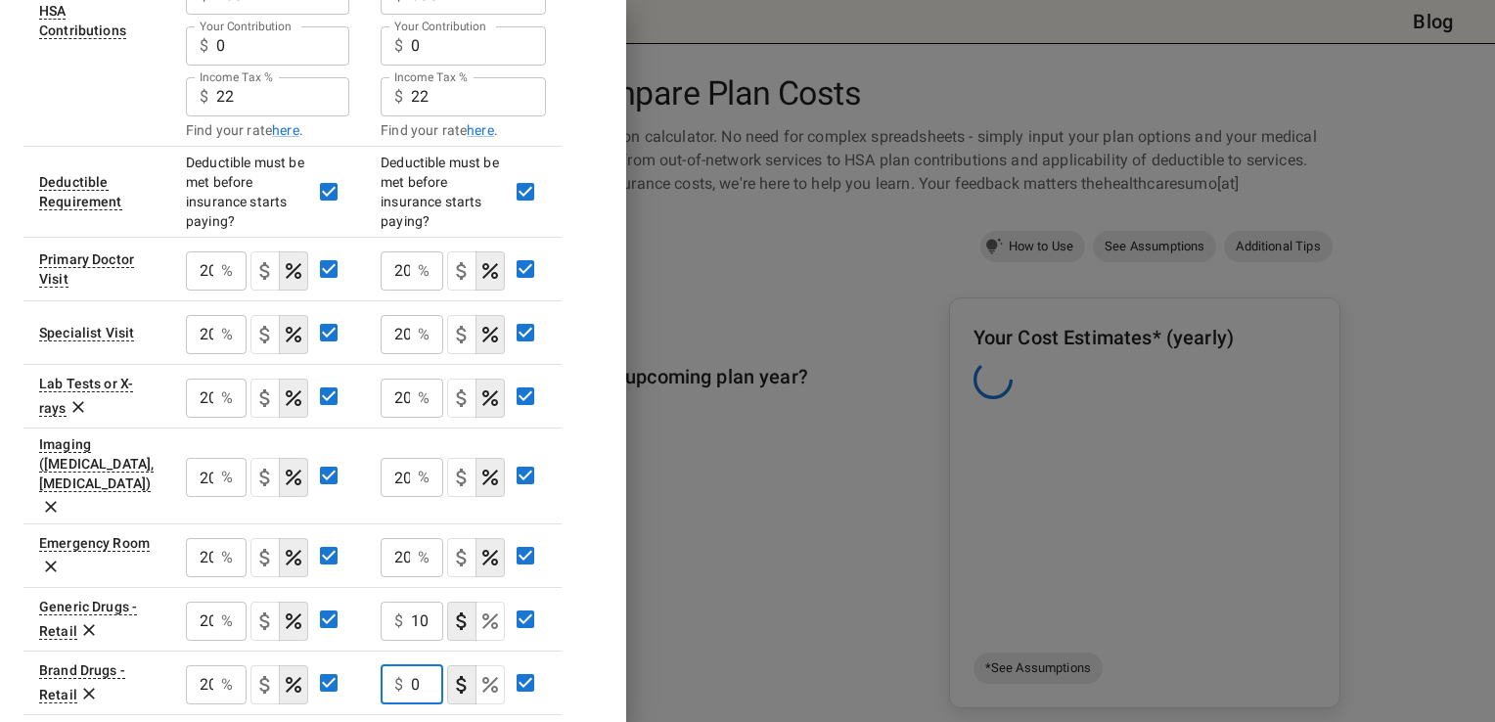
click at [416, 665] on input "0" at bounding box center [427, 684] width 32 height 39
type input "25"
click at [570, 667] on div "Plan A Plan B In Network In Network Deductible $ 2000 ​ $ 3300 ​ Out of Pocket …" at bounding box center [312, 179] width 579 height 1173
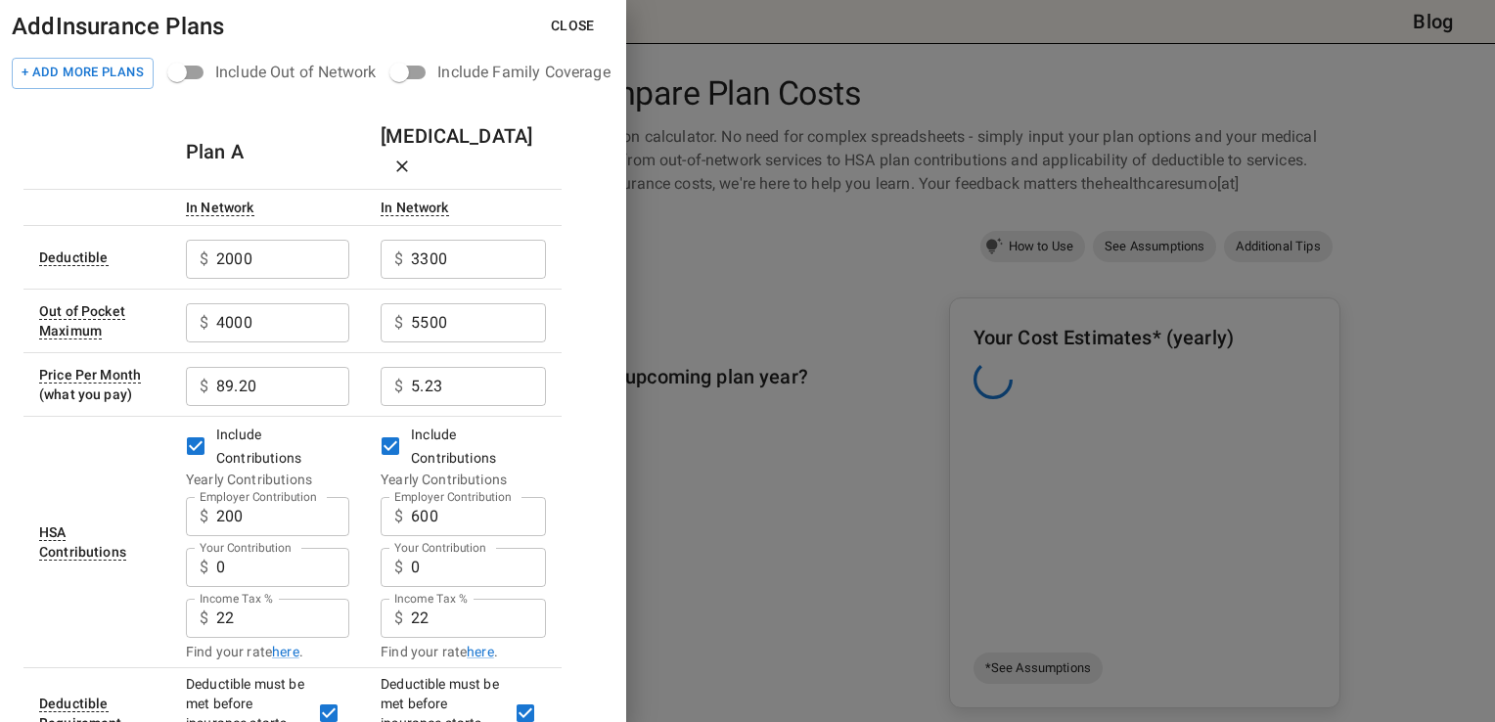
click at [587, 23] on button "Close" at bounding box center [572, 26] width 75 height 36
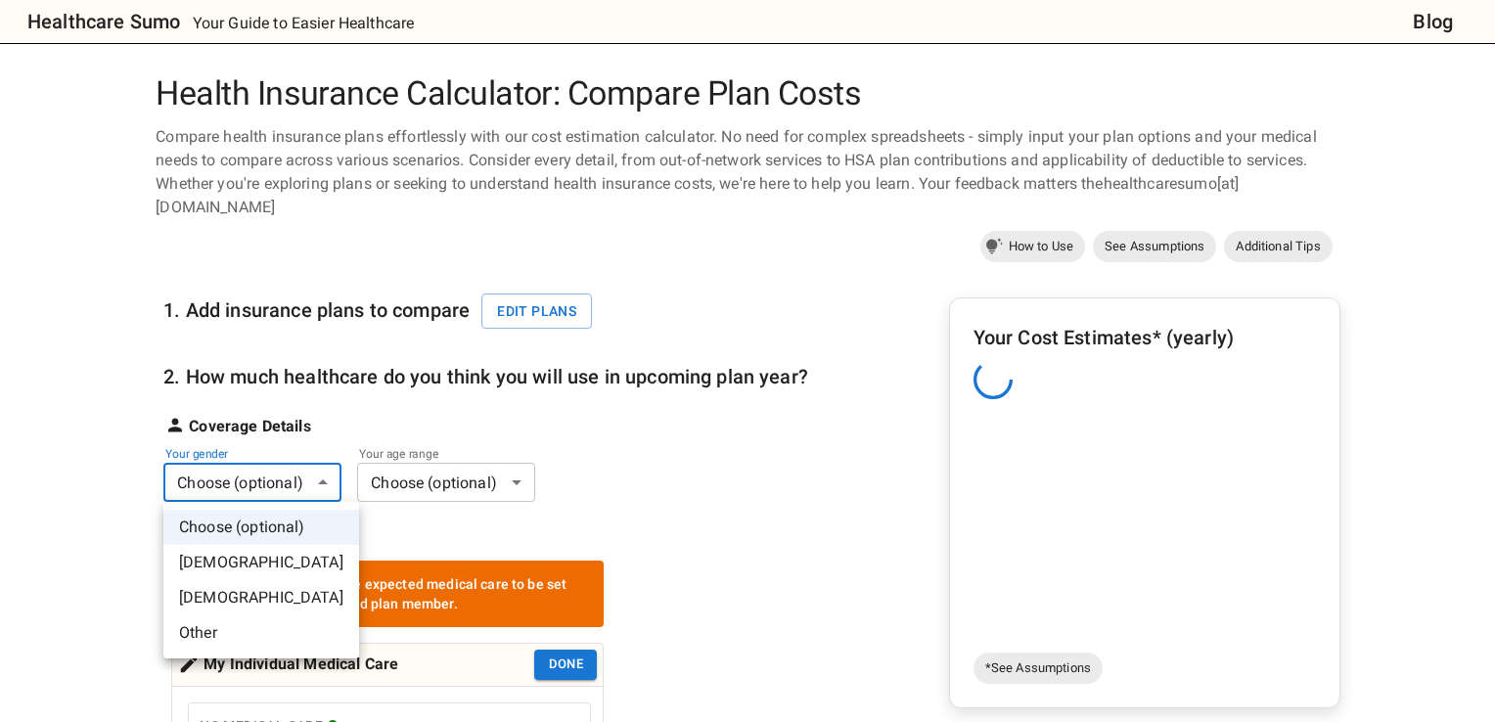
click at [216, 593] on li "[DEMOGRAPHIC_DATA]" at bounding box center [261, 597] width 196 height 35
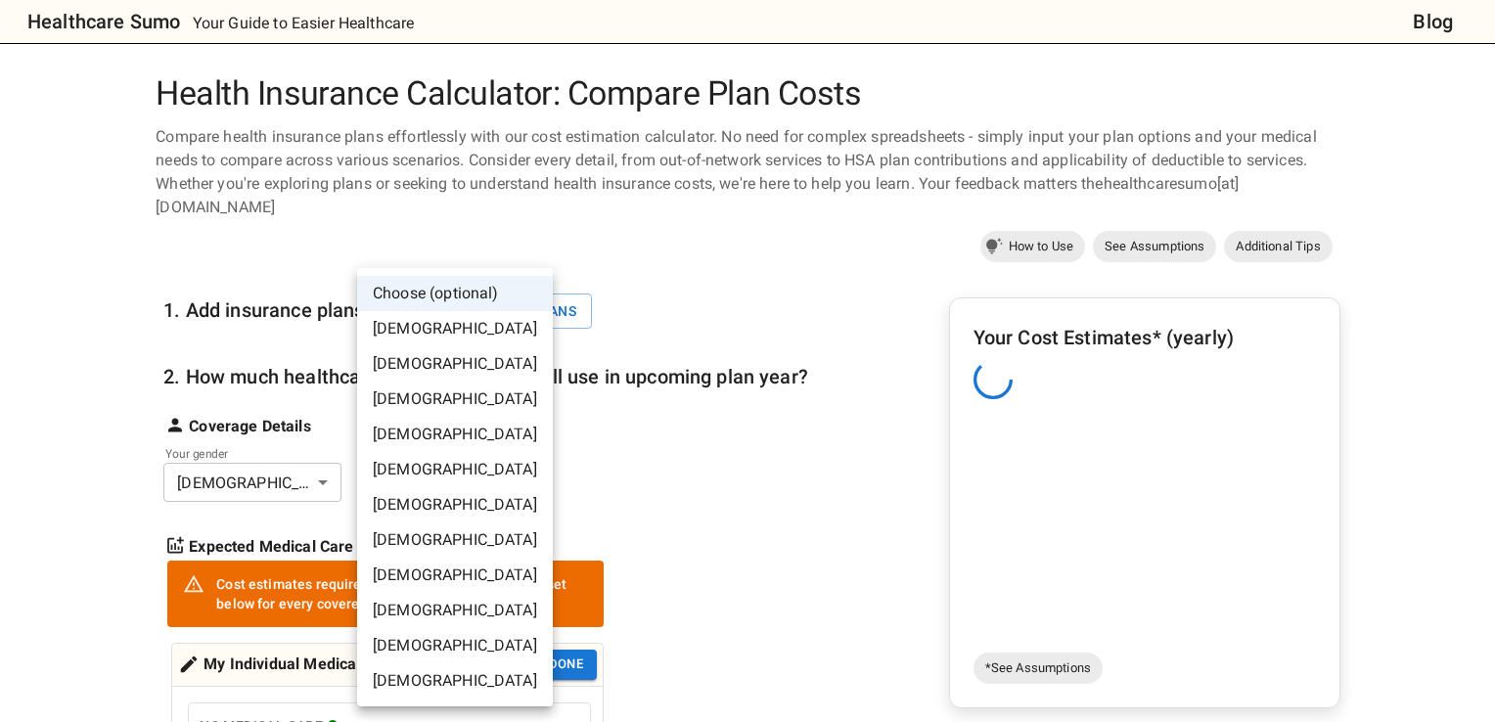
click at [404, 481] on li "[DEMOGRAPHIC_DATA]" at bounding box center [455, 469] width 196 height 35
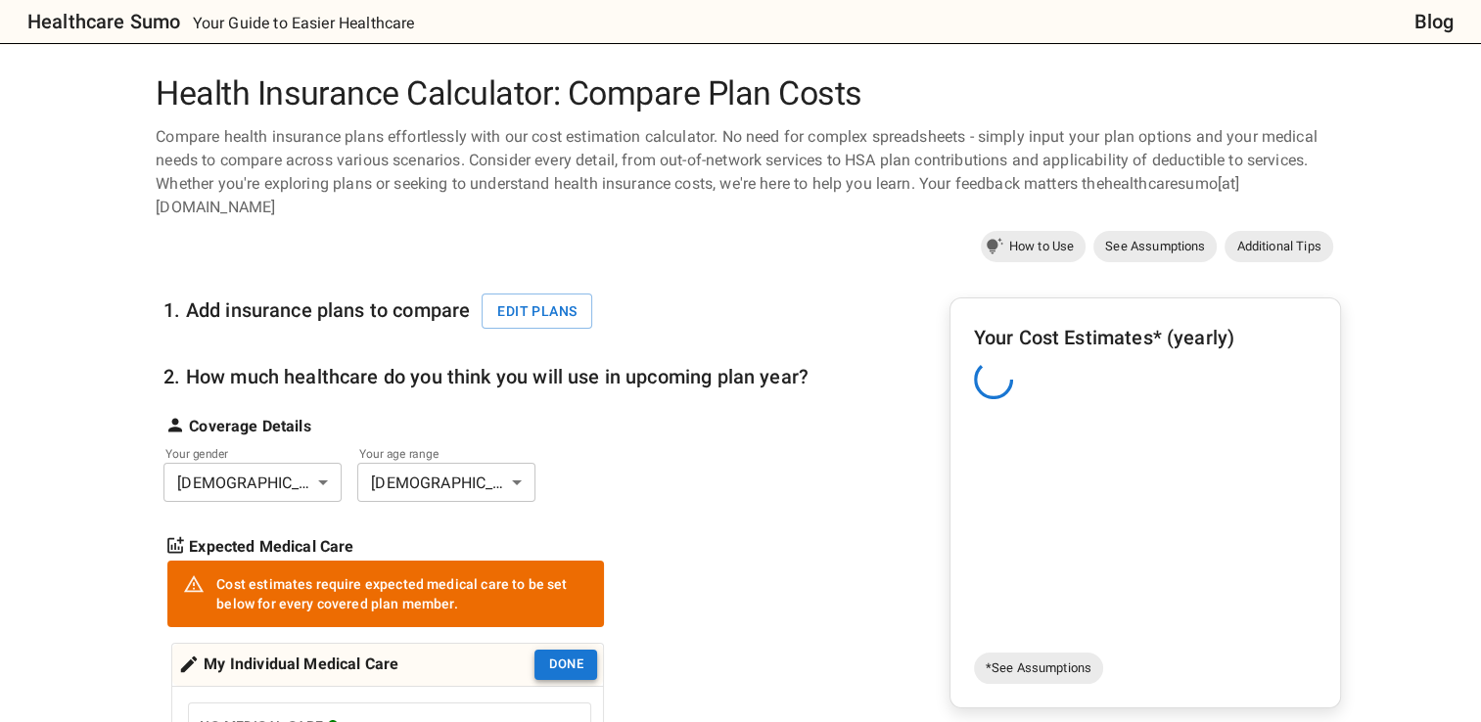
click at [564, 670] on button "Done" at bounding box center [565, 665] width 63 height 30
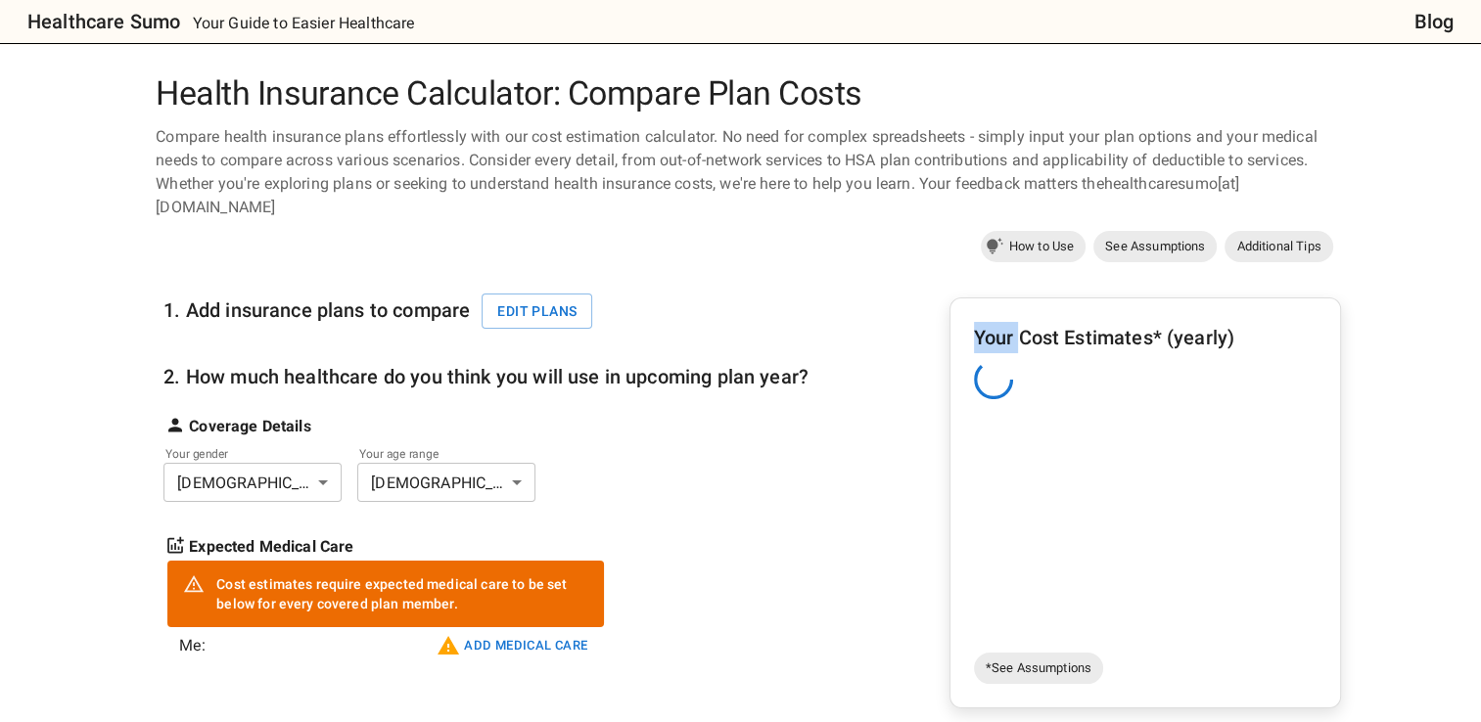
click at [564, 670] on div "Me: Add medical care" at bounding box center [387, 653] width 433 height 53
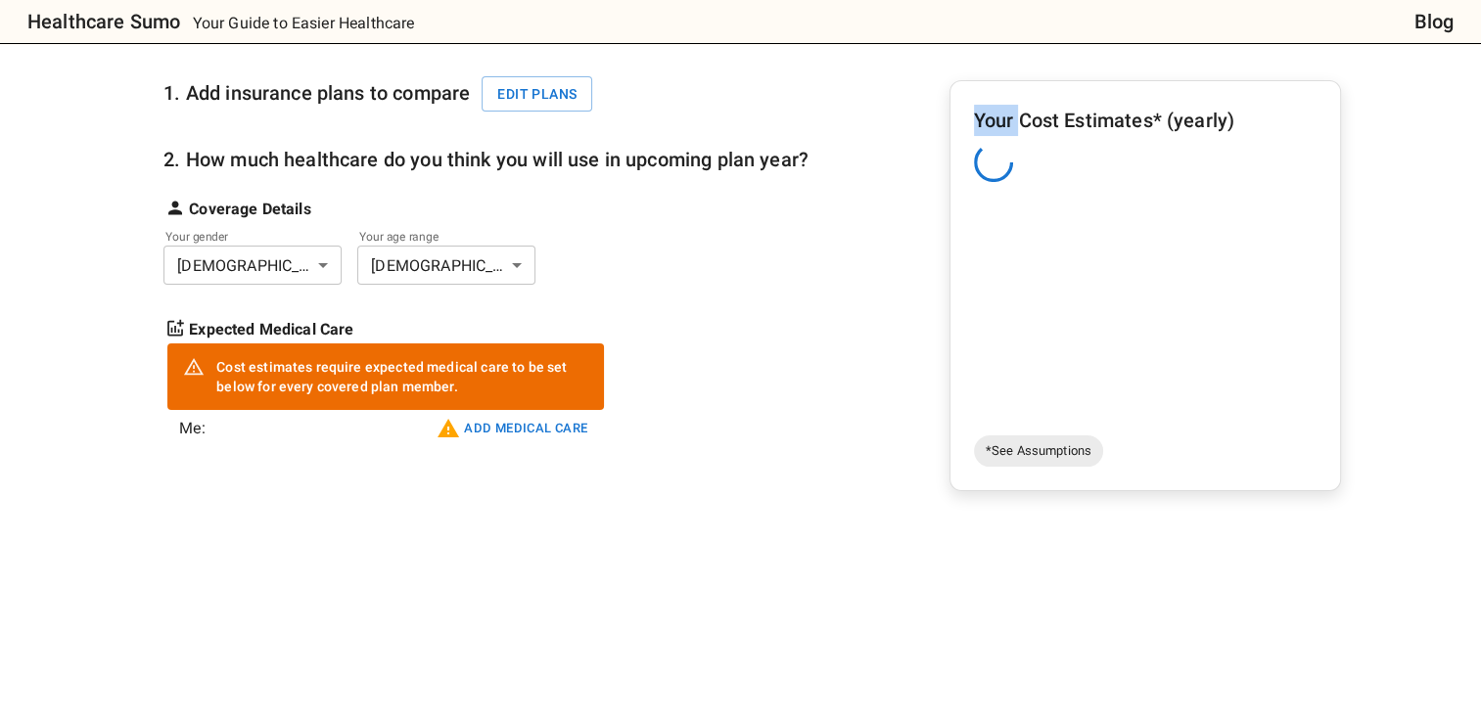
scroll to position [247, 0]
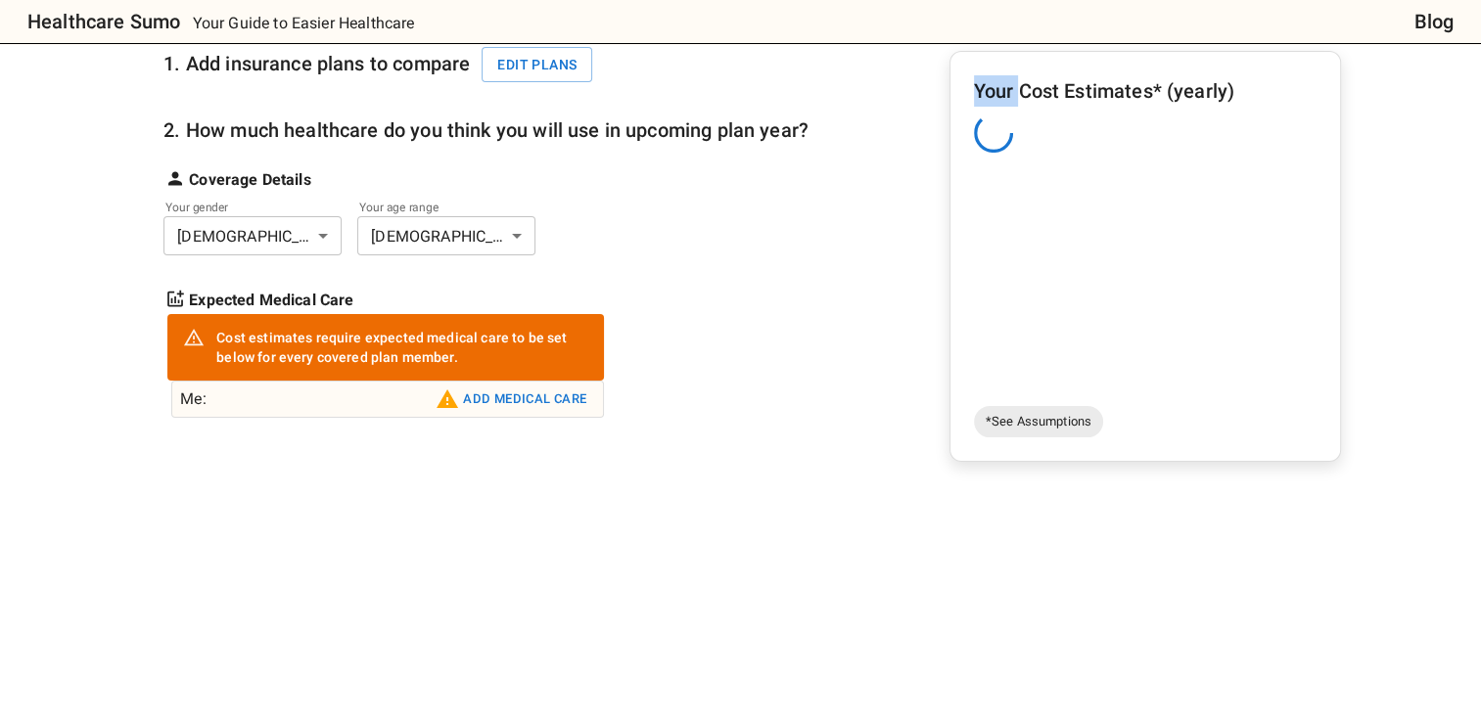
click at [500, 399] on button "Add medical care" at bounding box center [511, 399] width 160 height 31
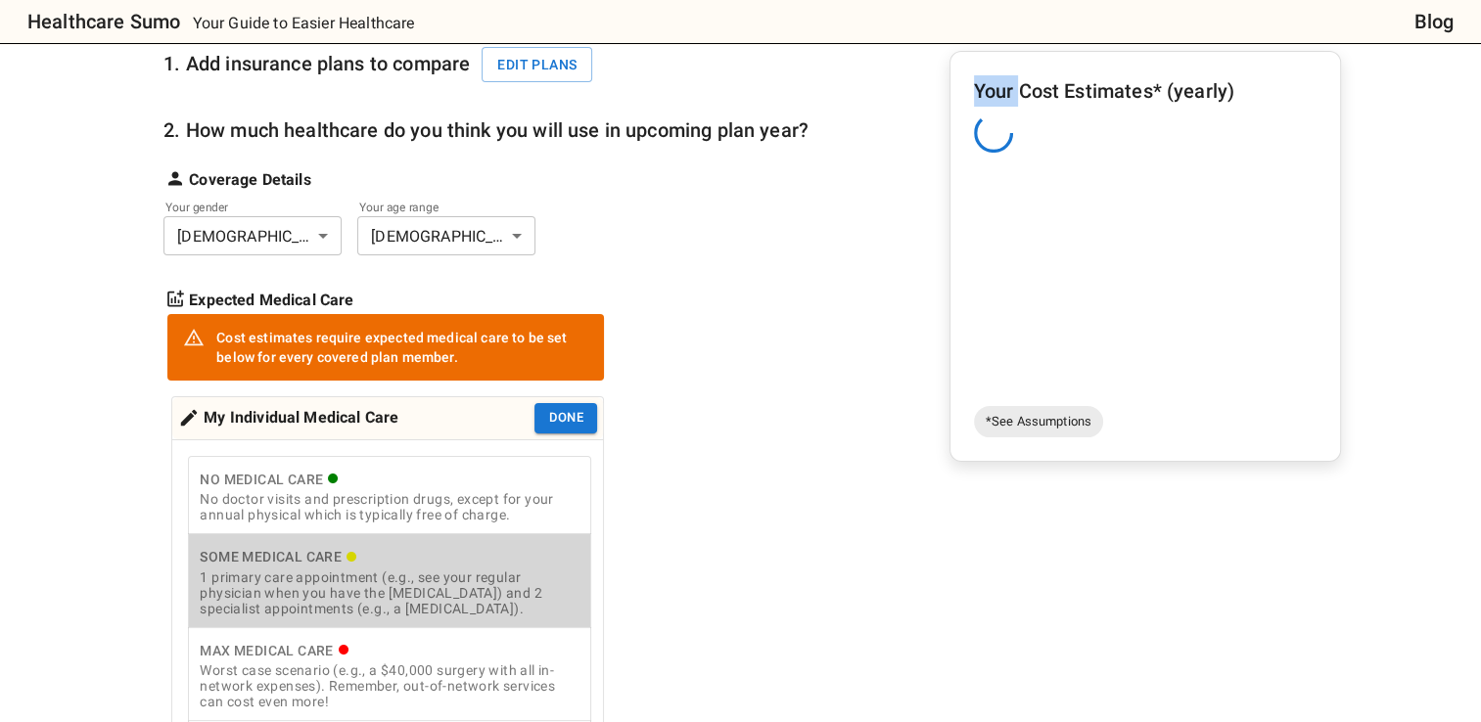
click at [306, 595] on div "1 primary care appointment (e.g., see your regular physician when you have the …" at bounding box center [390, 593] width 380 height 47
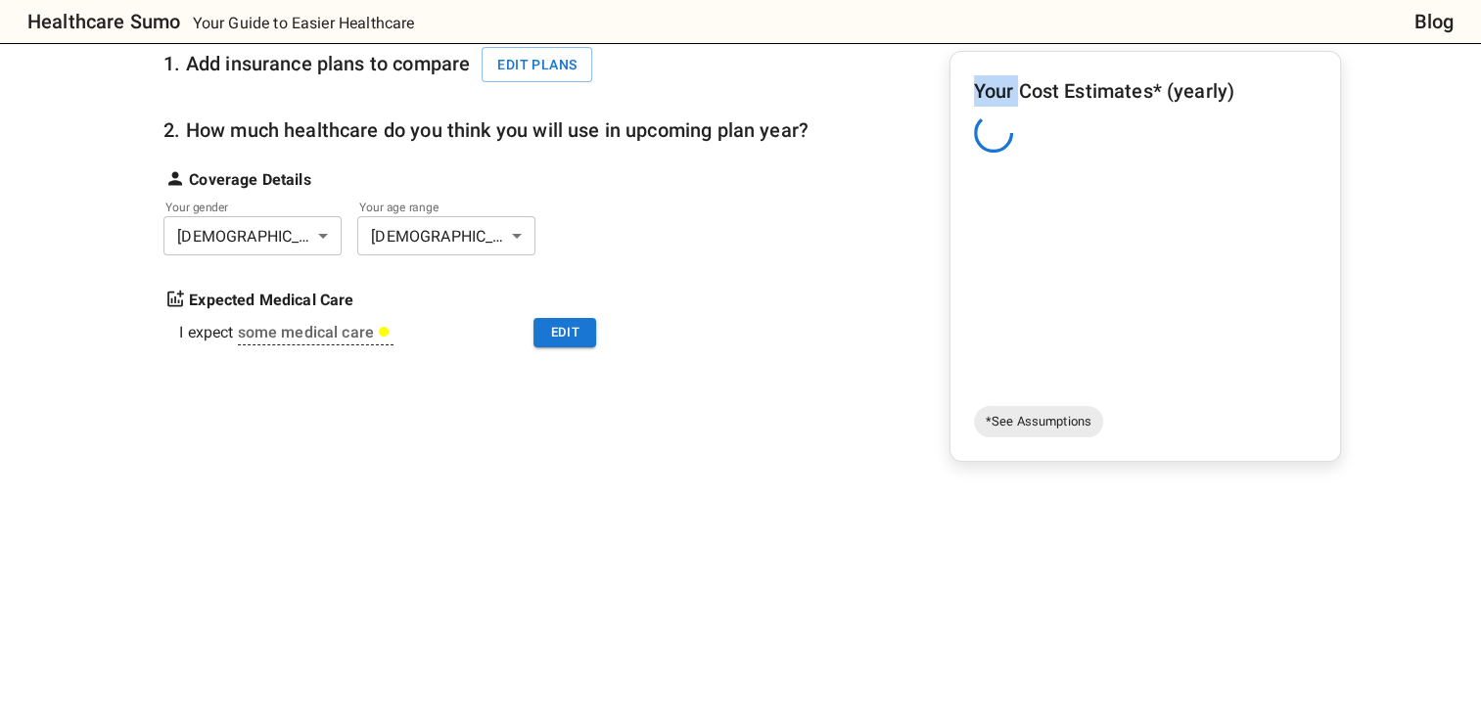
scroll to position [0, 0]
